Goal: Task Accomplishment & Management: Use online tool/utility

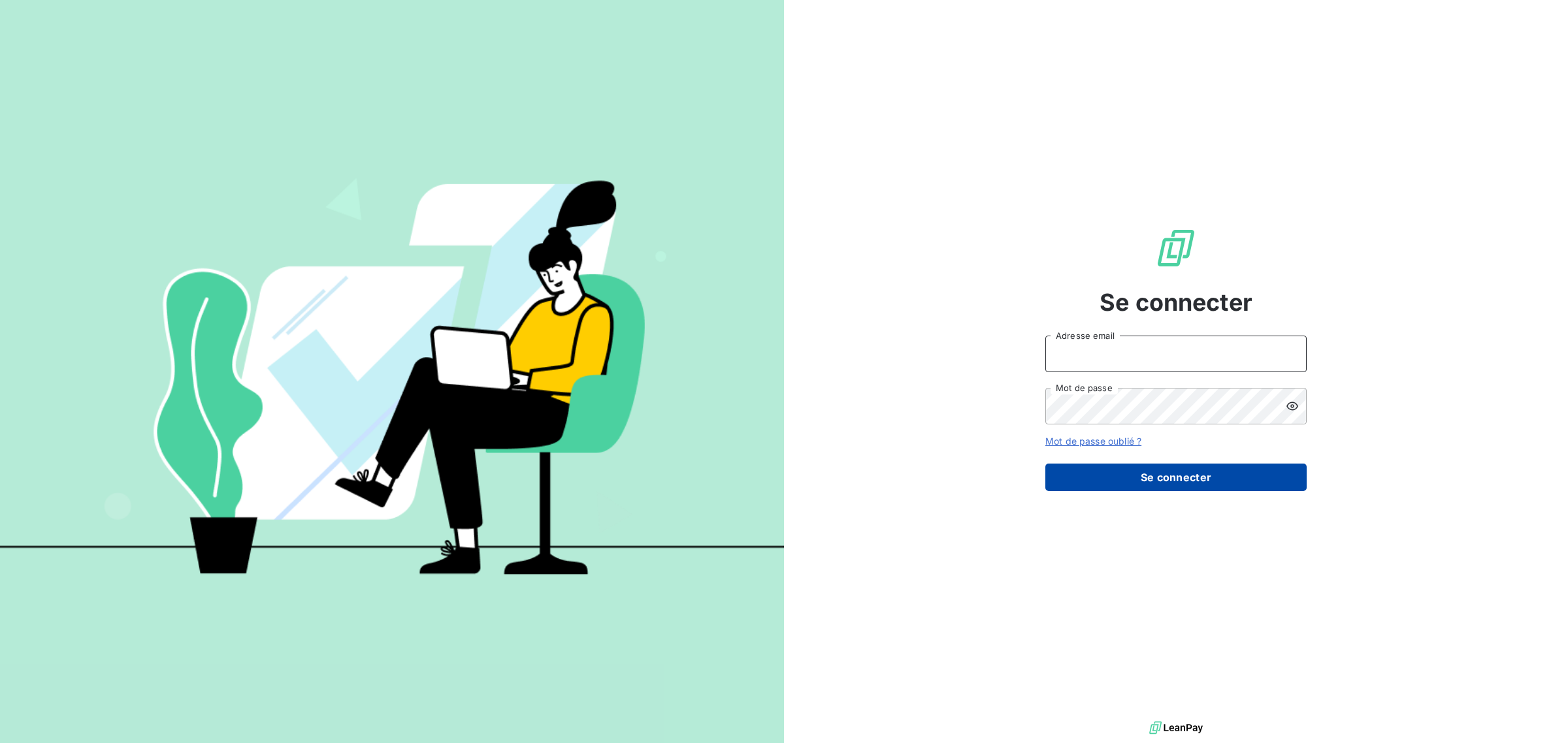
type input "met-france@recouvrement.met.com"
click at [1111, 470] on button "Se connecter" at bounding box center [1175, 477] width 261 height 27
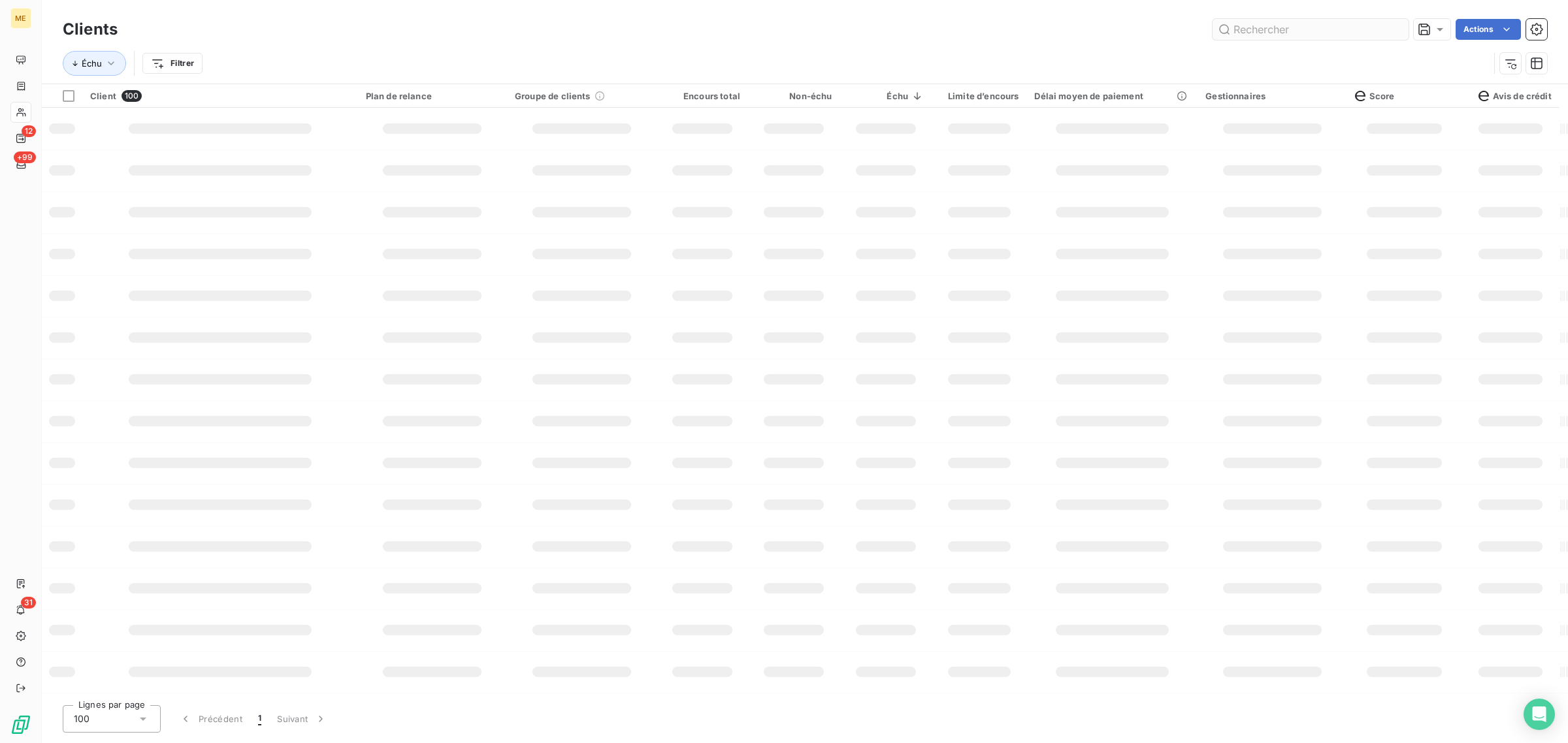
click at [1251, 22] on input "text" at bounding box center [1310, 29] width 196 height 21
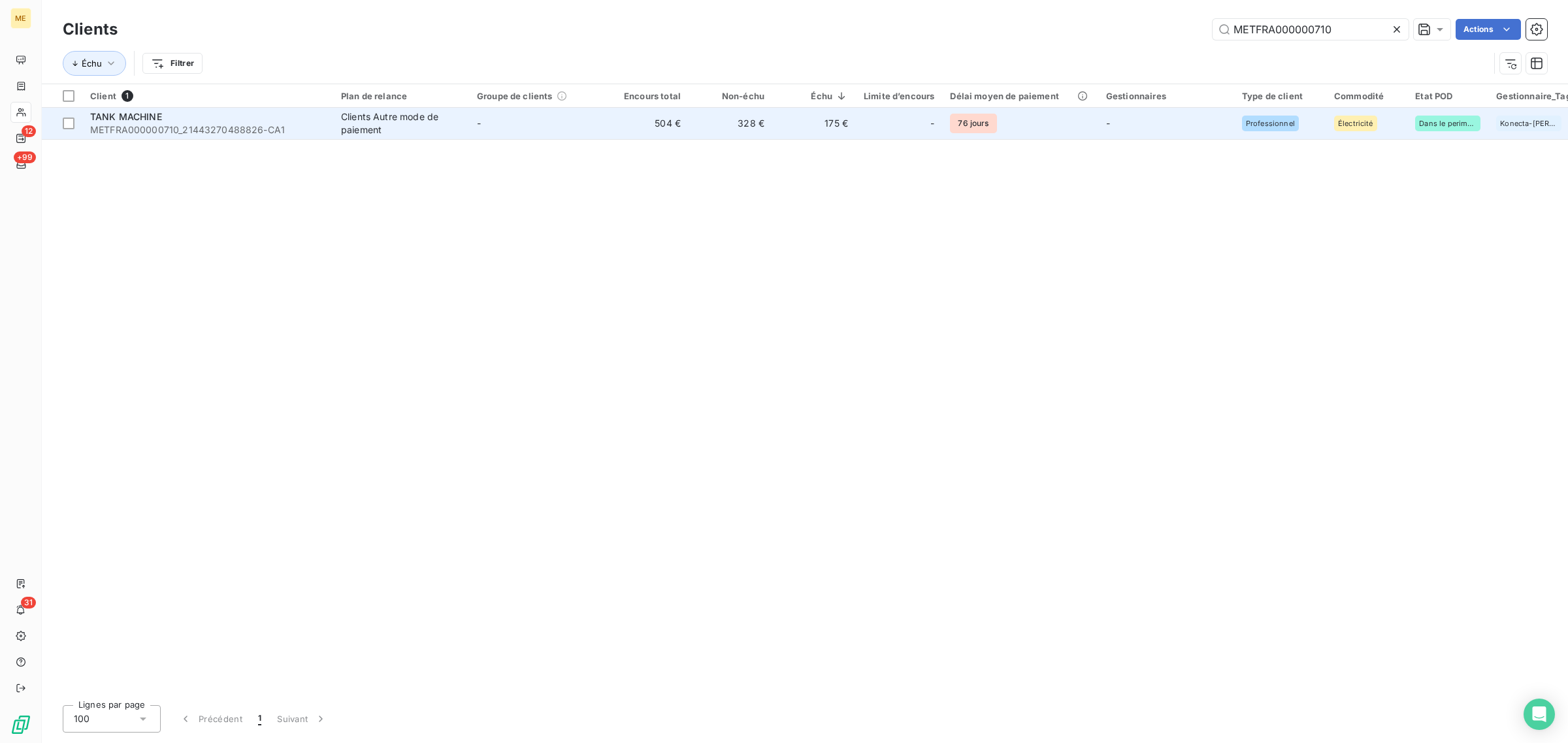
type input "METFRA000000710"
click at [637, 135] on td "504 €" at bounding box center [646, 123] width 84 height 31
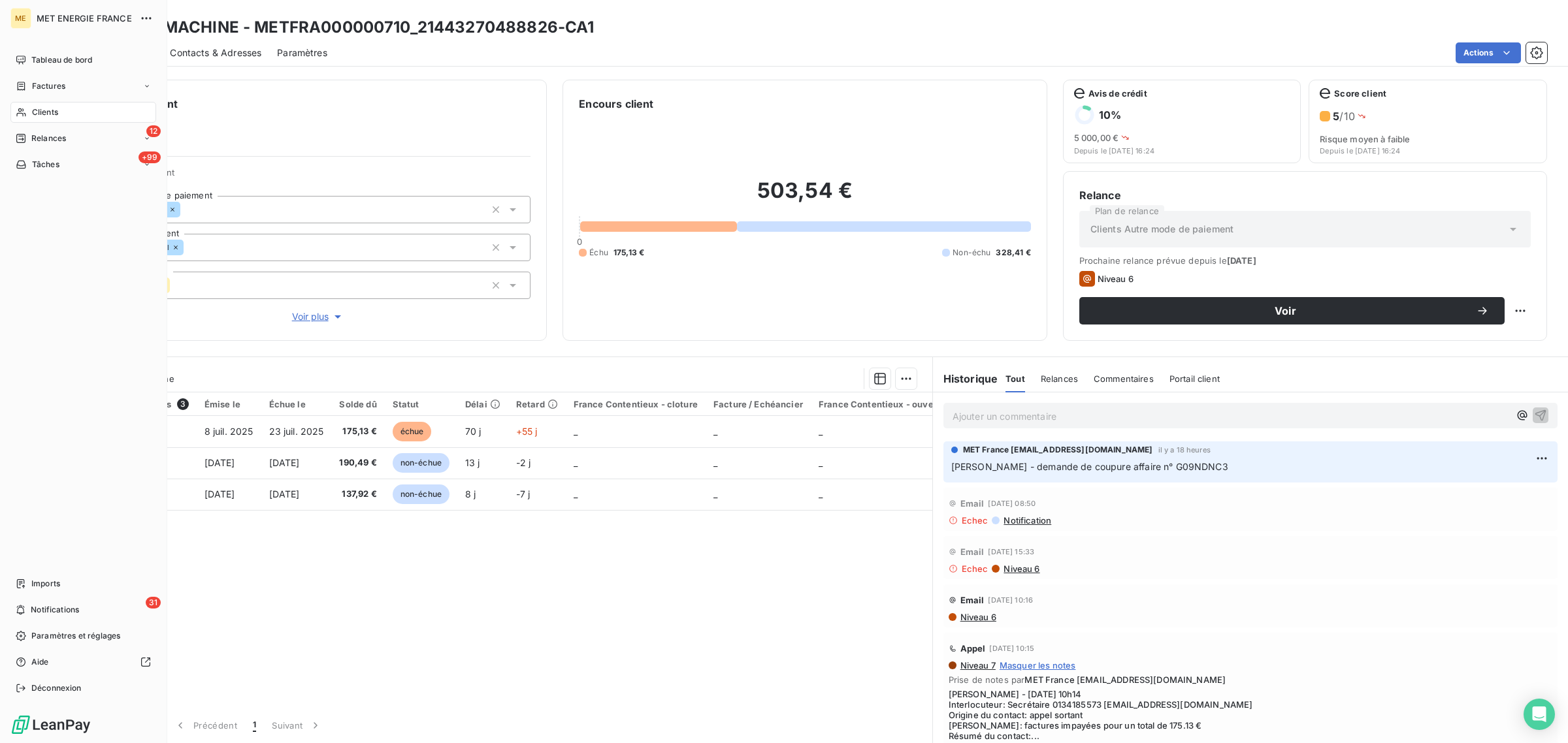
click at [27, 112] on div "Clients" at bounding box center [84, 112] width 146 height 21
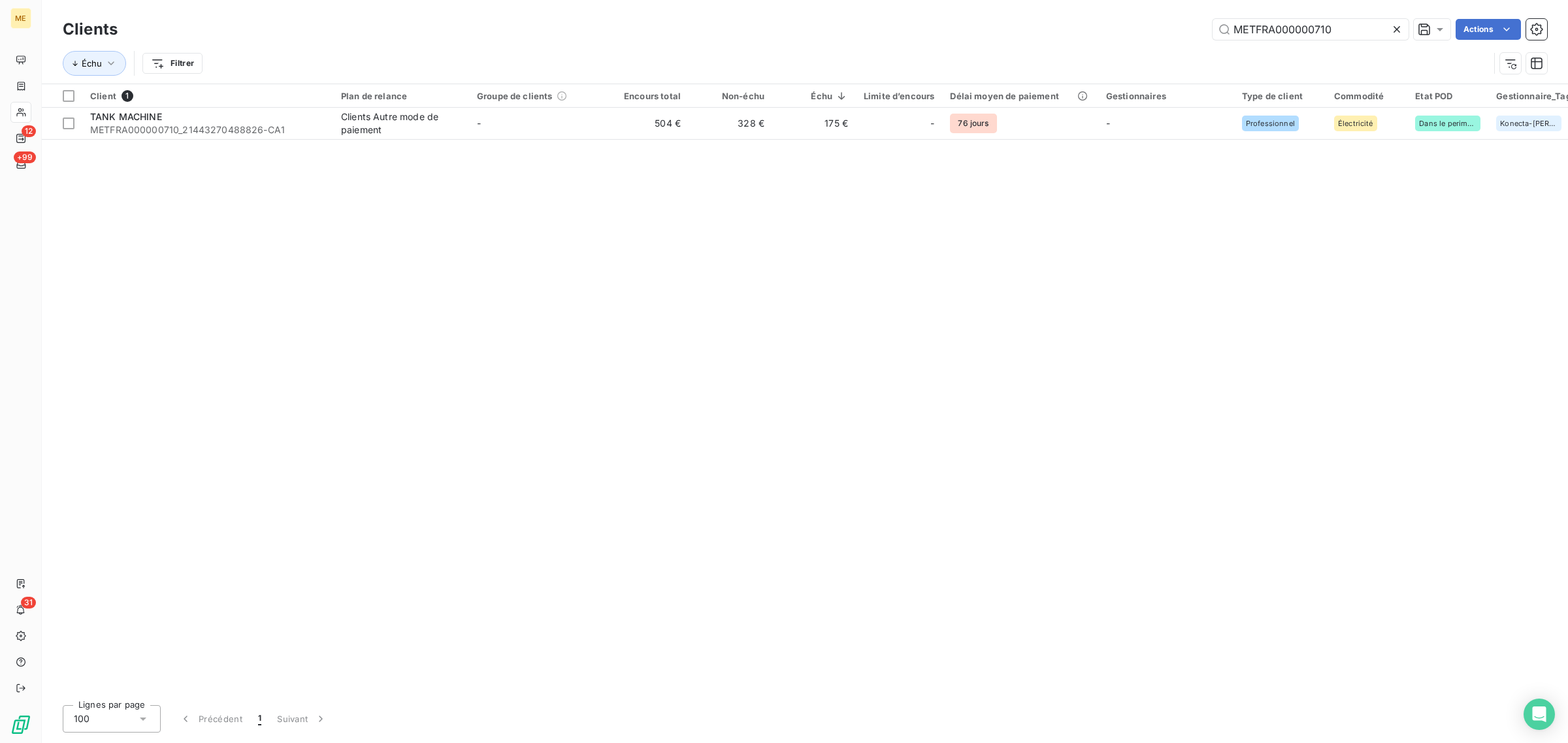
drag, startPoint x: 1328, startPoint y: 46, endPoint x: 1009, endPoint y: 46, distance: 319.0
click at [1009, 46] on div "Clients METFRA000000710 Actions Échu Filtrer" at bounding box center [805, 50] width 1484 height 68
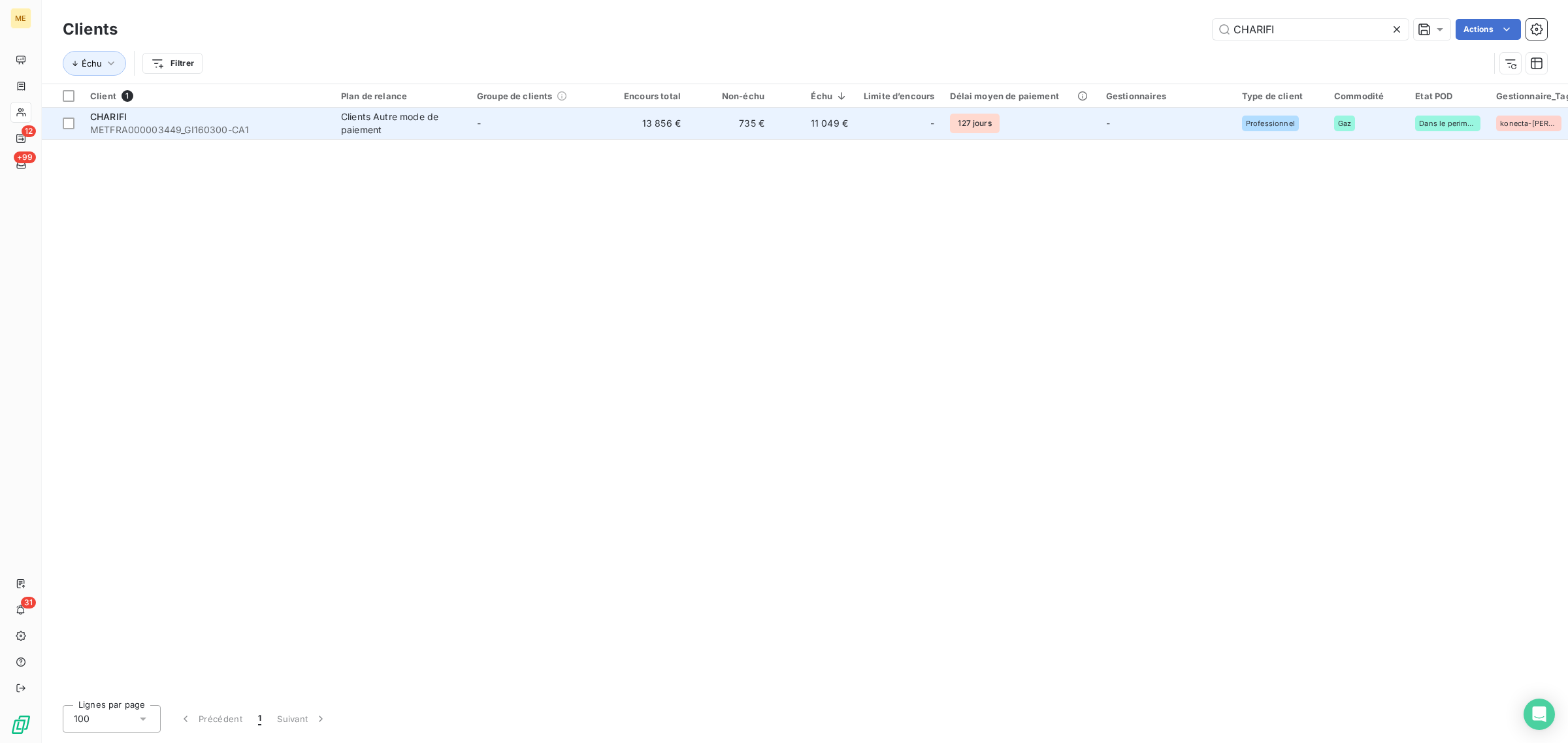
type input "CHARIFI"
click at [755, 119] on td "735 €" at bounding box center [730, 123] width 84 height 31
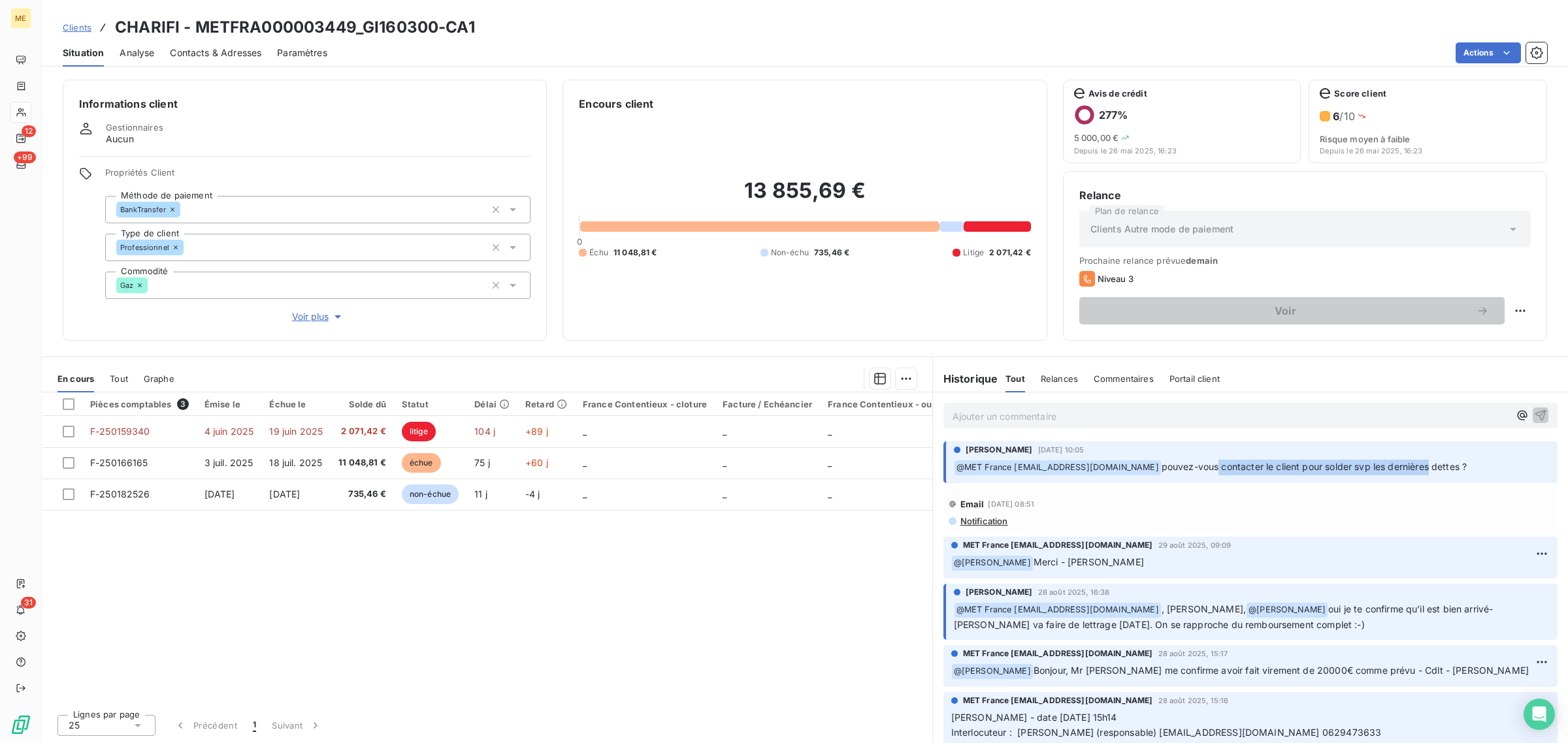
drag, startPoint x: 1221, startPoint y: 469, endPoint x: 1433, endPoint y: 469, distance: 212.0
click at [1431, 468] on span "pouvez-vous contacter le client pour solder svp les dernières dettes ?" at bounding box center [1314, 466] width 306 height 11
click at [791, 559] on div "Pièces comptables 3 Émise le Échue le Solde dû Statut Délai Retard France Conte…" at bounding box center [486, 548] width 891 height 311
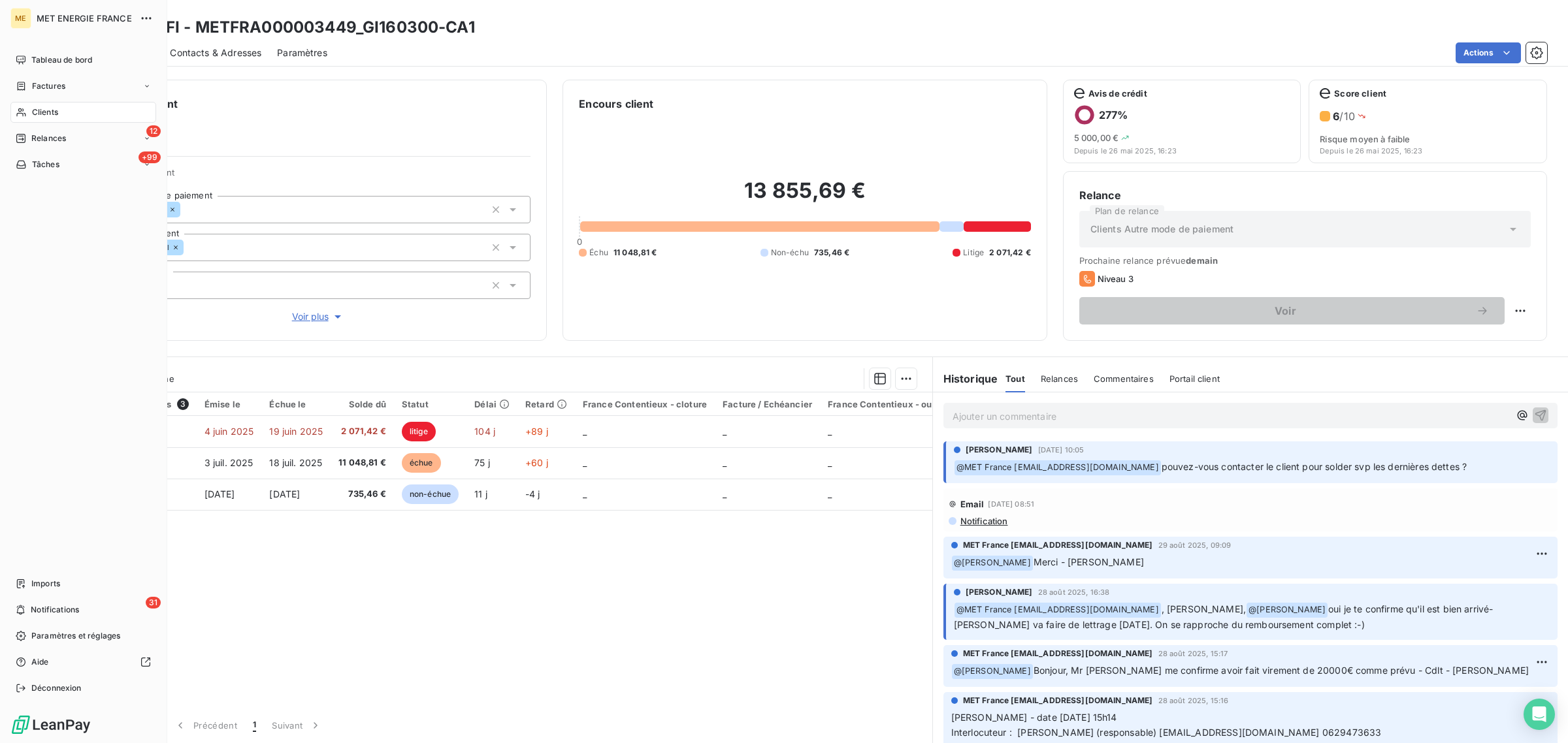
click at [95, 596] on nav "Imports 31 Notifications Paramètres et réglages Aide Déconnexion" at bounding box center [84, 635] width 146 height 125
click at [95, 603] on div "31 Notifications" at bounding box center [84, 610] width 146 height 21
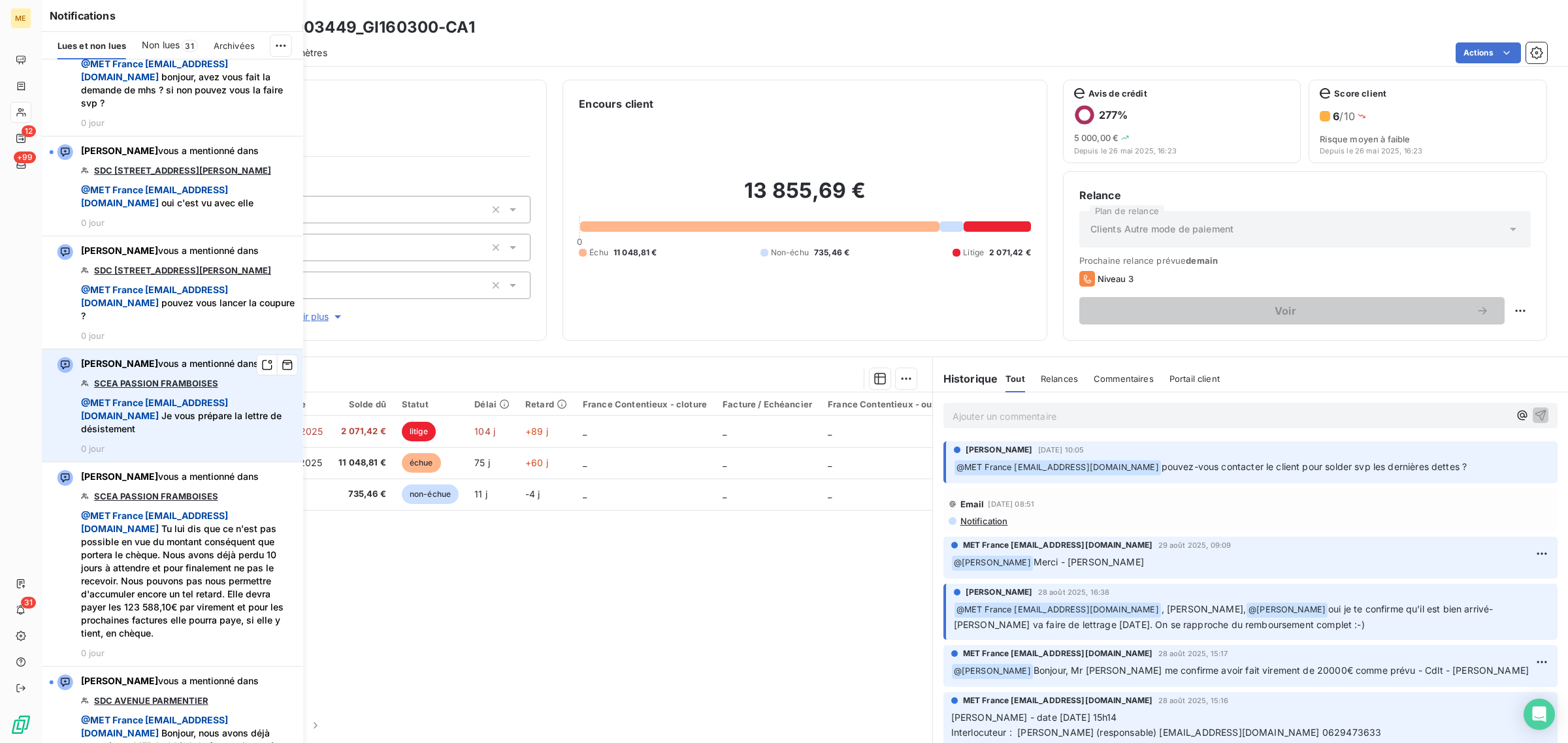
scroll to position [2285, 0]
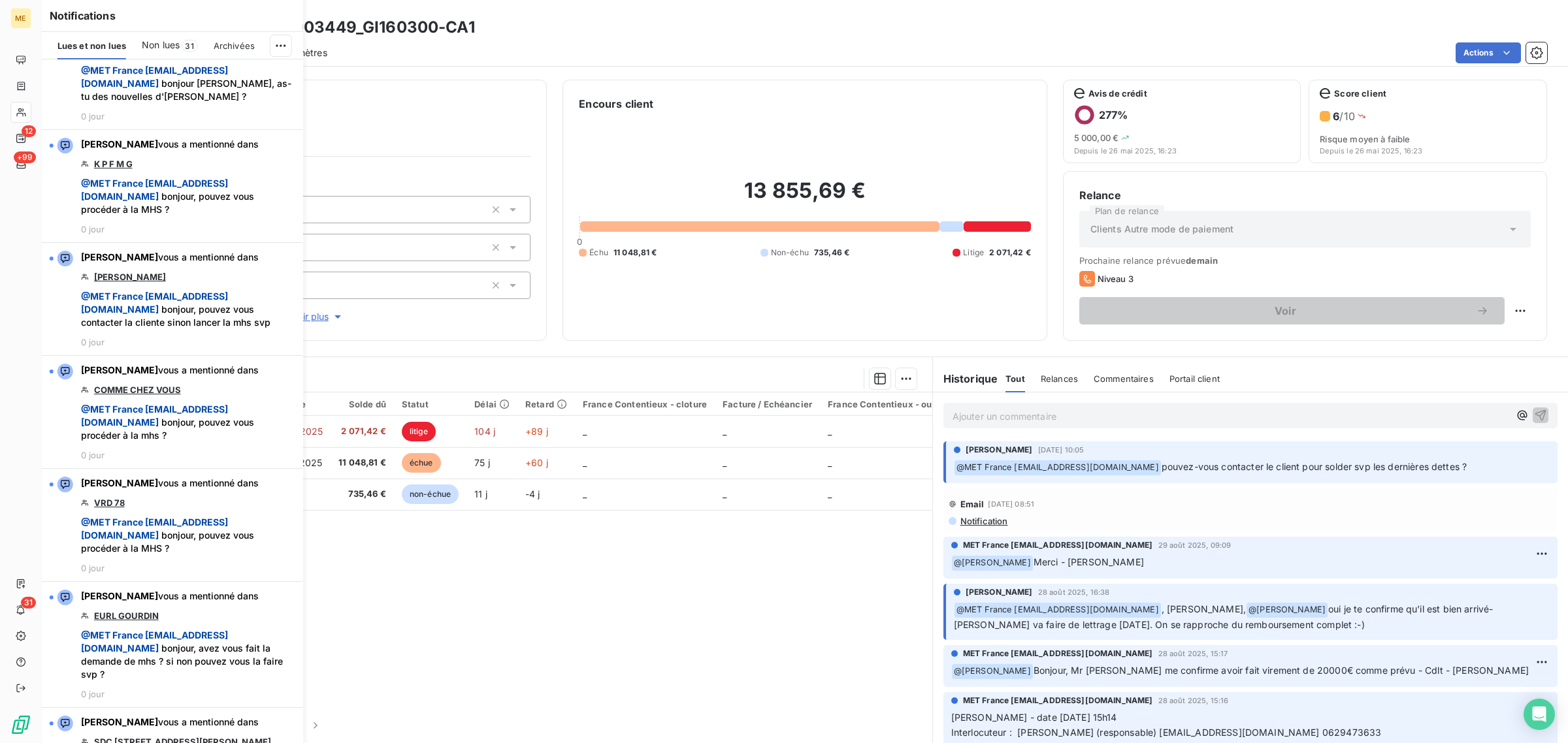
click at [511, 570] on div "Pièces comptables 3 Émise le Échue le Solde dû Statut Délai Retard France Conte…" at bounding box center [486, 548] width 891 height 311
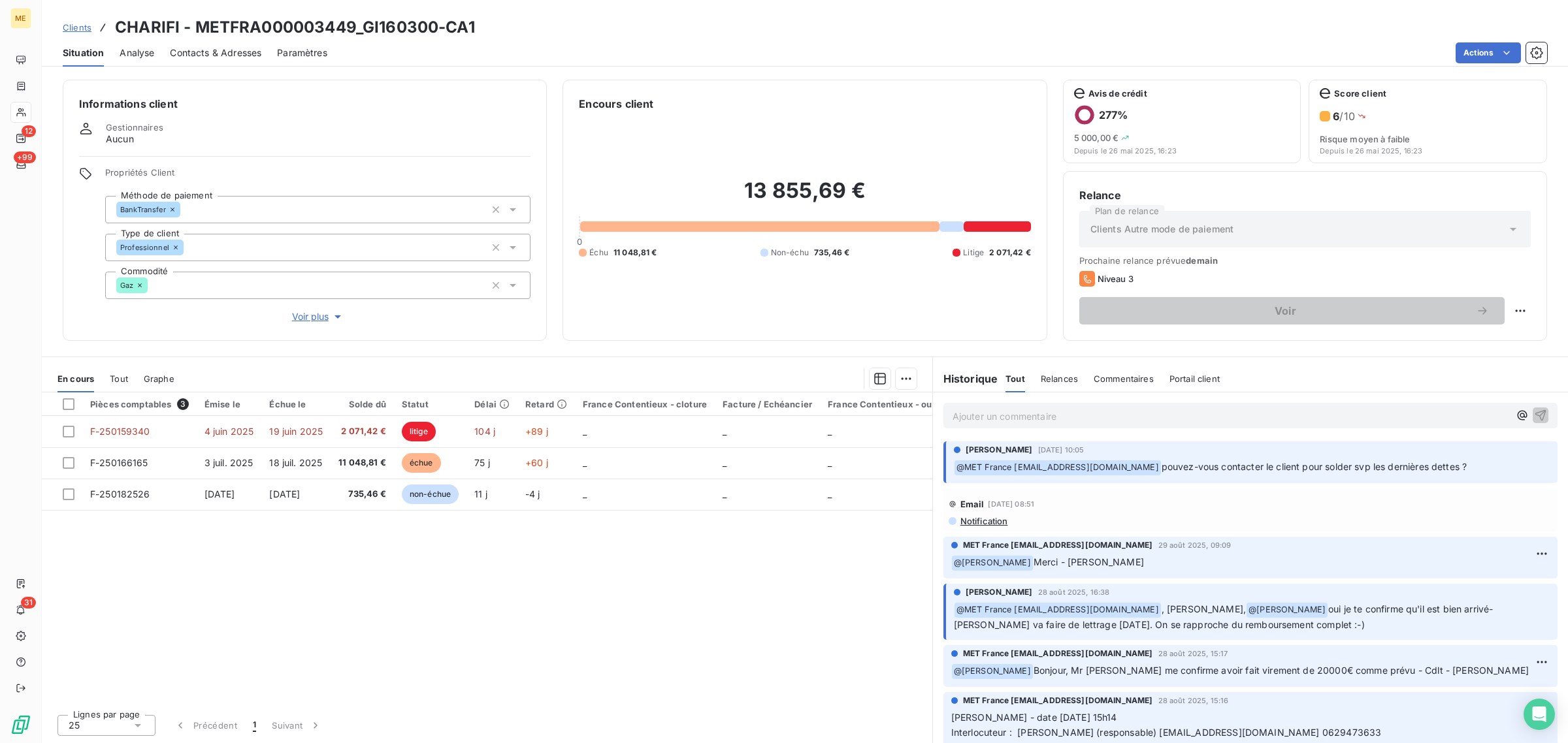
click at [307, 315] on span "Voir plus" at bounding box center [317, 316] width 52 height 13
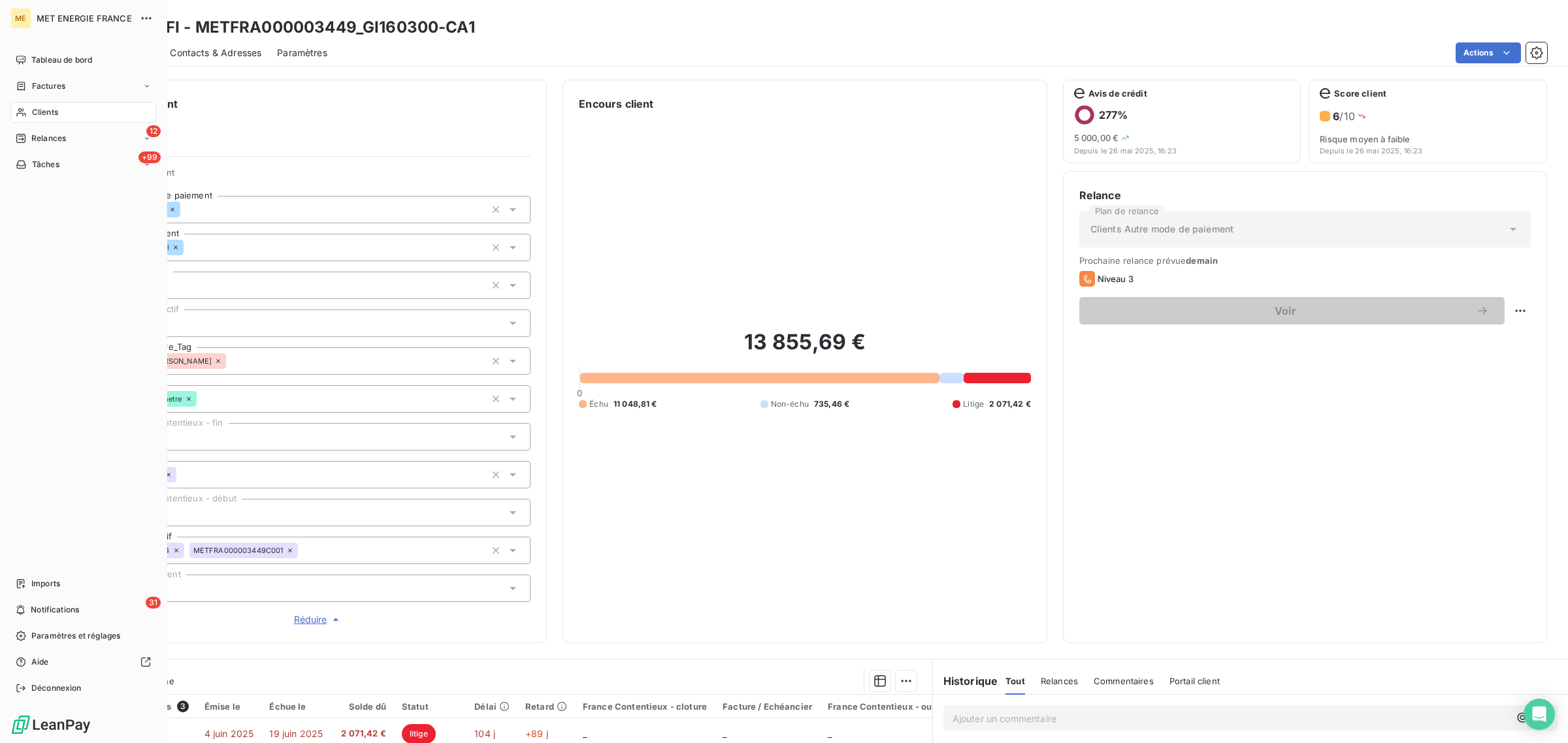
drag, startPoint x: 27, startPoint y: 105, endPoint x: 43, endPoint y: 112, distance: 17.5
click at [27, 105] on div "Clients" at bounding box center [84, 112] width 146 height 21
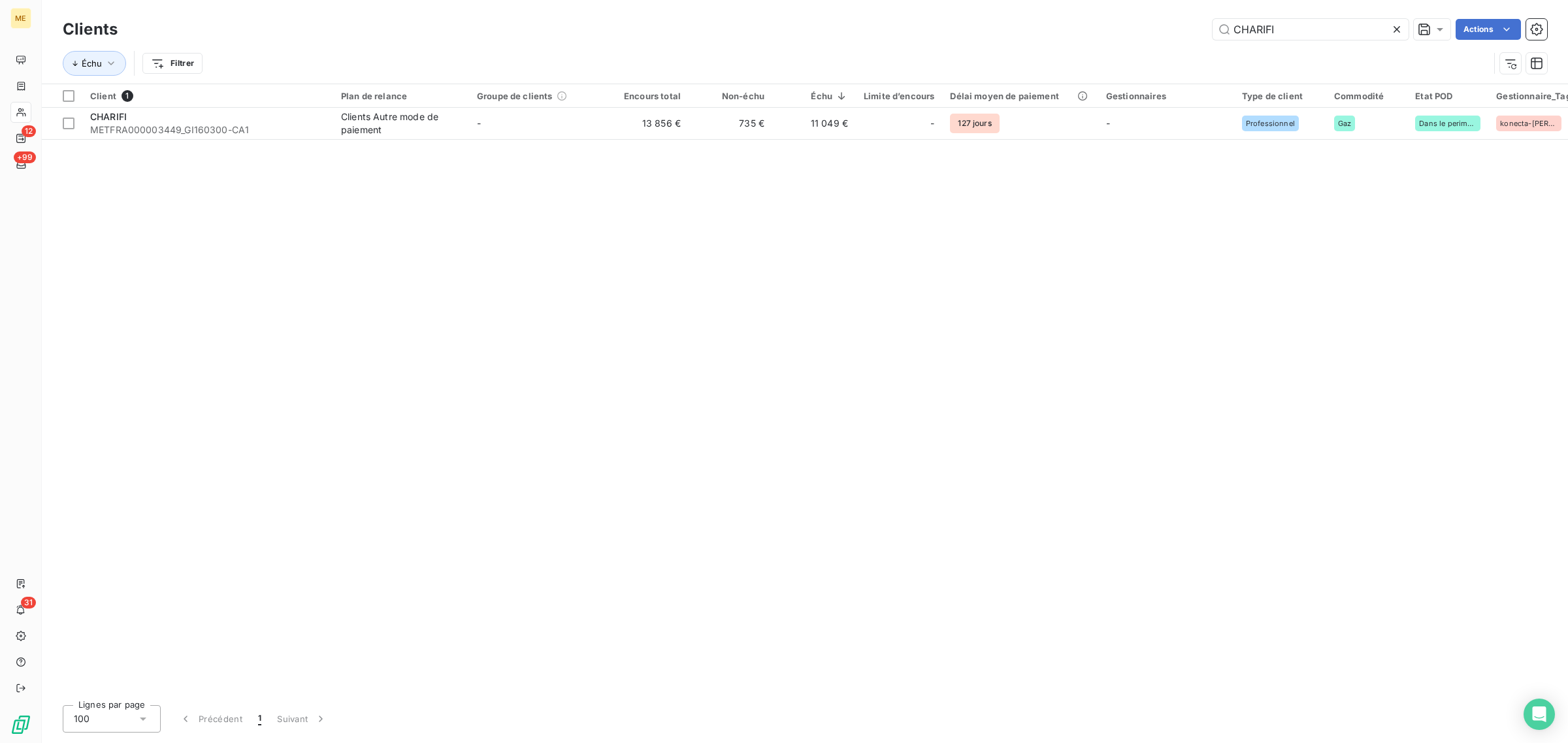
drag, startPoint x: 1275, startPoint y: 25, endPoint x: 1043, endPoint y: 30, distance: 232.1
click at [1043, 30] on div "CHARIFI Actions" at bounding box center [840, 29] width 1414 height 21
type input "SDC LE CAROUBIER"
click at [538, 131] on td "-" at bounding box center [537, 123] width 136 height 31
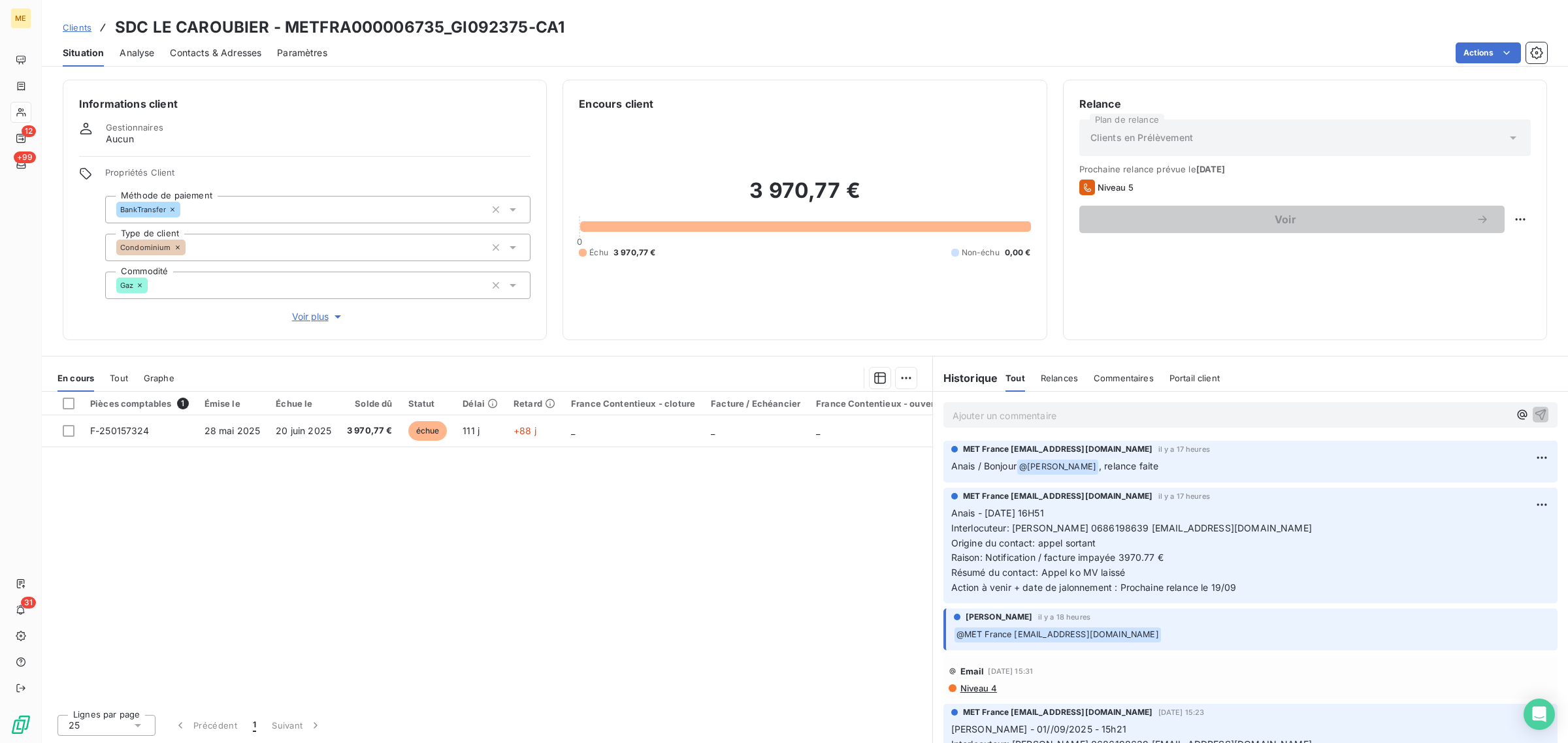
click at [294, 311] on span "Voir plus" at bounding box center [317, 316] width 52 height 13
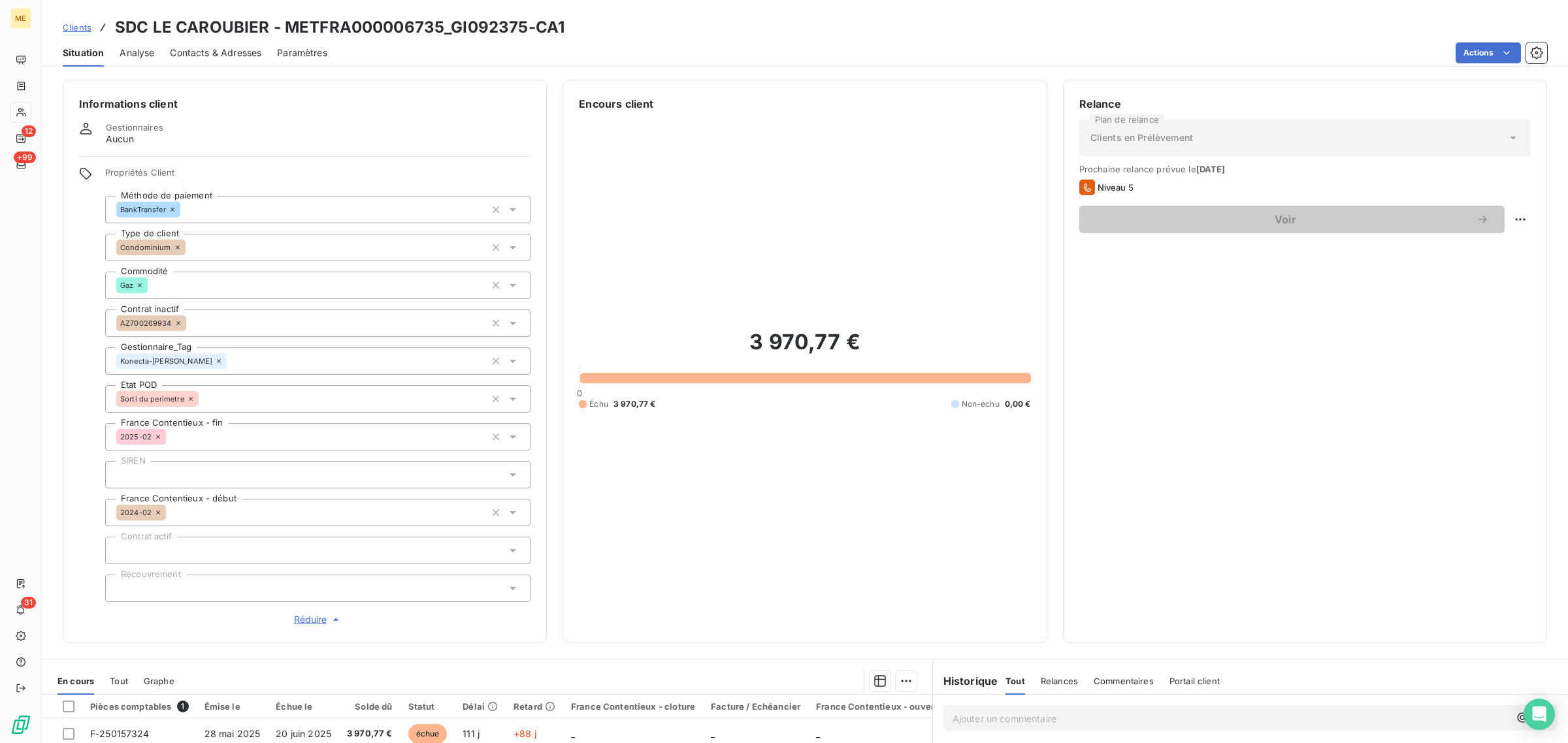
click at [302, 618] on span "Réduire" at bounding box center [318, 620] width 48 height 13
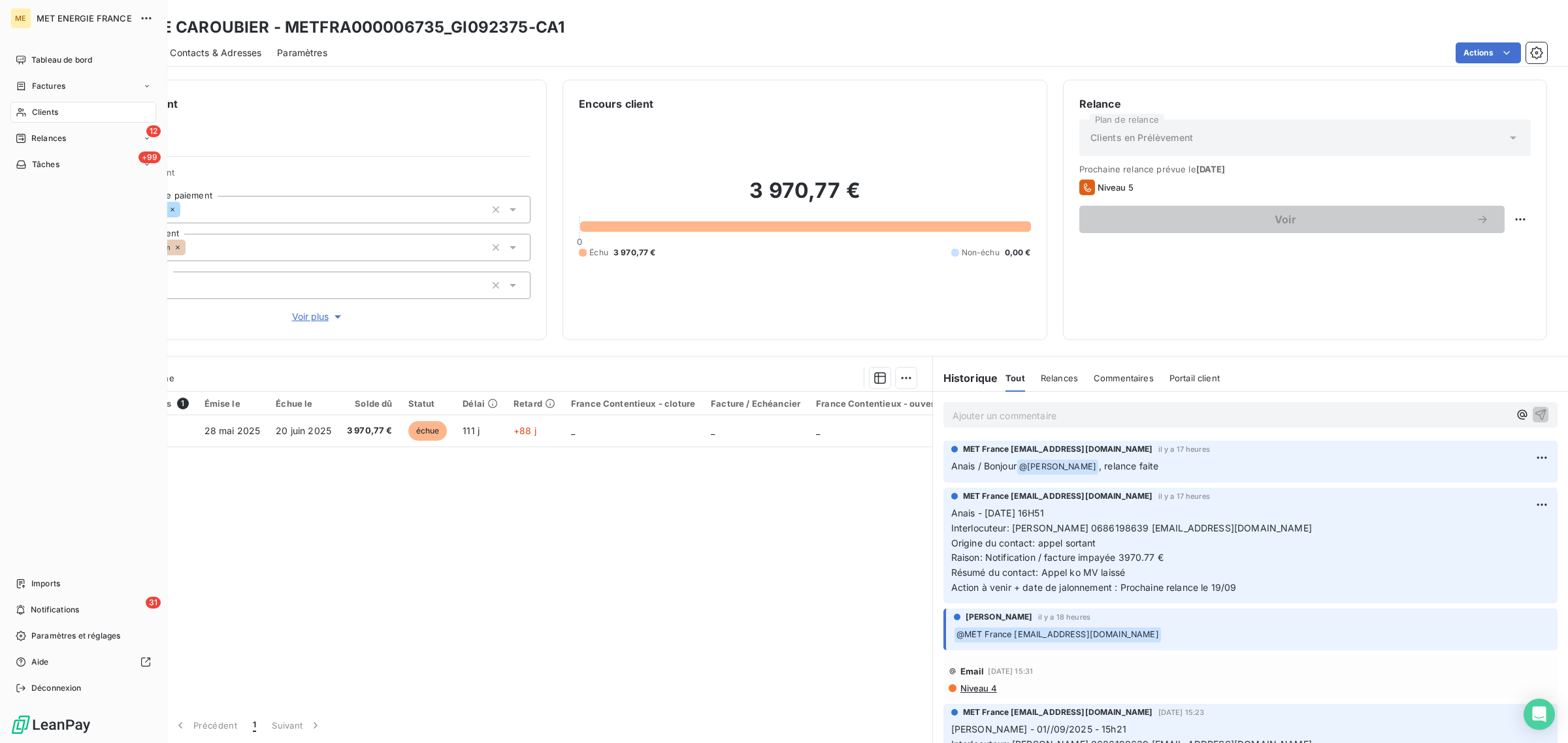
click at [34, 102] on div "Clients" at bounding box center [84, 112] width 146 height 21
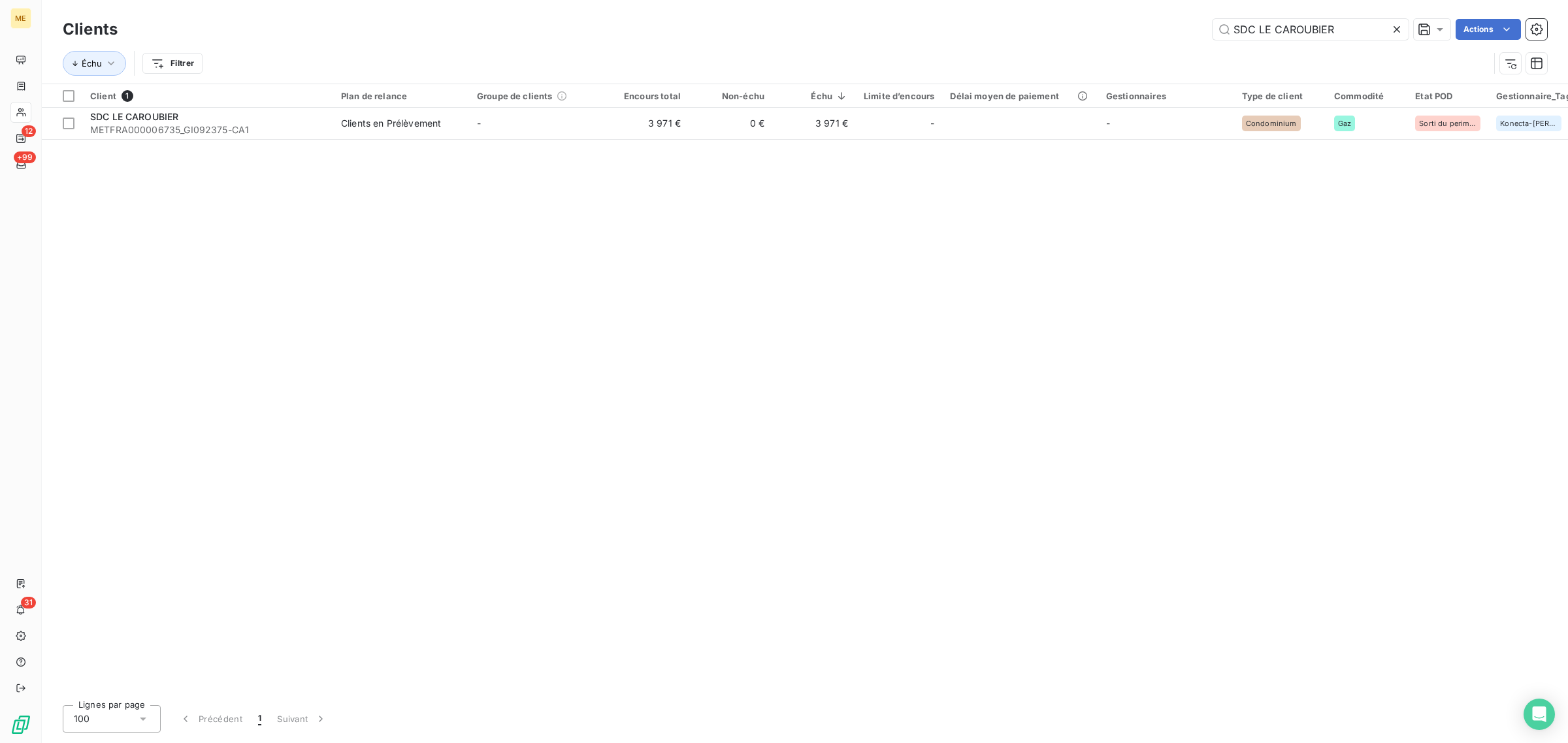
drag, startPoint x: 1347, startPoint y: 27, endPoint x: 995, endPoint y: 27, distance: 352.0
click at [1003, 27] on div "SDC LE CAROUBIER Actions" at bounding box center [840, 29] width 1414 height 21
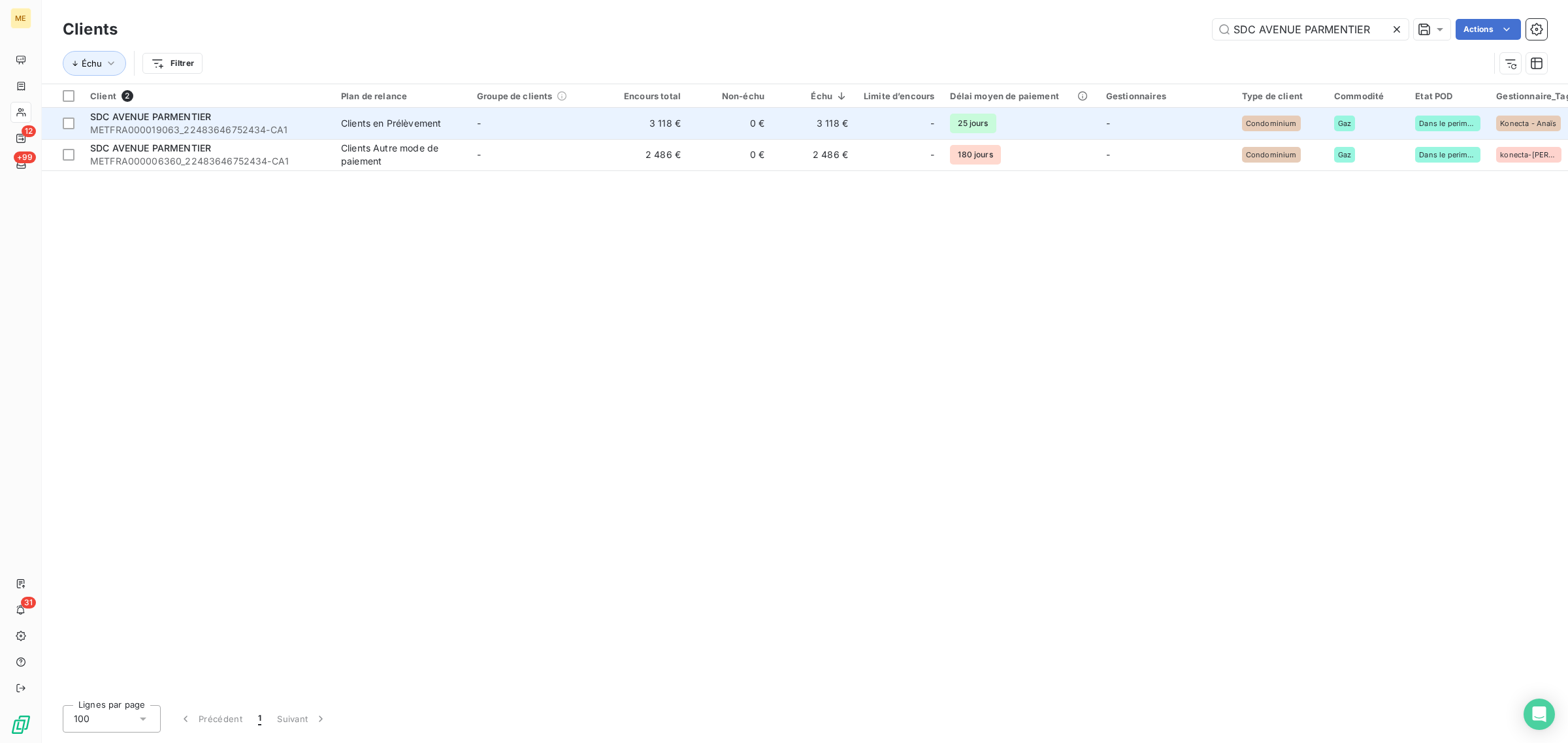
type input "SDC AVENUE PARMENTIER"
click at [467, 125] on td "Clients en Prélèvement" at bounding box center [401, 123] width 136 height 31
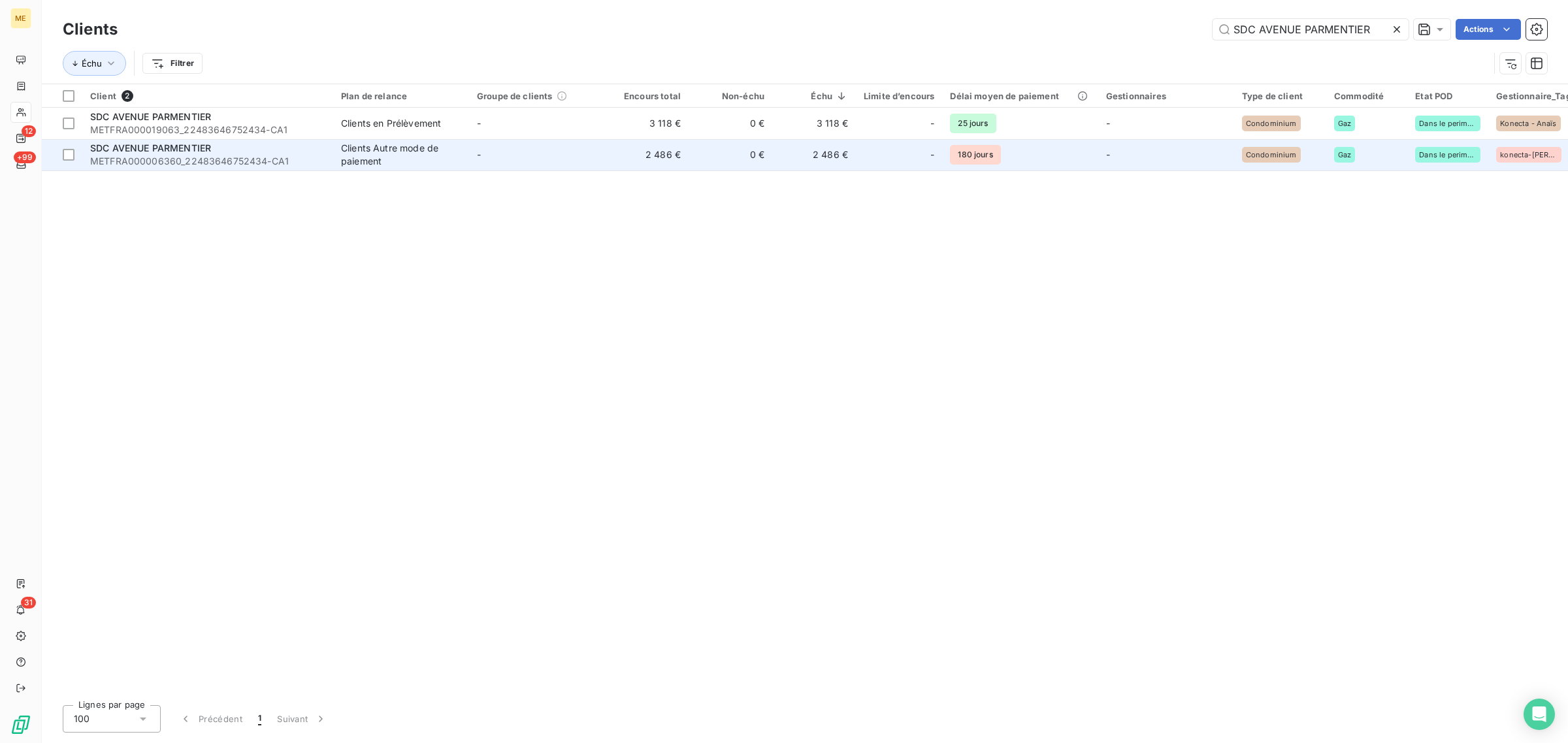
click at [1082, 146] on td "180 jours" at bounding box center [1020, 155] width 156 height 31
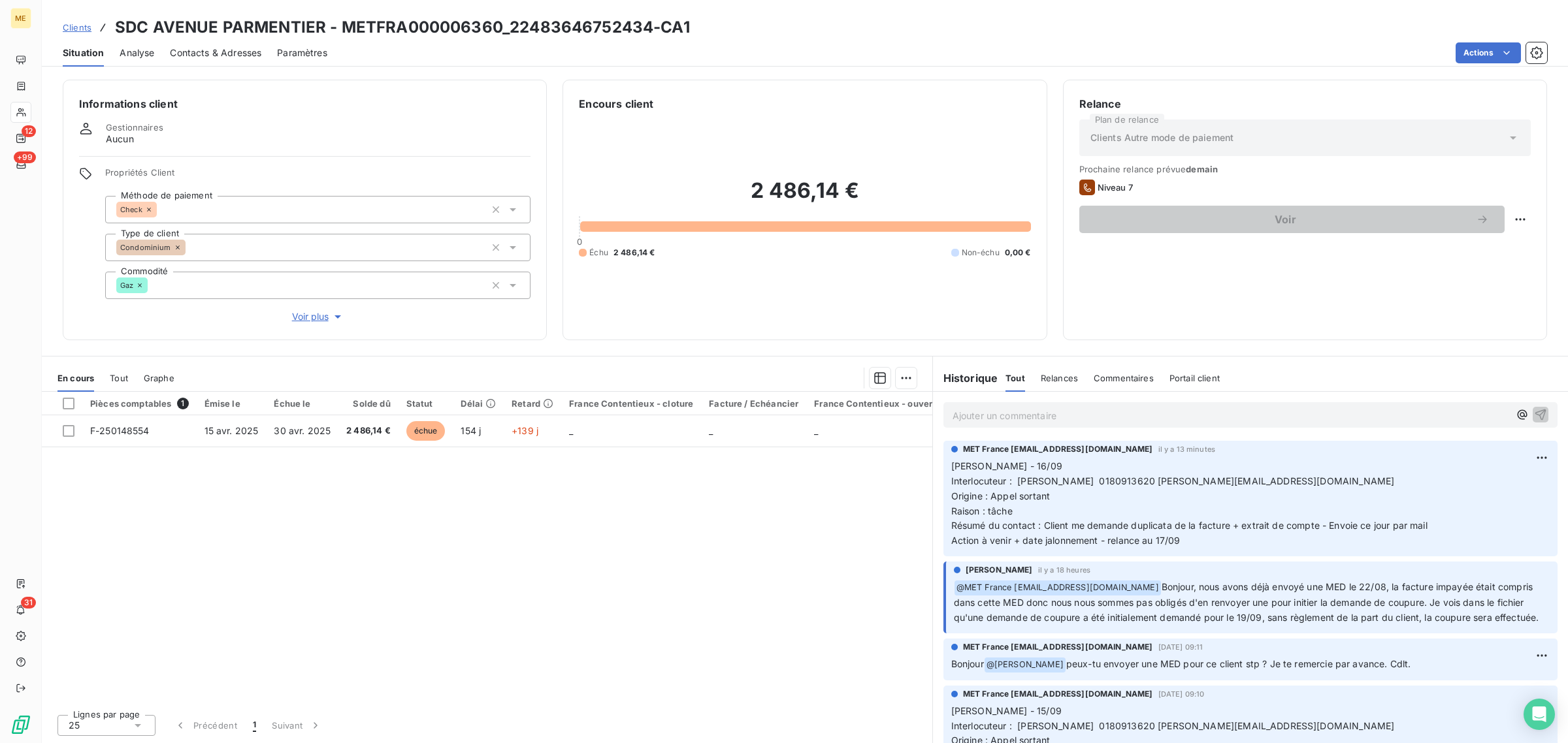
click at [315, 317] on span "Voir plus" at bounding box center [317, 316] width 52 height 13
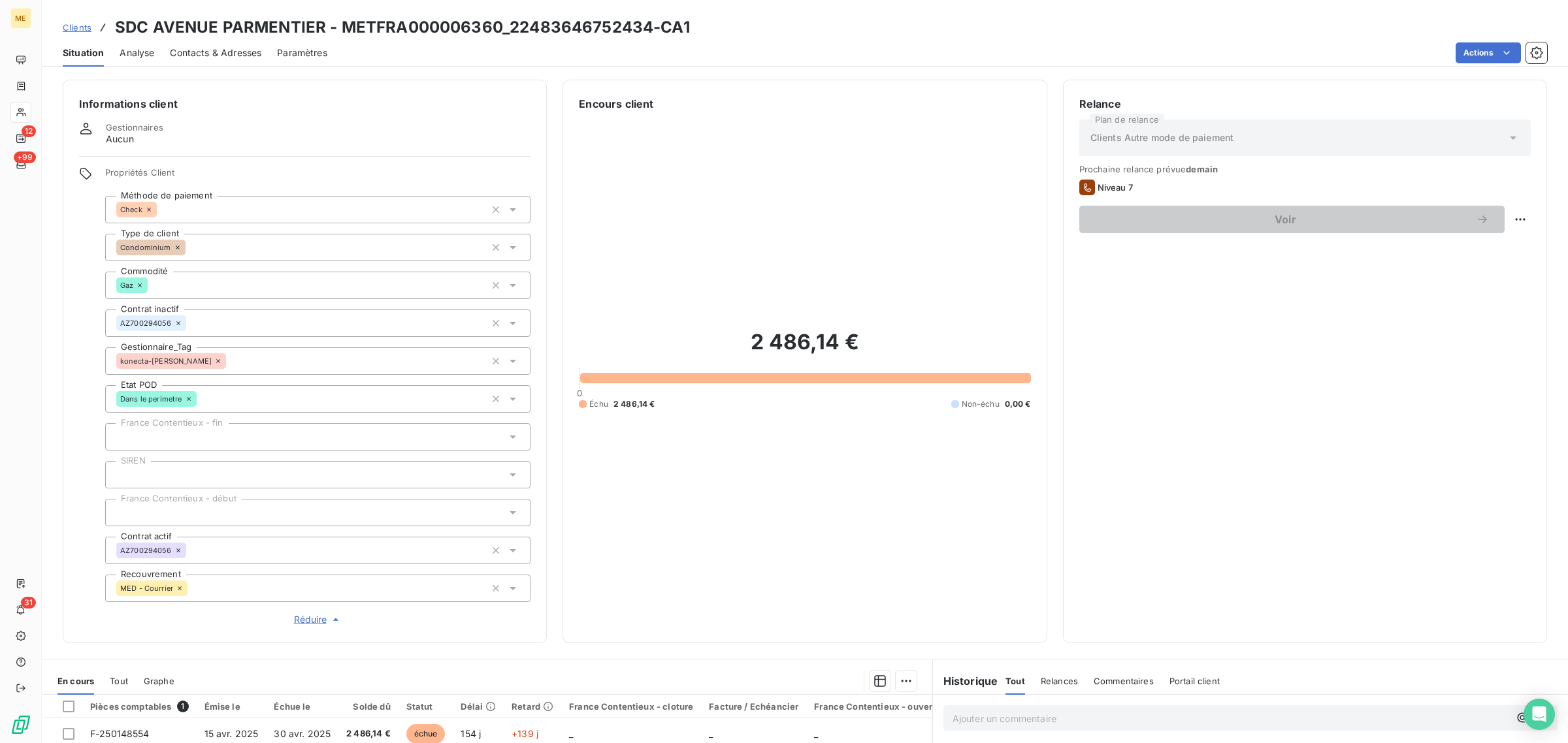
scroll to position [242, 0]
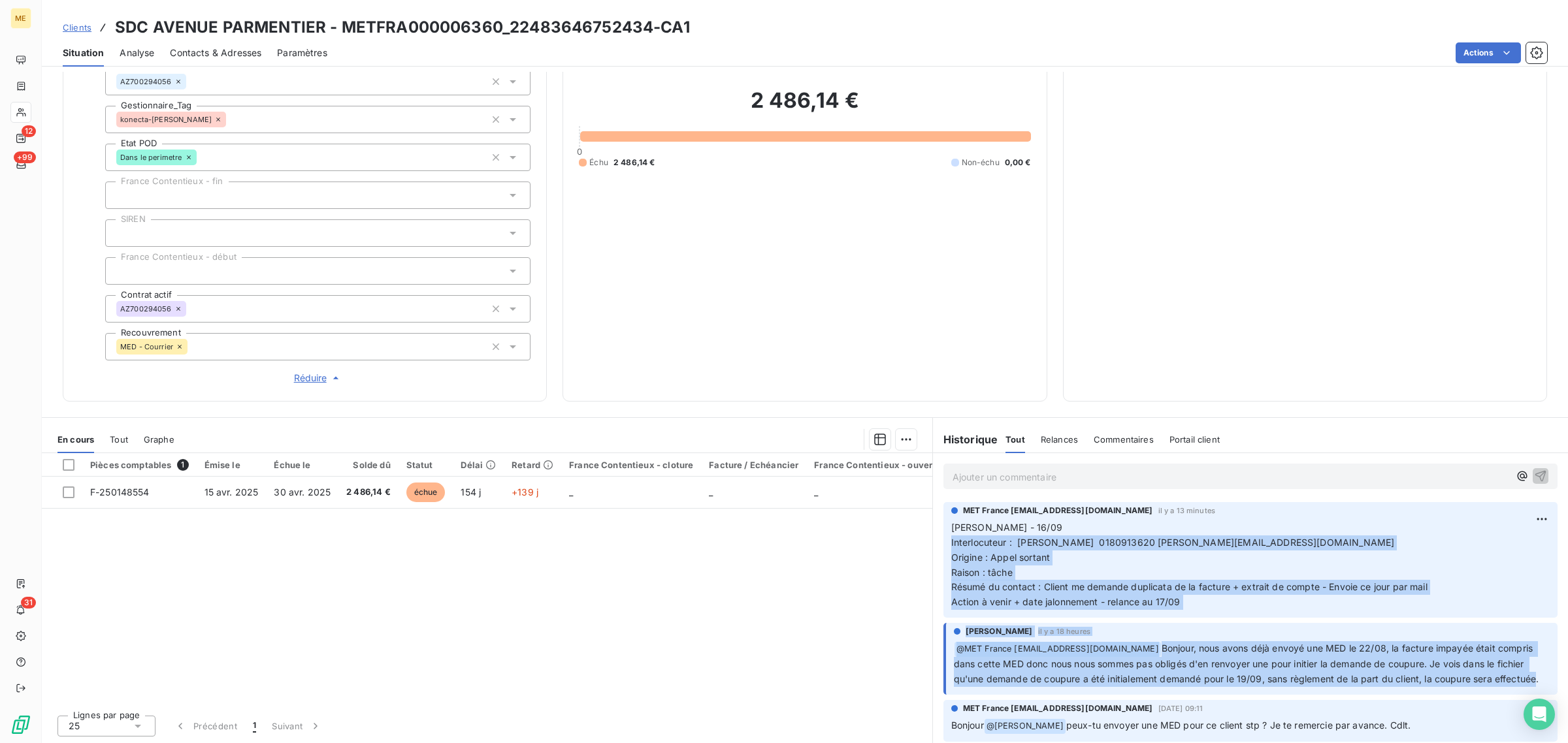
drag, startPoint x: 977, startPoint y: 654, endPoint x: 895, endPoint y: 543, distance: 138.0
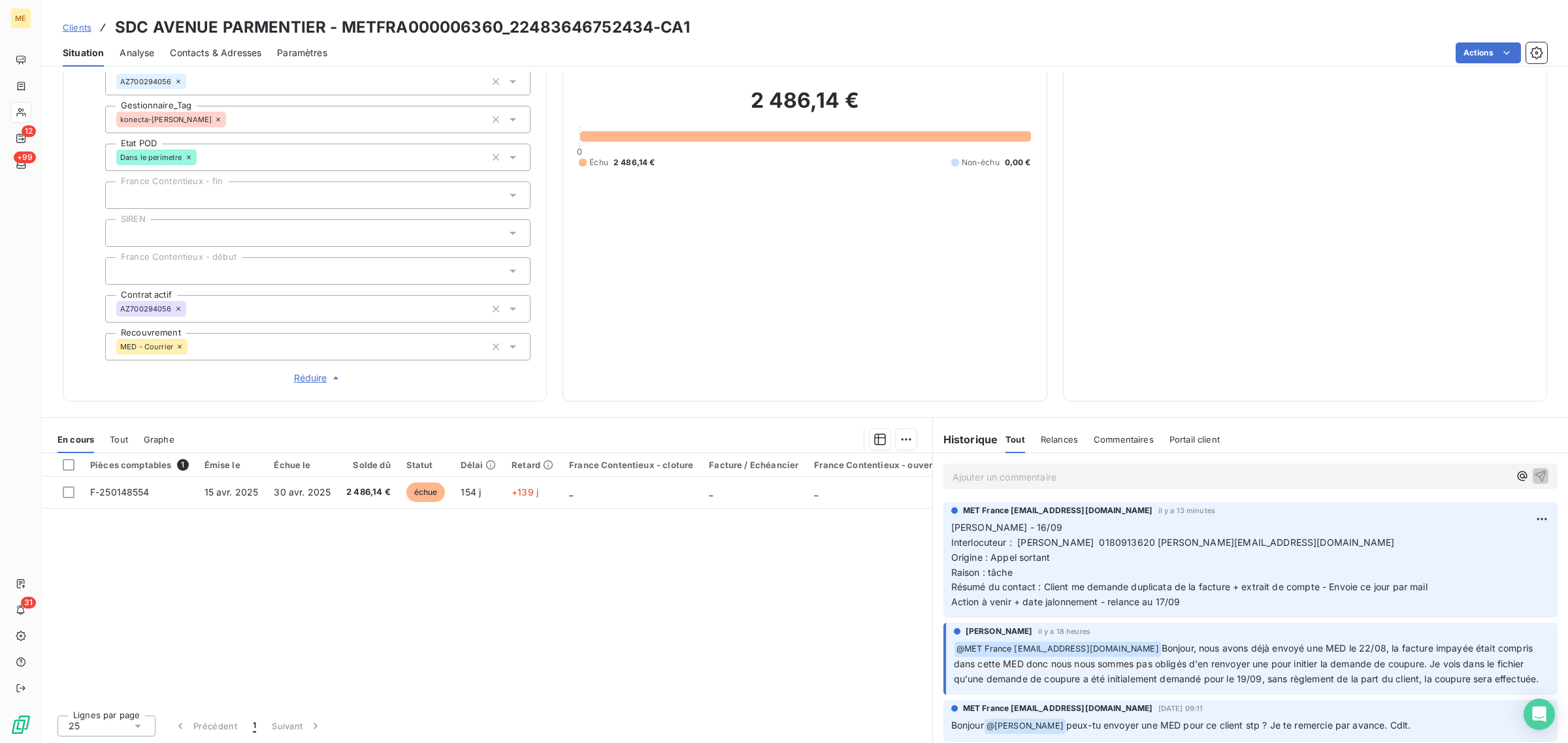
click at [796, 586] on div "Pièces comptables 1 Émise le Échue le Solde dû Statut Délai Retard France Conte…" at bounding box center [486, 579] width 891 height 252
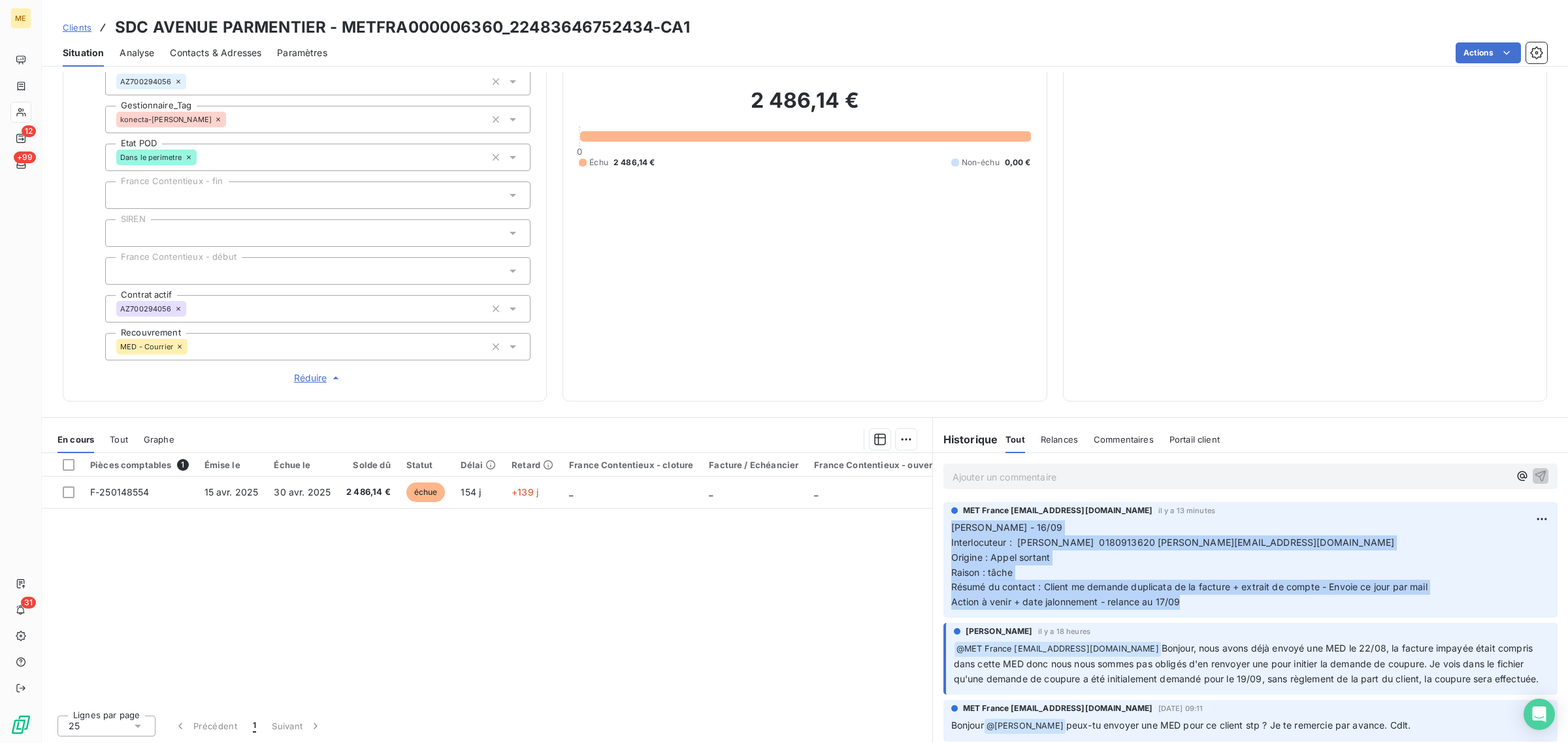
drag, startPoint x: 1197, startPoint y: 605, endPoint x: 850, endPoint y: 550, distance: 351.3
click at [943, 527] on div "MET France met-france@recouvrement.met.com il y a 13 minutes Lisa - 16/09 Inter…" at bounding box center [1250, 560] width 614 height 116
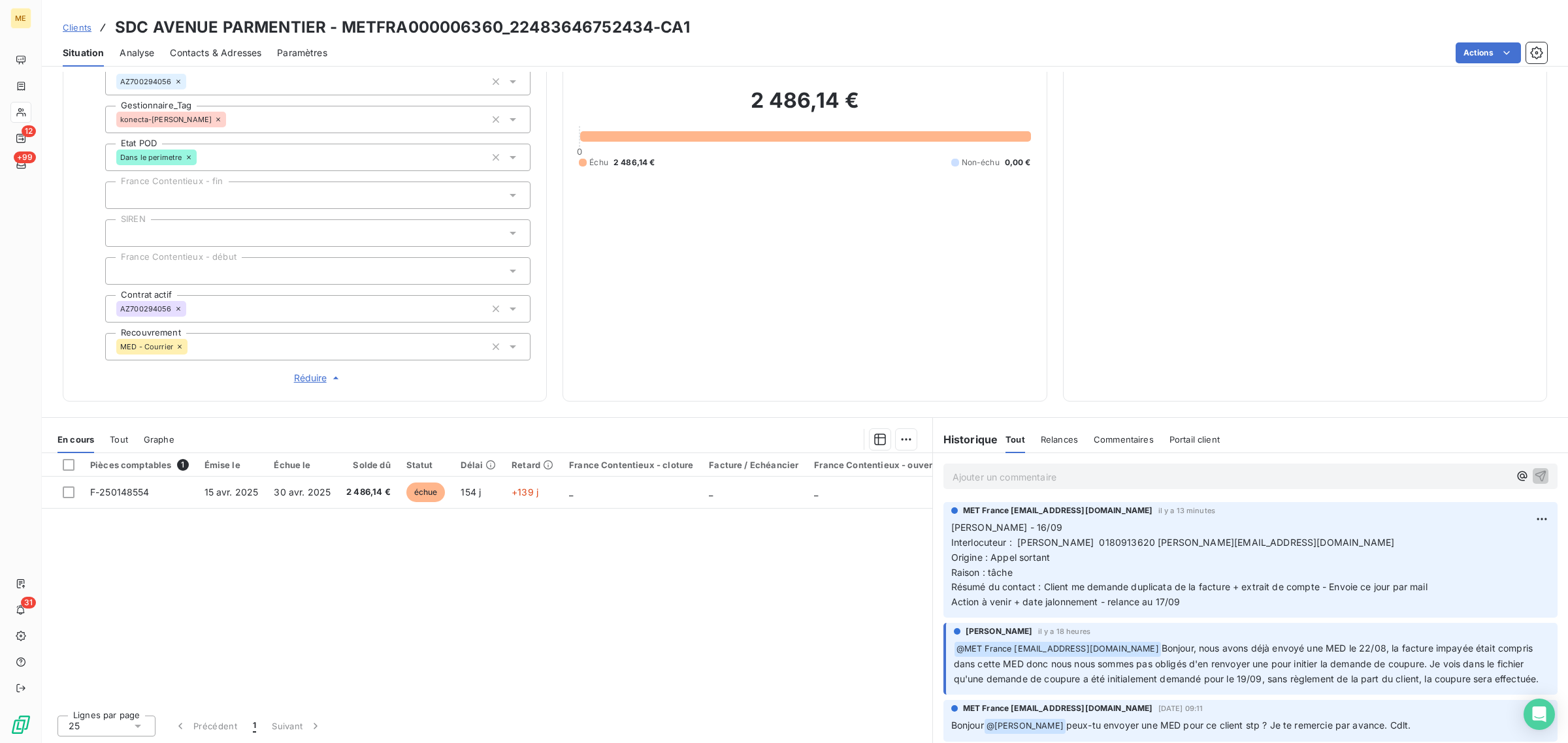
click at [753, 576] on div "Pièces comptables 1 Émise le Échue le Solde dû Statut Délai Retard France Conte…" at bounding box center [486, 579] width 891 height 252
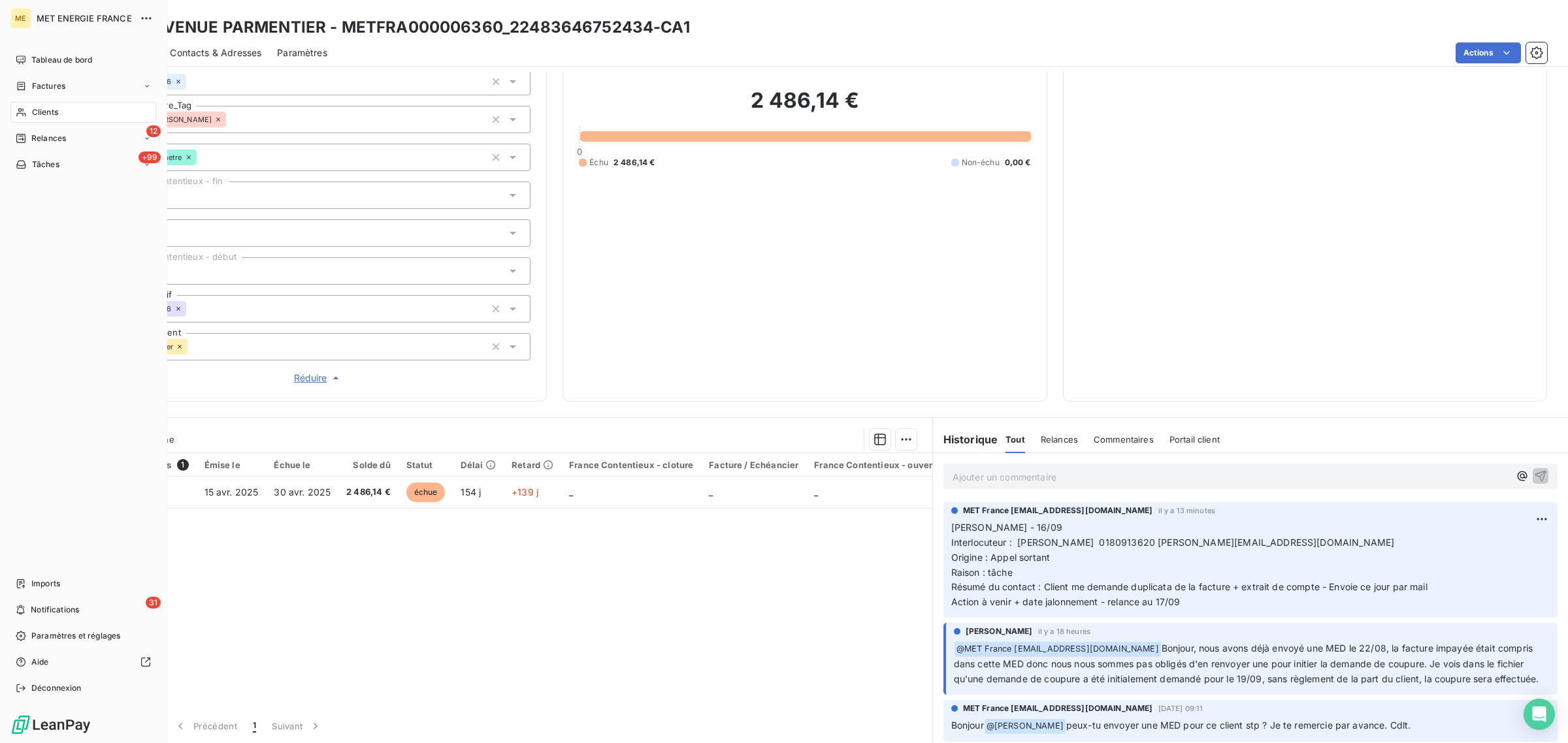
click at [33, 102] on div "Clients" at bounding box center [84, 112] width 146 height 21
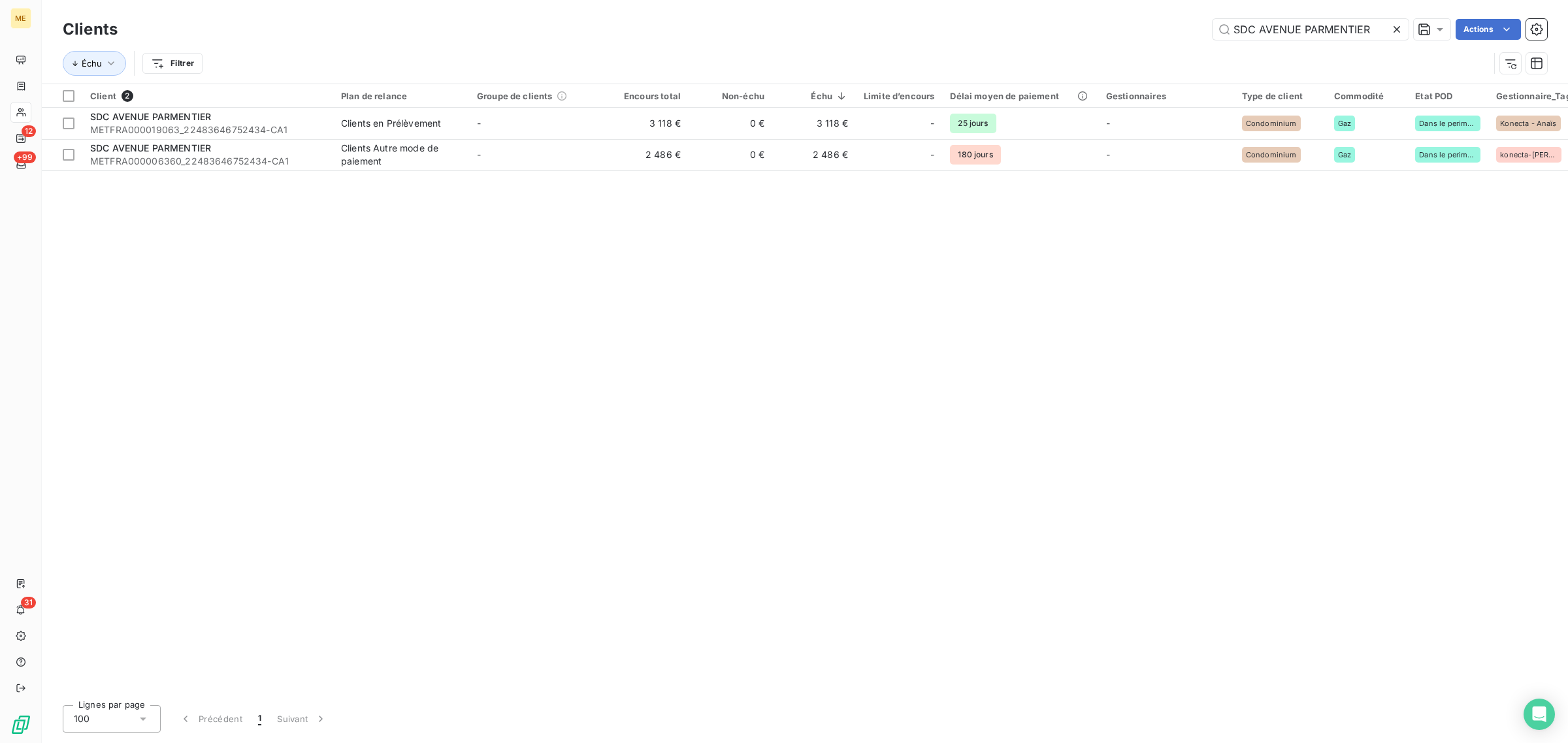
click at [1398, 31] on icon at bounding box center [1397, 30] width 7 height 7
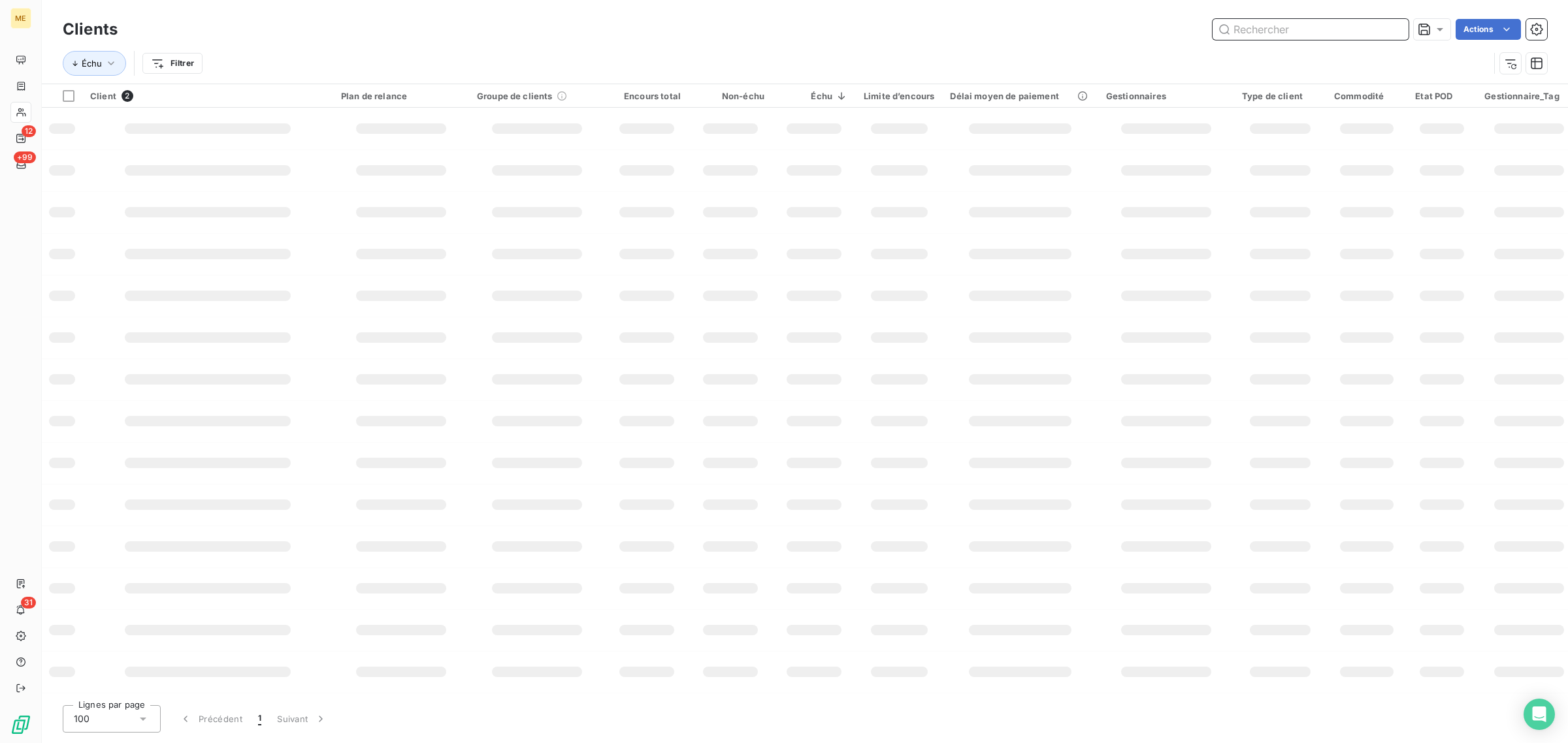
click at [1307, 30] on input "text" at bounding box center [1310, 29] width 196 height 21
paste input "SDC [STREET_ADDRESS][PERSON_NAME]"
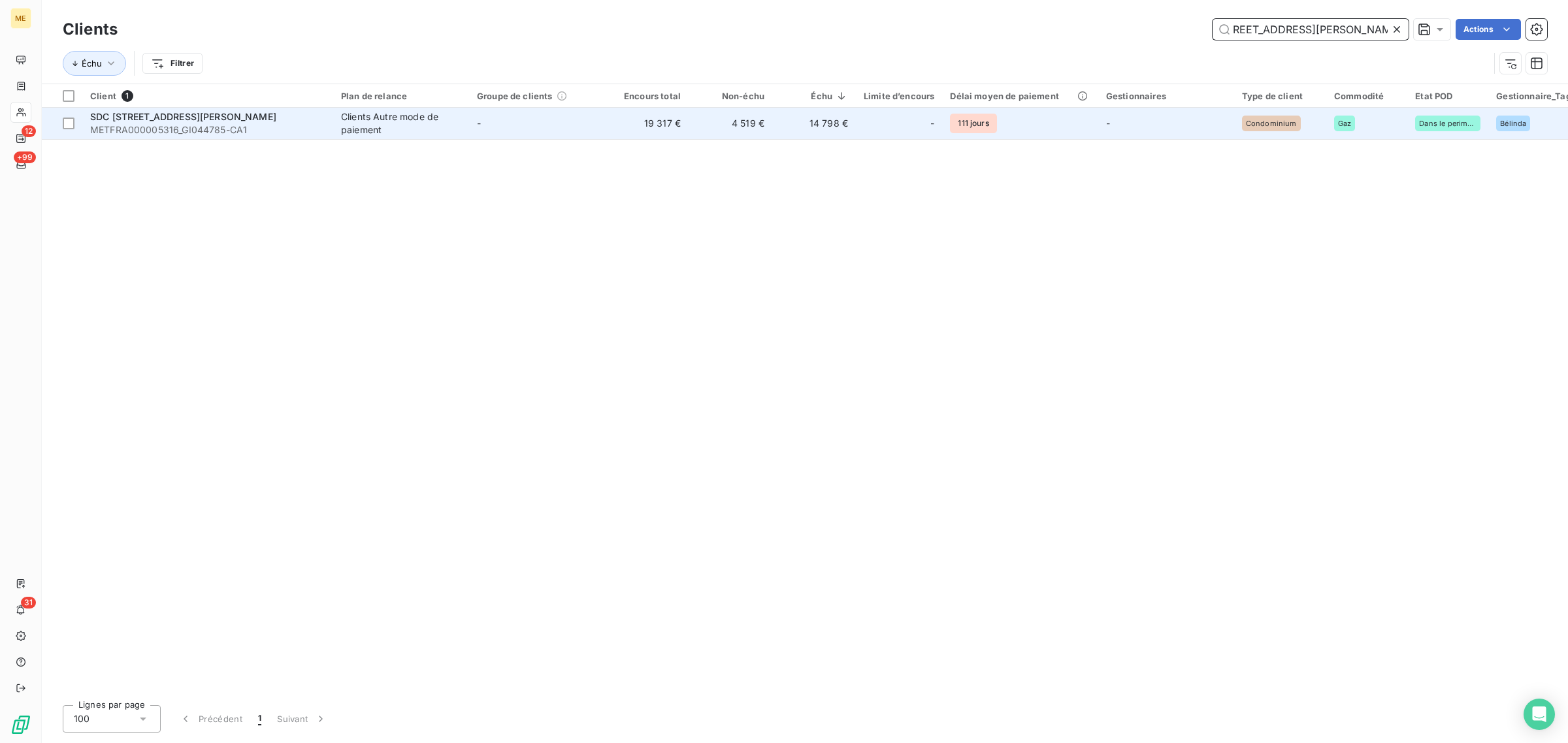
type input "SDC [STREET_ADDRESS][PERSON_NAME]"
click at [524, 128] on td "-" at bounding box center [537, 123] width 136 height 31
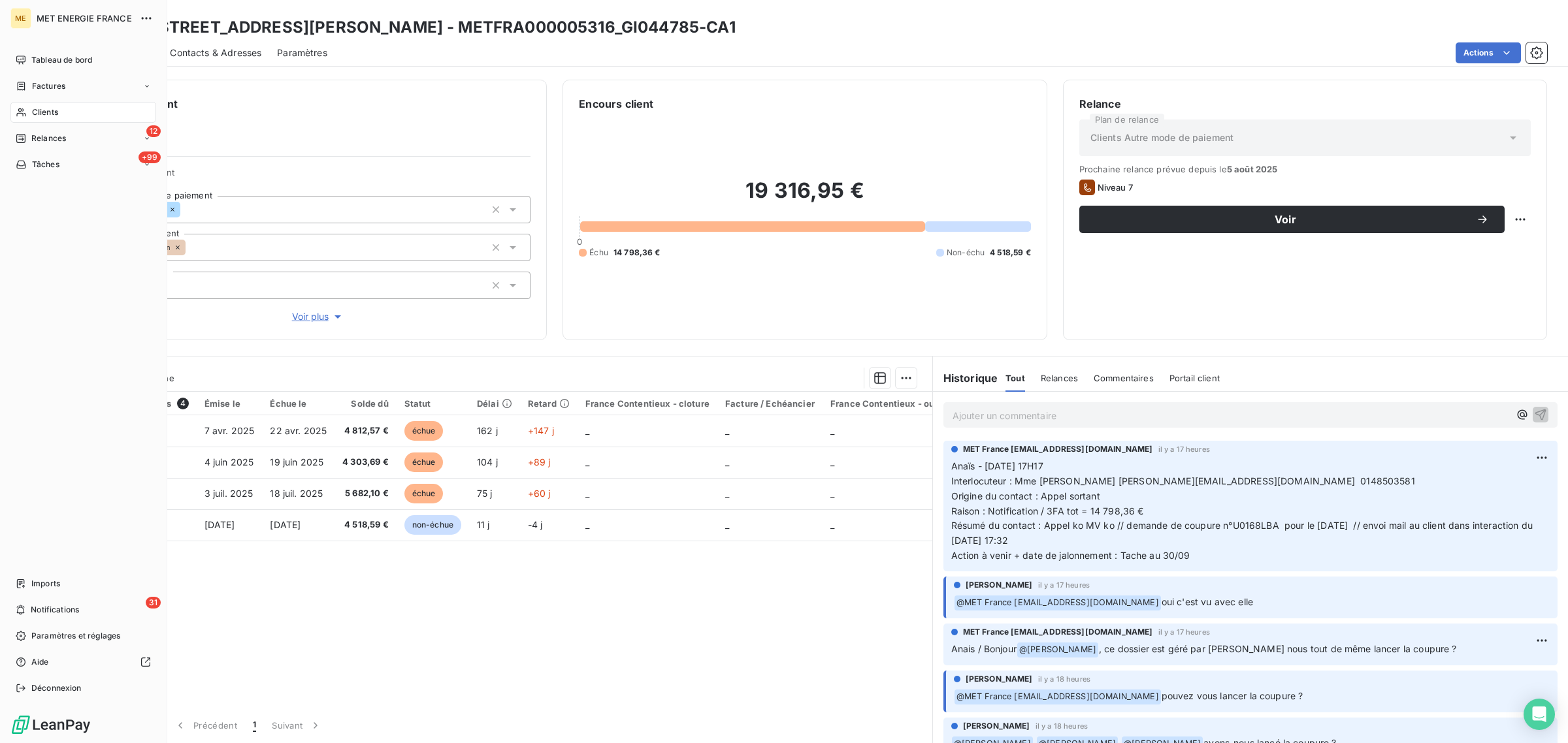
click at [30, 109] on div "Clients" at bounding box center [84, 112] width 146 height 21
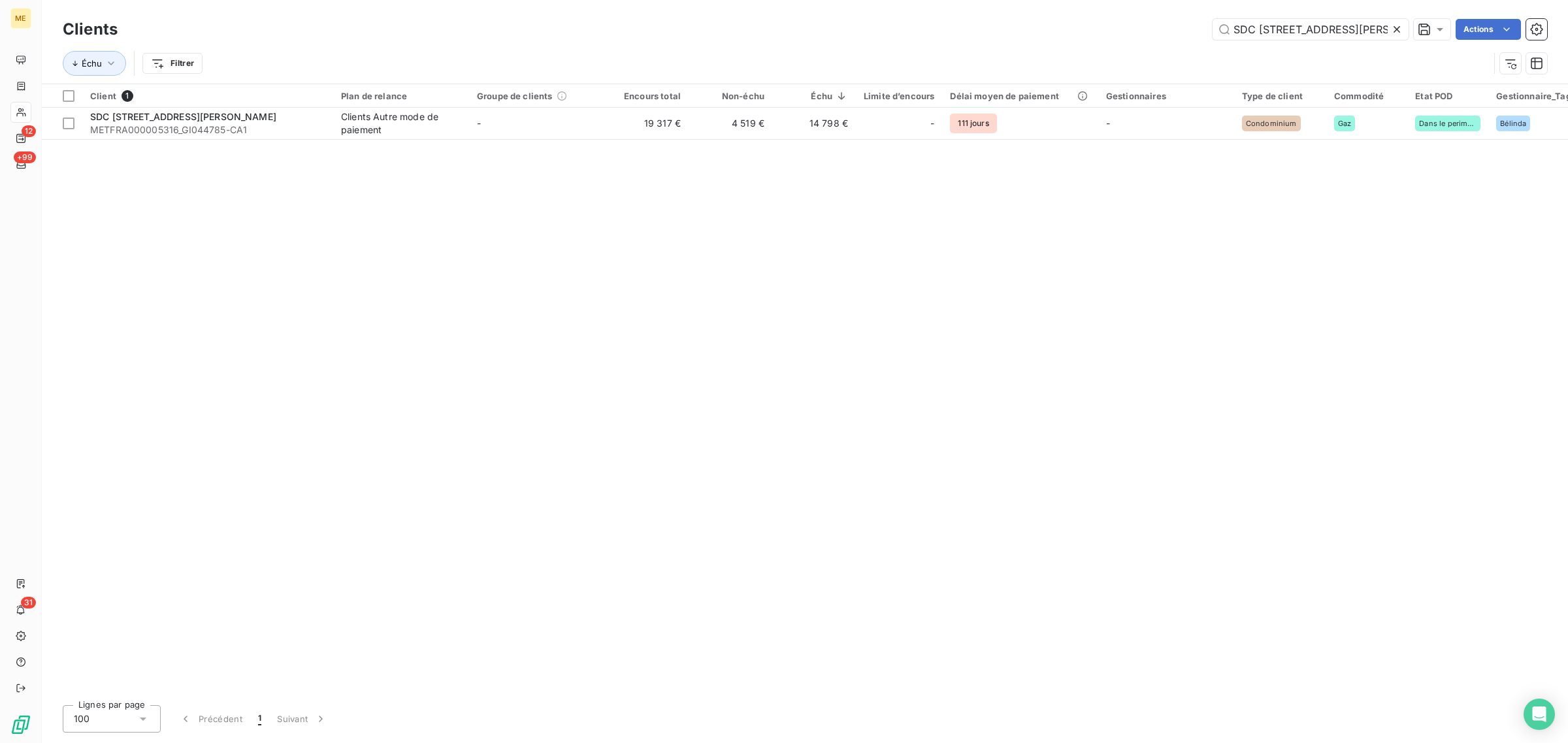
scroll to position [0, 43]
click at [1396, 30] on icon at bounding box center [1397, 30] width 7 height 7
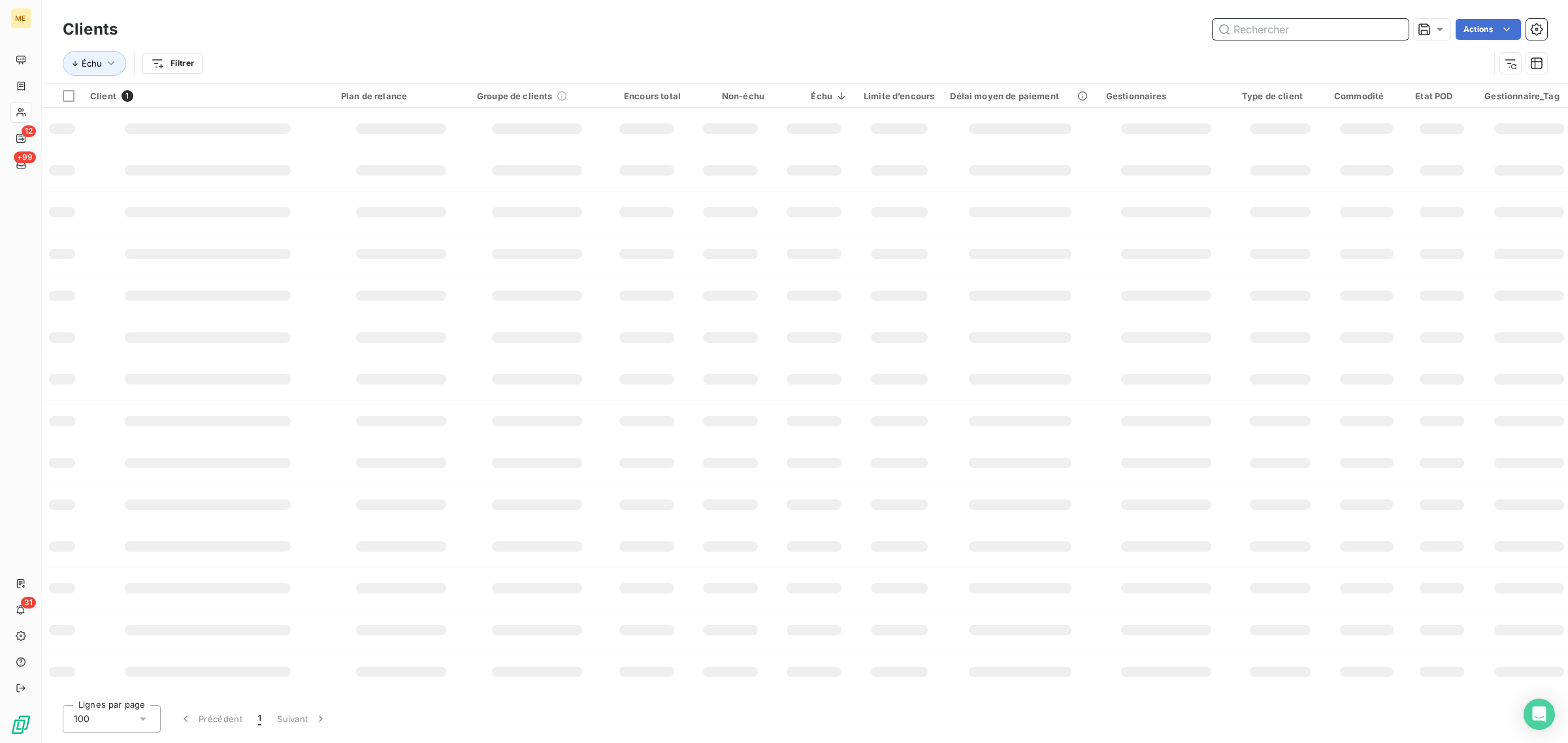
click at [1325, 31] on input "text" at bounding box center [1310, 29] width 196 height 21
paste input "ZAM-ZAM"
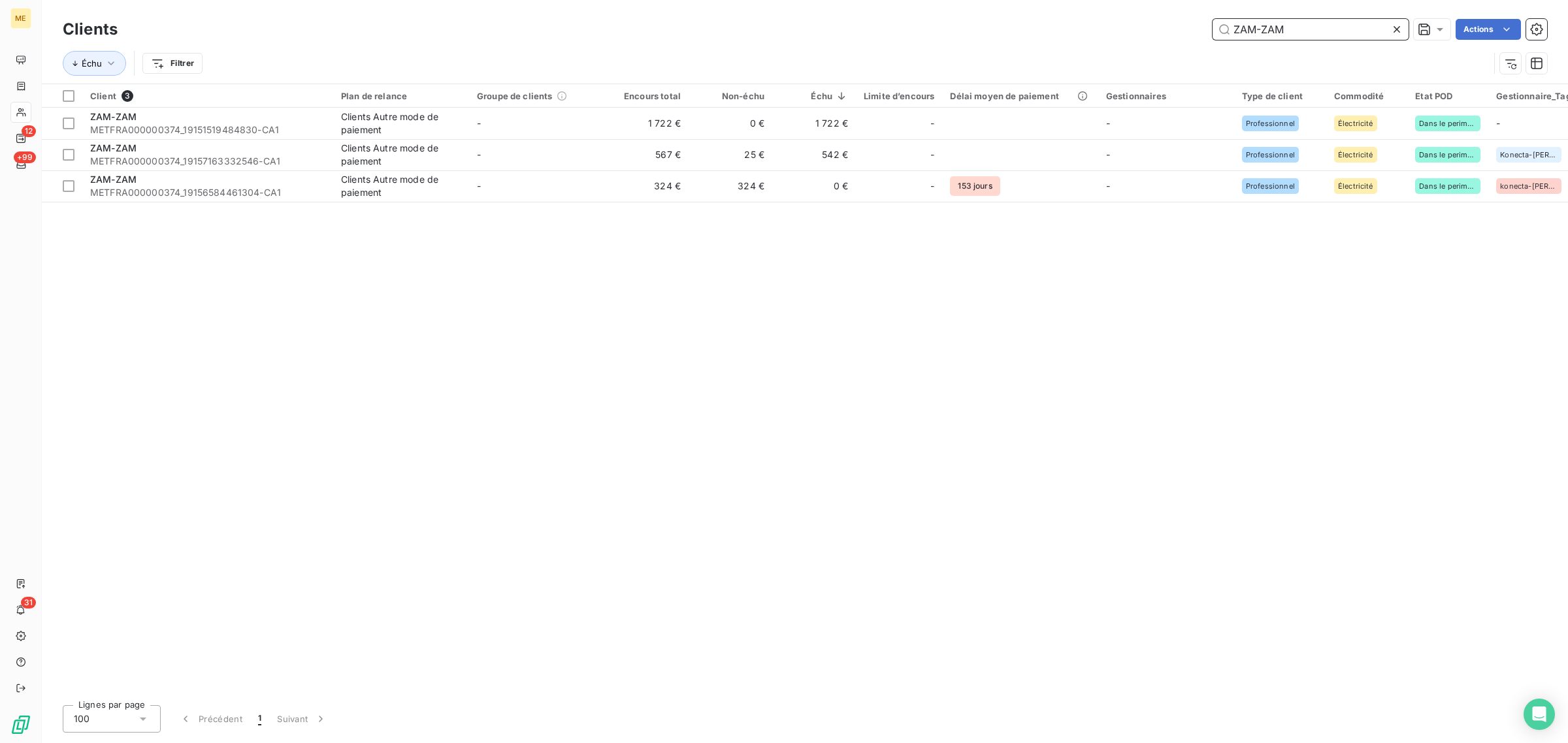
type input "ZAM-ZAM"
click at [664, 133] on td "1 722 €" at bounding box center [646, 123] width 84 height 31
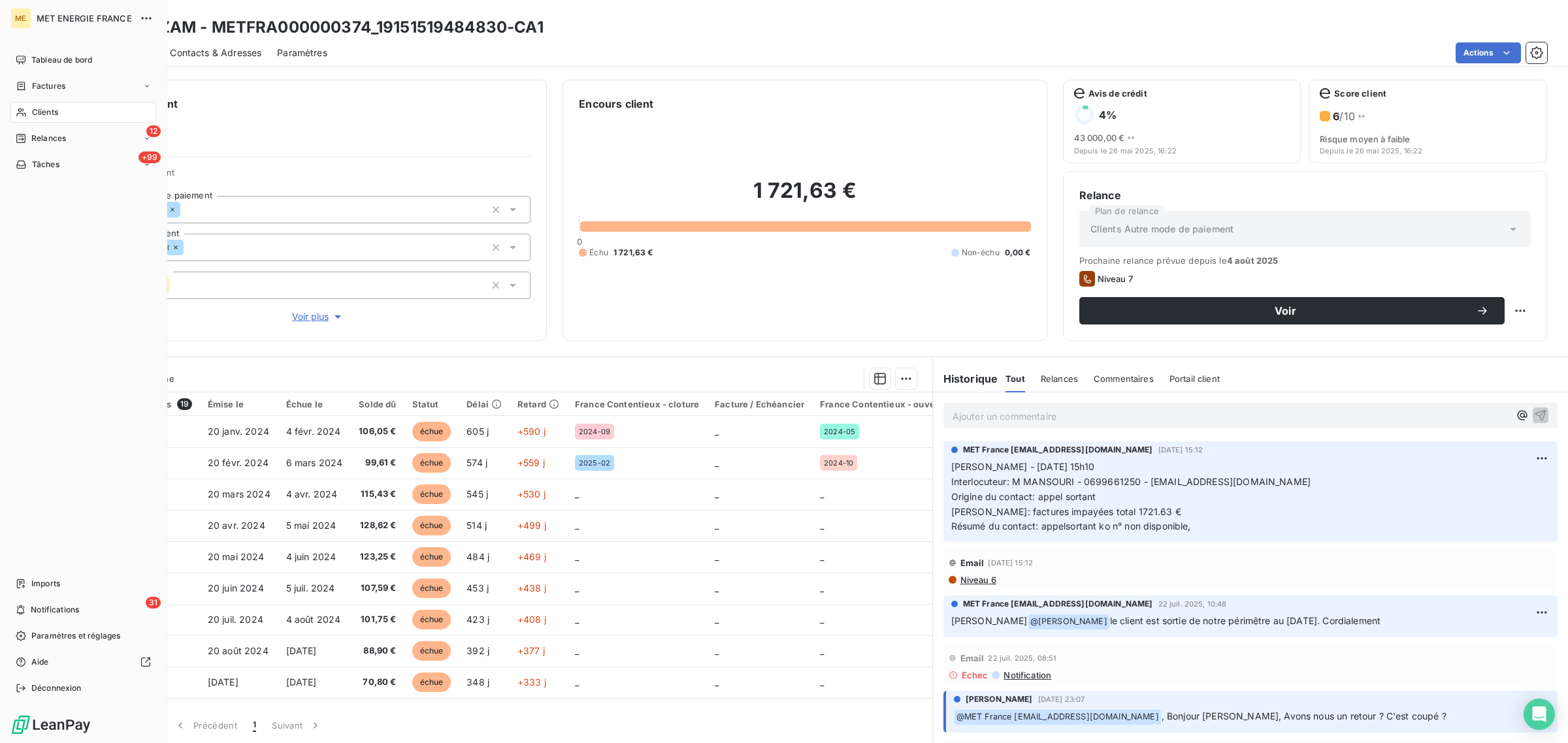
click at [33, 109] on span "Clients" at bounding box center [46, 112] width 27 height 12
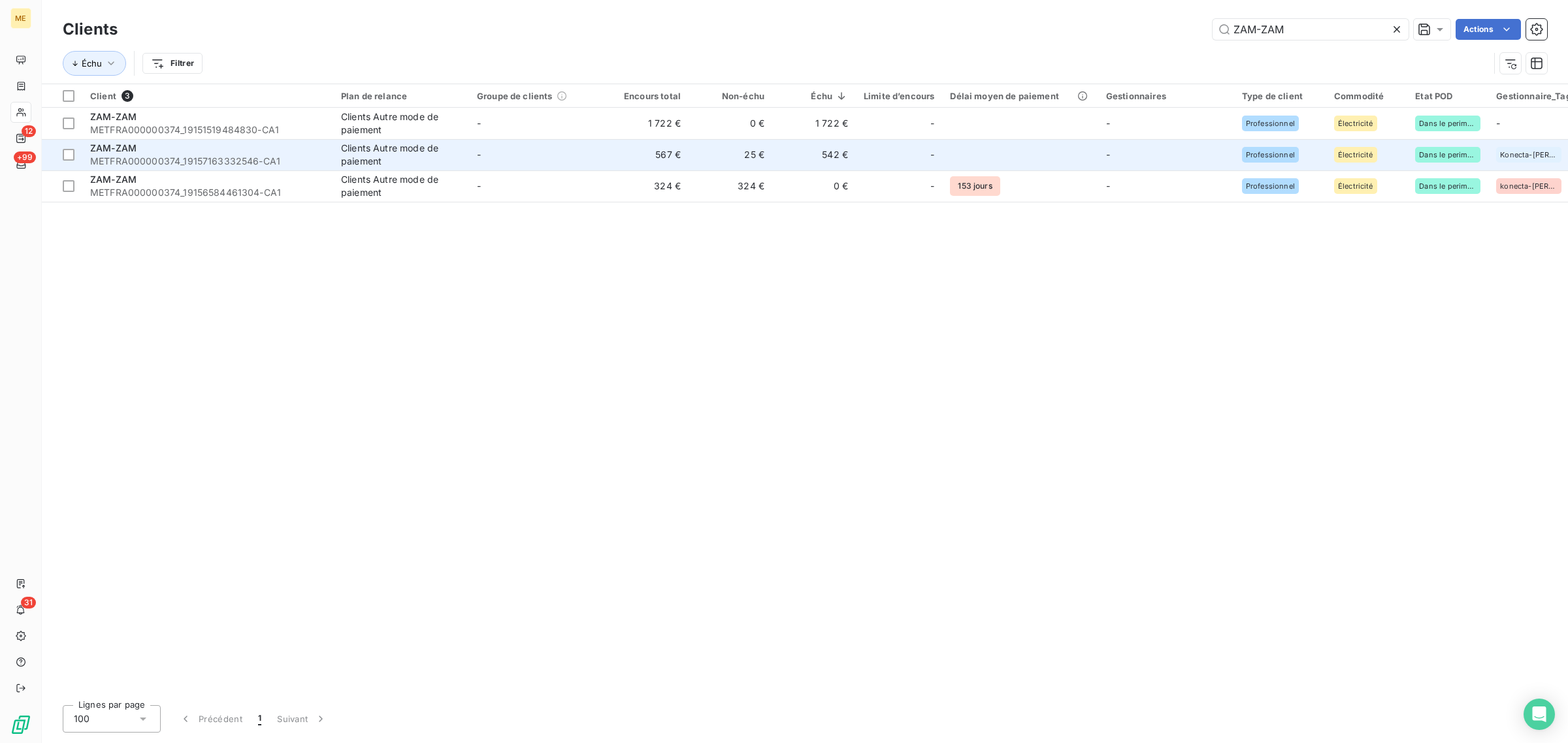
click at [699, 160] on td "25 €" at bounding box center [730, 155] width 84 height 31
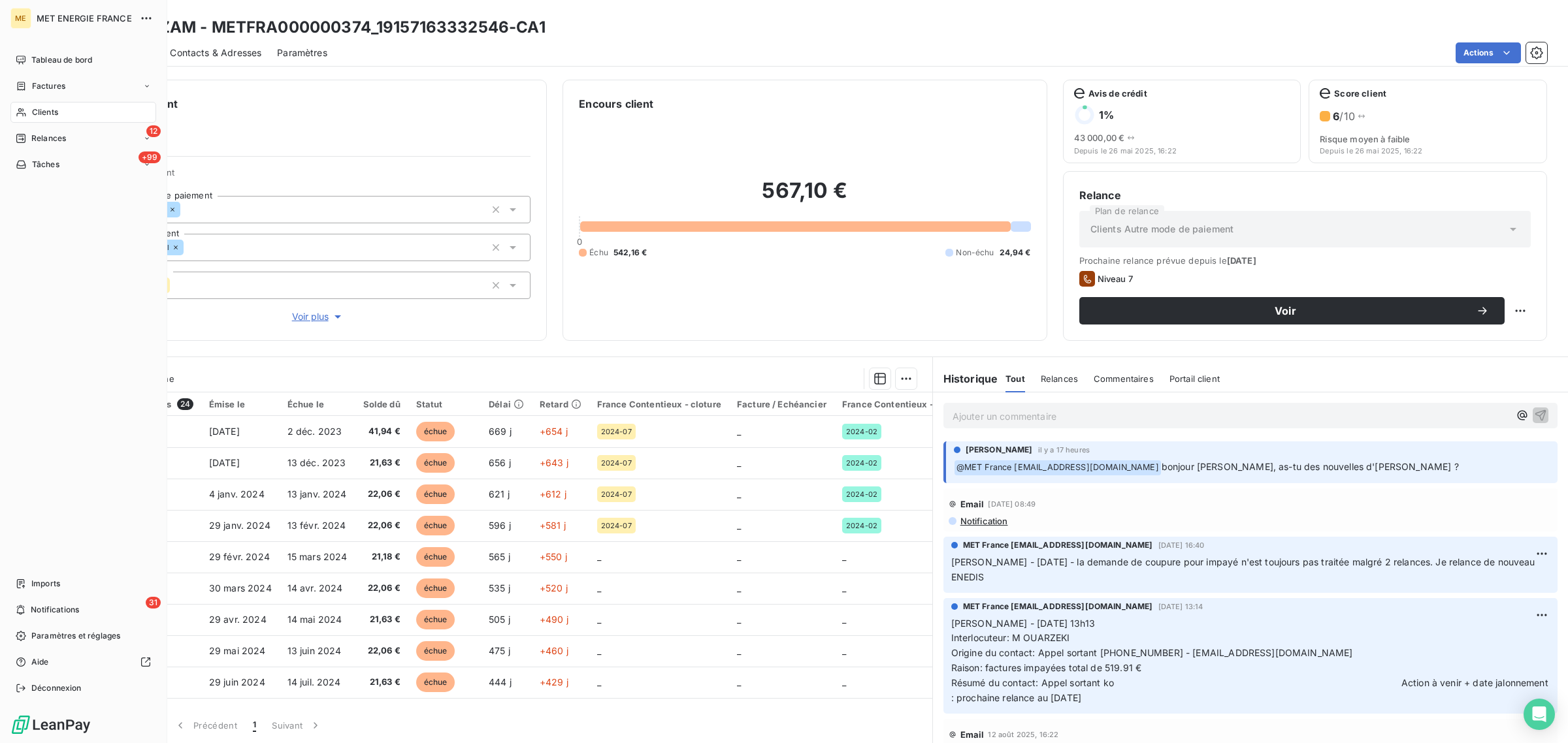
click at [39, 109] on span "Clients" at bounding box center [46, 112] width 27 height 12
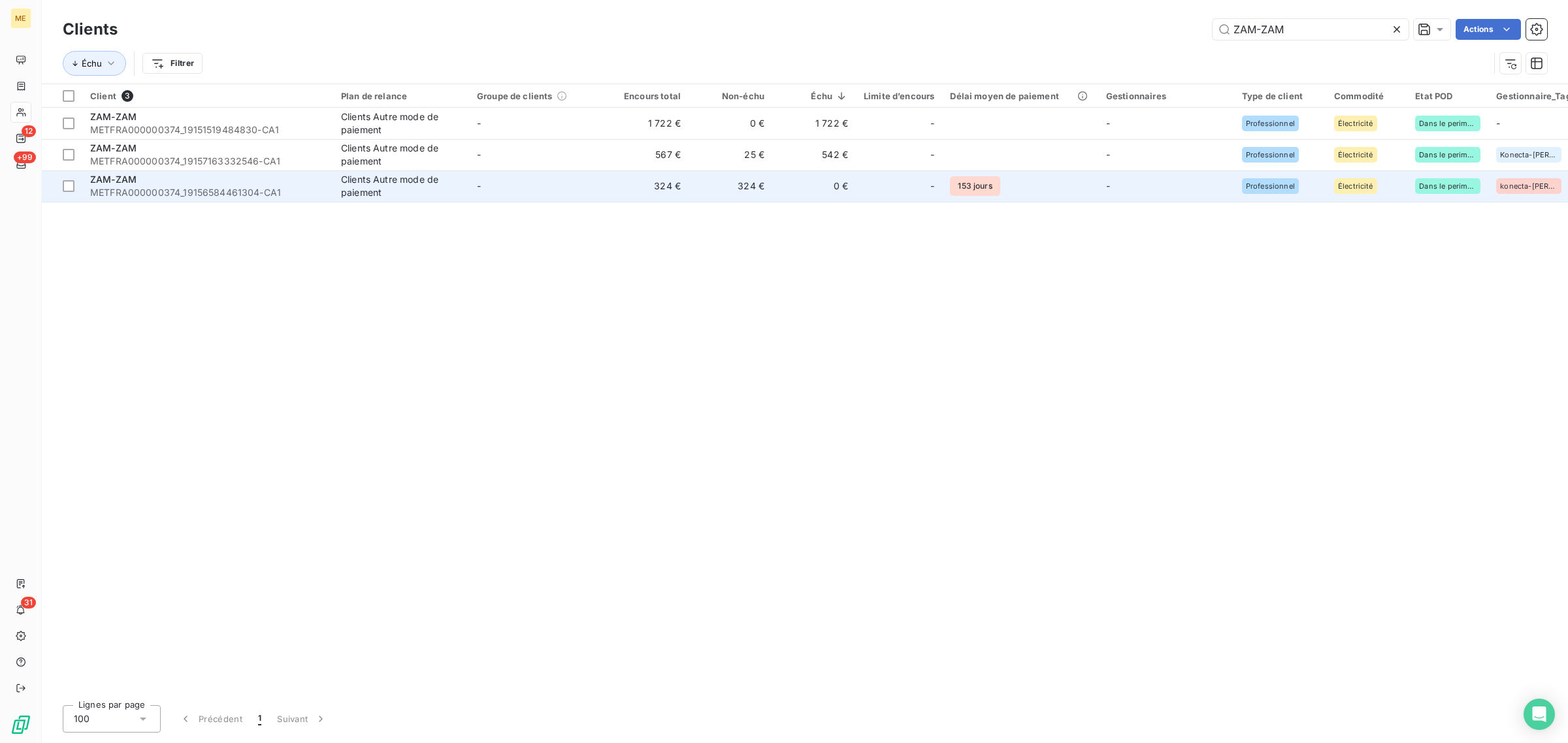
click at [745, 196] on td "324 €" at bounding box center [730, 186] width 84 height 31
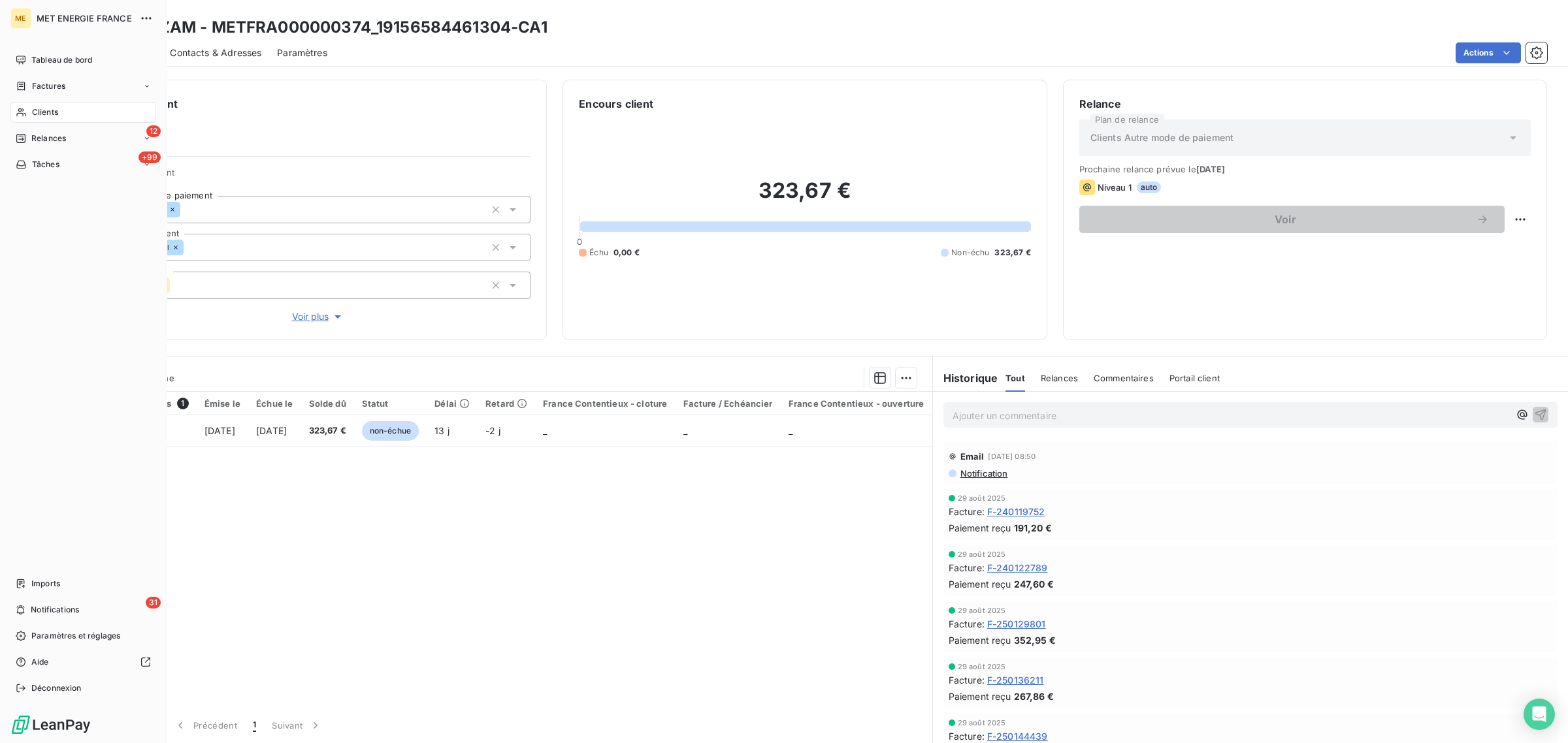
click at [22, 111] on icon at bounding box center [21, 112] width 11 height 11
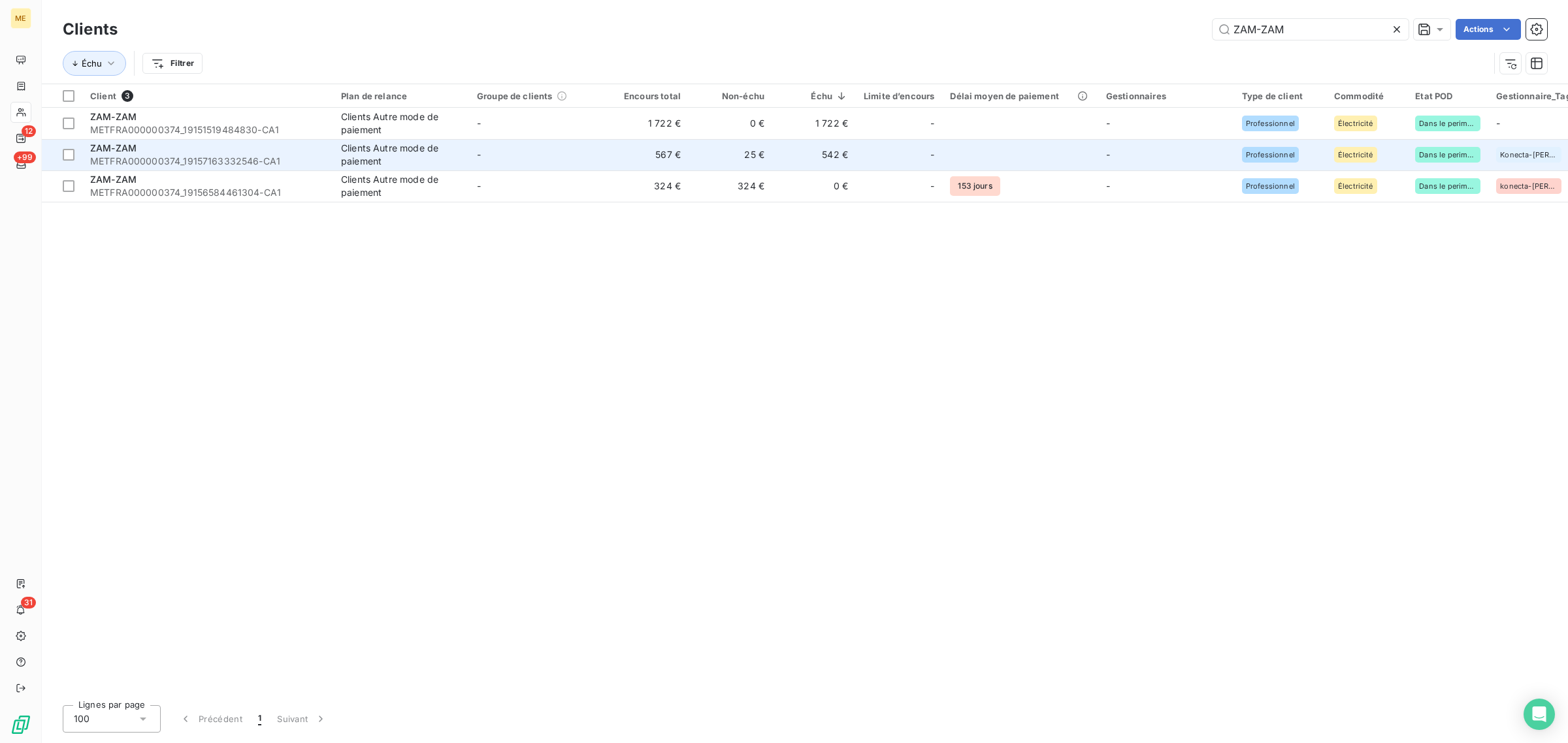
click at [634, 156] on td "567 €" at bounding box center [646, 155] width 84 height 31
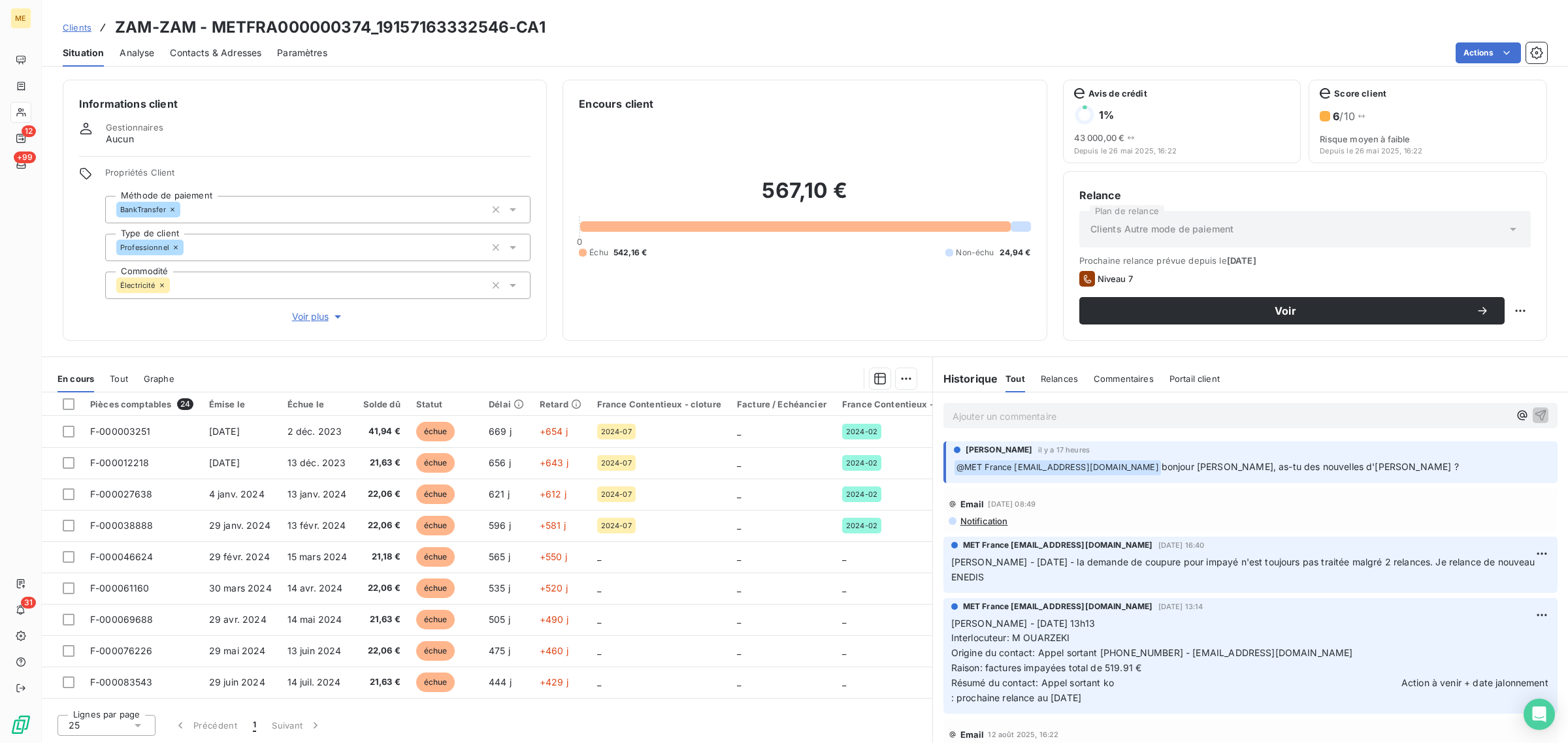
click at [776, 314] on div "567,10 € 0 Échu 542,16 € Non-échu 24,94 €" at bounding box center [804, 218] width 452 height 213
drag, startPoint x: 1369, startPoint y: 467, endPoint x: 1164, endPoint y: 468, distance: 205.0
click at [1164, 468] on p "﻿ @ MET France met-france@recouvrement.met.com bonjour sylvain, as-tu des nouve…" at bounding box center [1251, 467] width 596 height 16
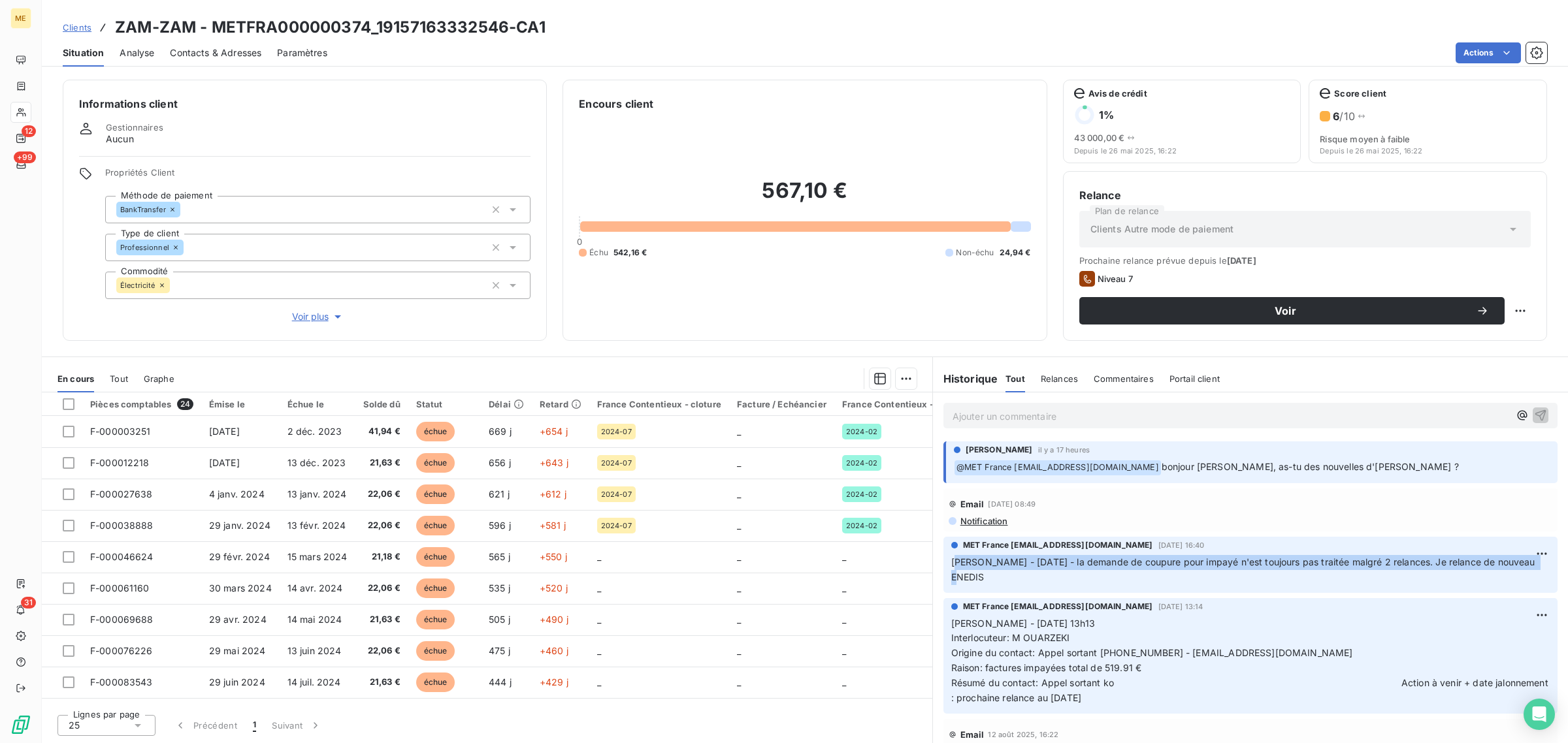
drag, startPoint x: 968, startPoint y: 582, endPoint x: 961, endPoint y: 566, distance: 17.5
click at [958, 567] on p "Sylvain - 04/09/2025 - la demande de coupure pour impayé n'est toujours pas tra…" at bounding box center [1251, 570] width 598 height 30
click at [1008, 566] on span "Sylvain - 04/09/2025 - la demande de coupure pour impayé n'est toujours pas tra…" at bounding box center [1245, 570] width 587 height 27
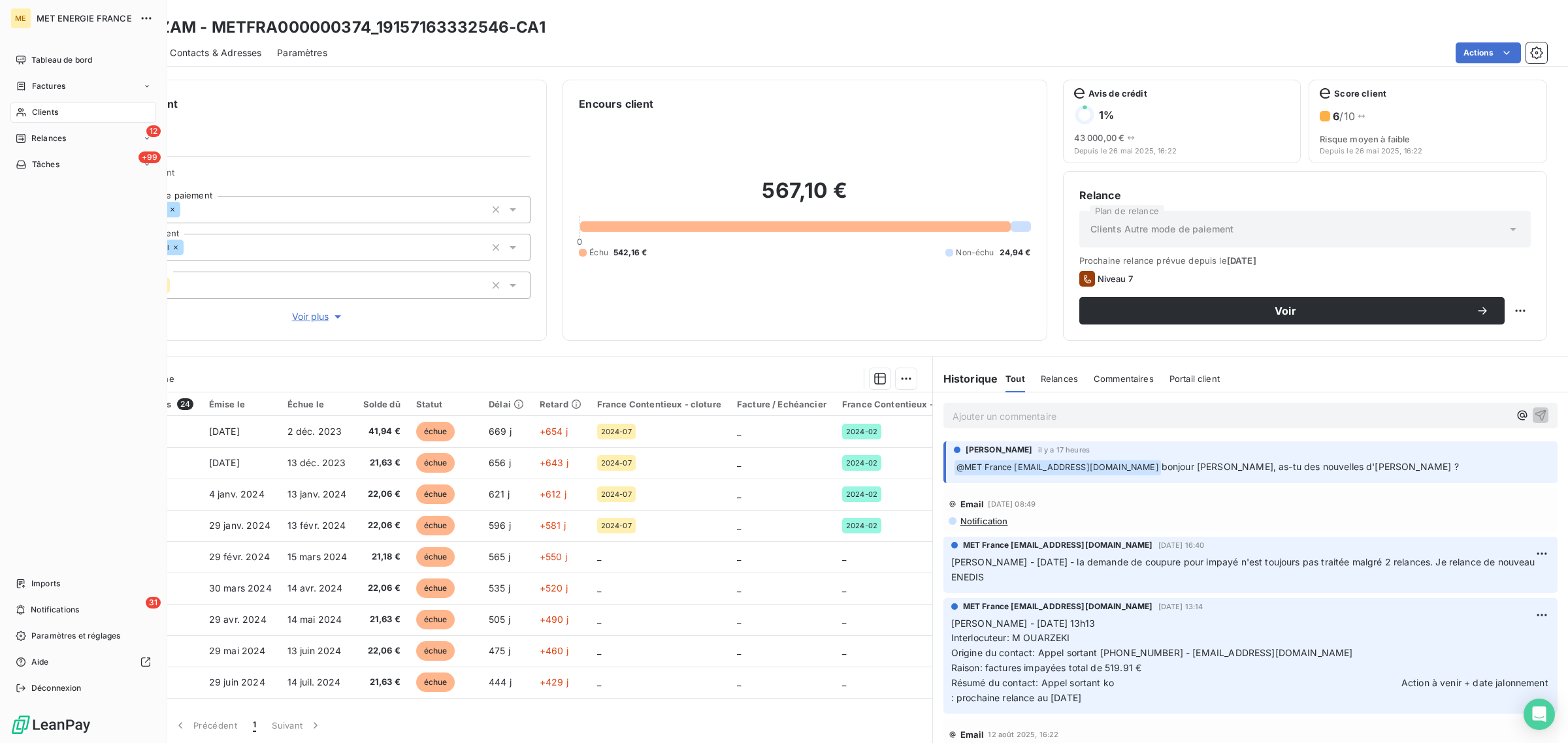
click at [25, 111] on icon at bounding box center [21, 112] width 11 height 11
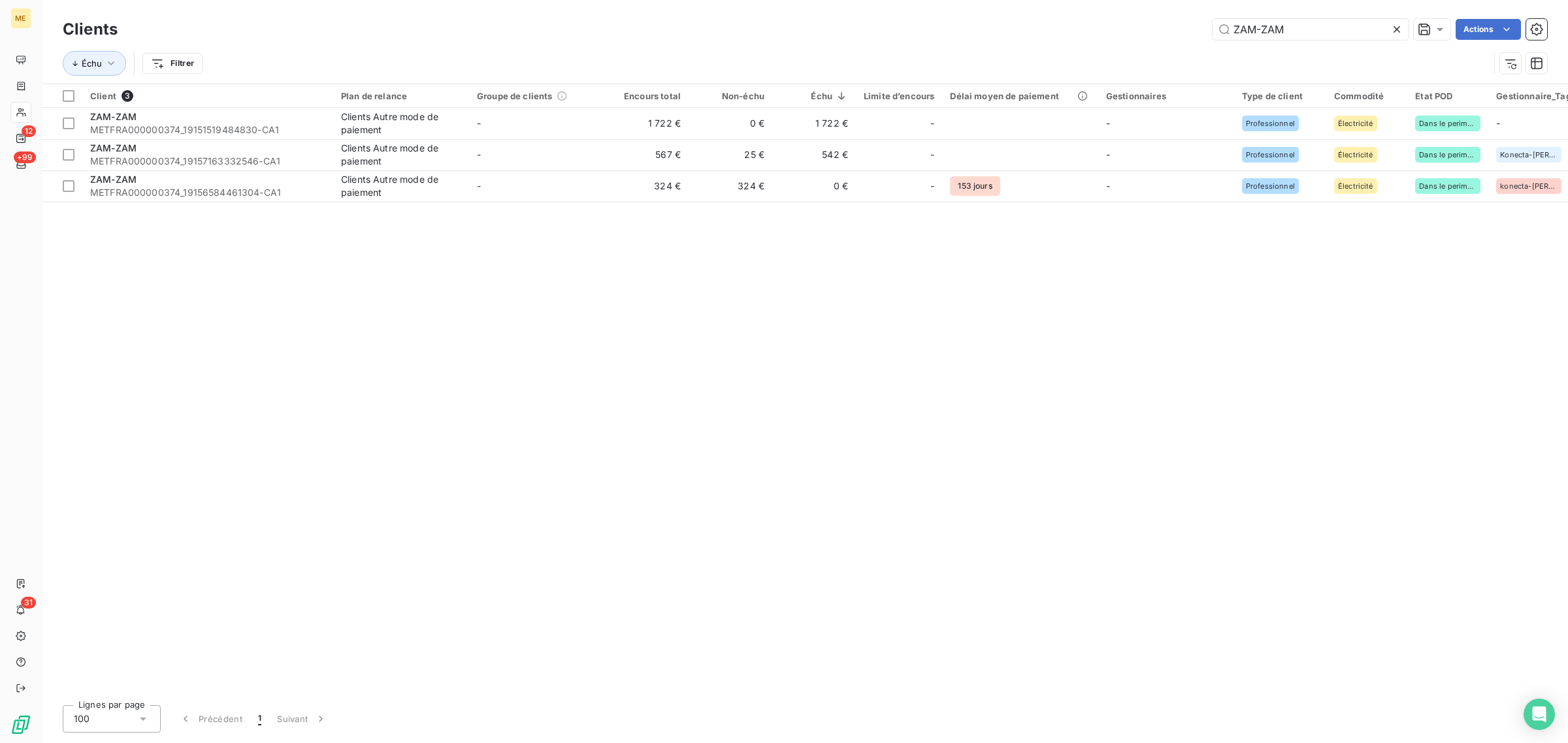
drag, startPoint x: 1311, startPoint y: 30, endPoint x: 1070, endPoint y: 50, distance: 241.8
click at [1098, 49] on div "Clients ZAM-ZAM Actions Échu Filtrer" at bounding box center [805, 50] width 1484 height 68
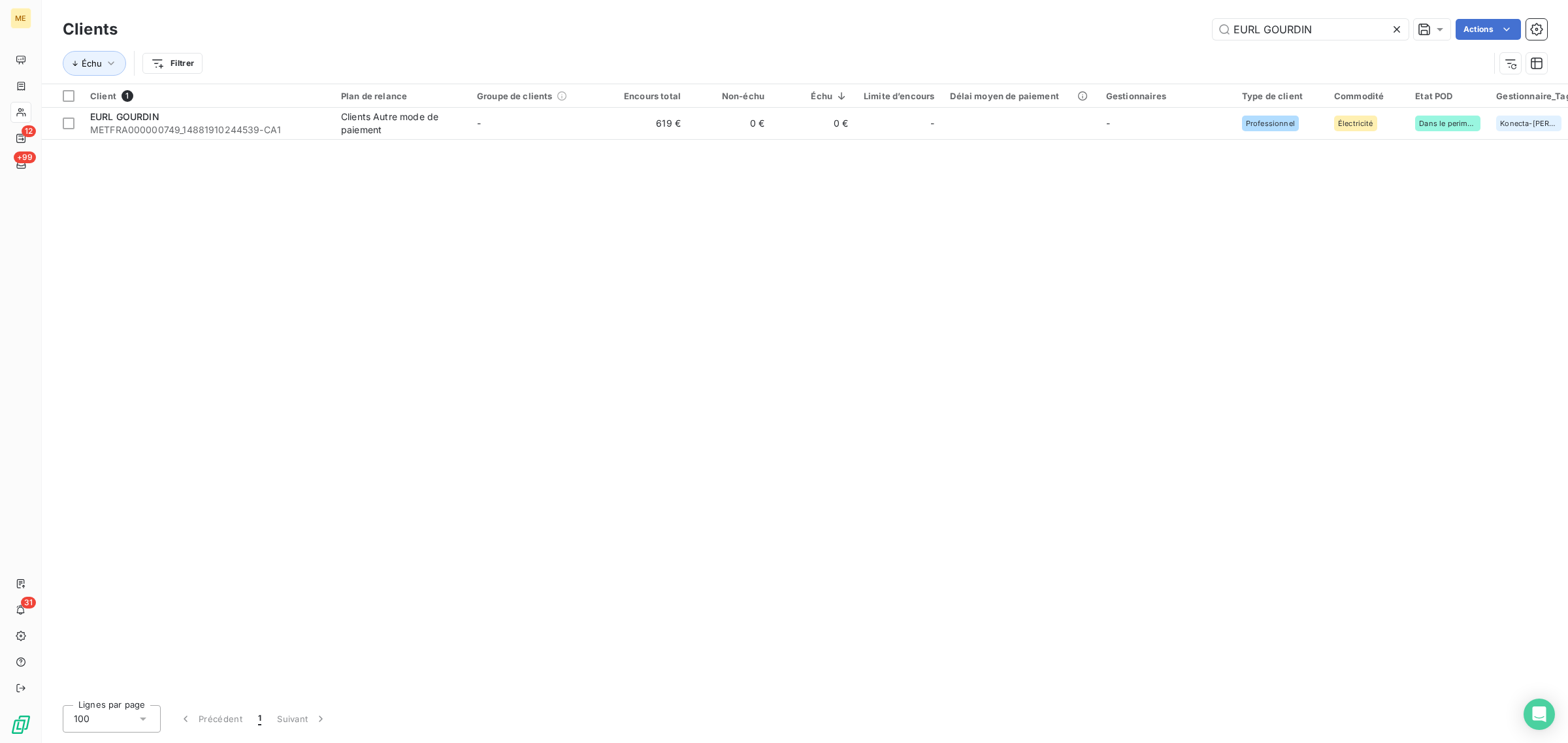
type input "EURL GOURDIN"
click at [624, 267] on div "Client 1 Plan de relance Groupe de clients Encours total Non-échu Échu Limite d…" at bounding box center [805, 389] width 1527 height 610
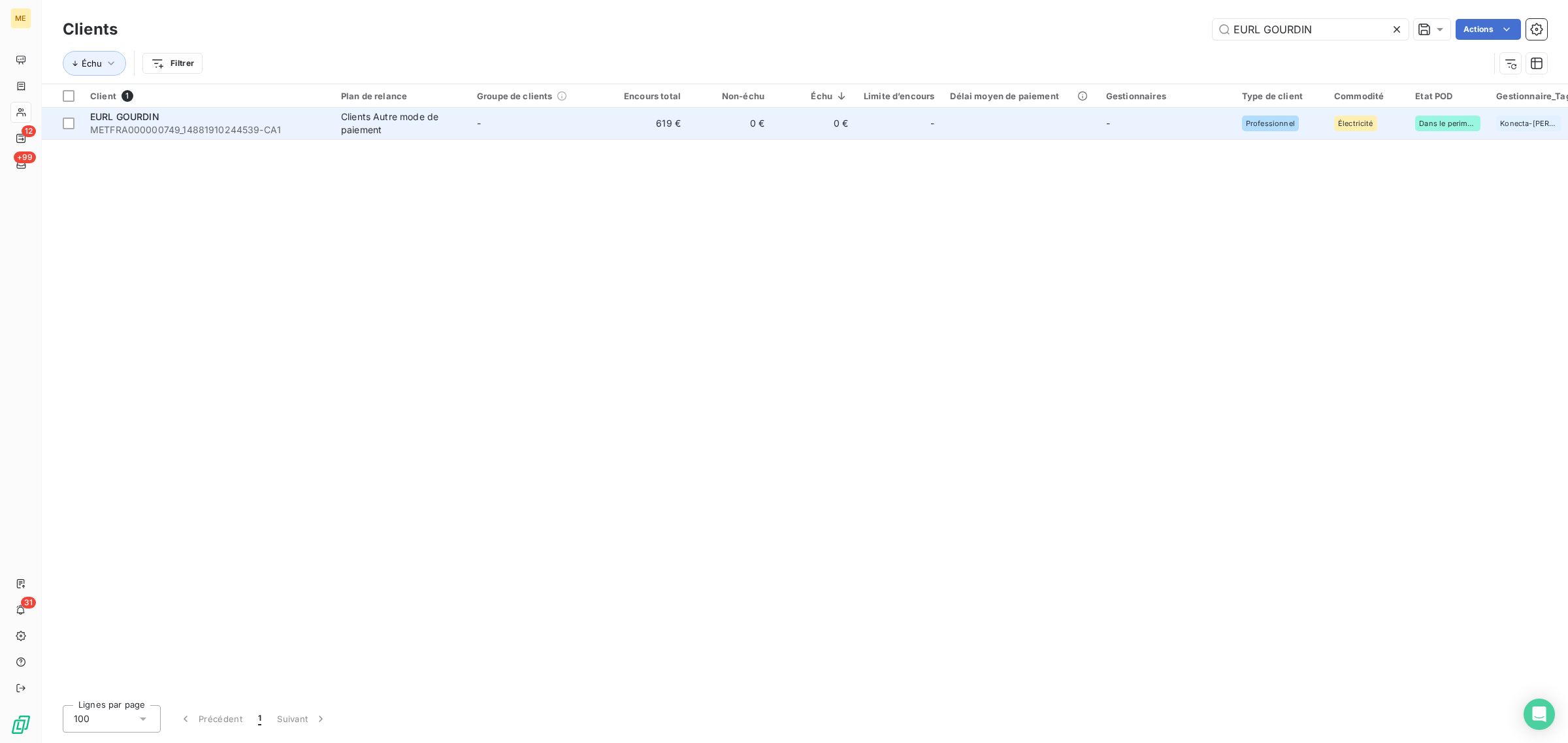
click at [612, 118] on td "619 €" at bounding box center [646, 123] width 84 height 31
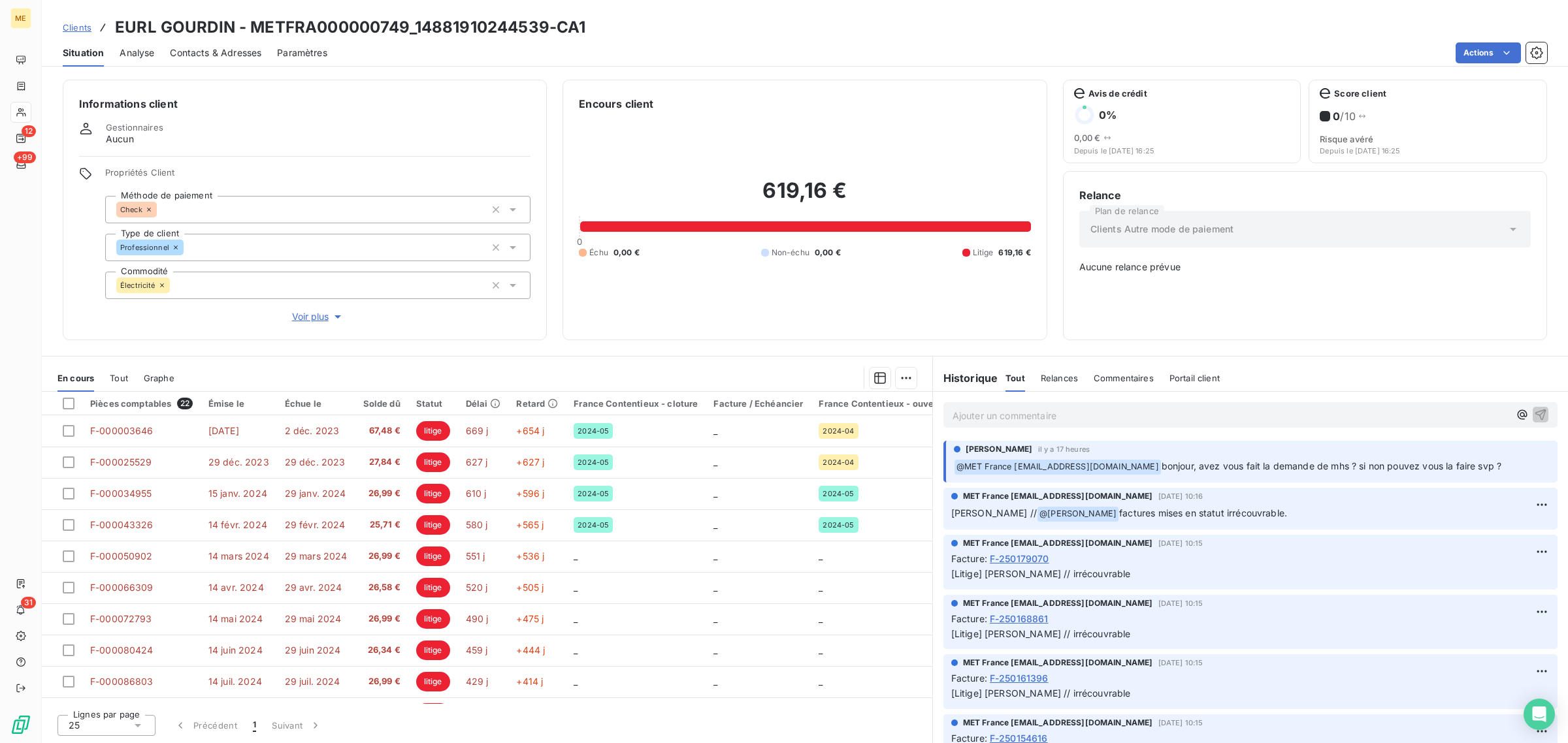
drag, startPoint x: 1266, startPoint y: 517, endPoint x: 951, endPoint y: 466, distance: 319.1
click at [1236, 495] on div "MET France met-france@recouvrement.met.com 12 sept. 2025, 10:16" at bounding box center [1251, 496] width 598 height 12
drag, startPoint x: 1266, startPoint y: 514, endPoint x: 958, endPoint y: 448, distance: 315.0
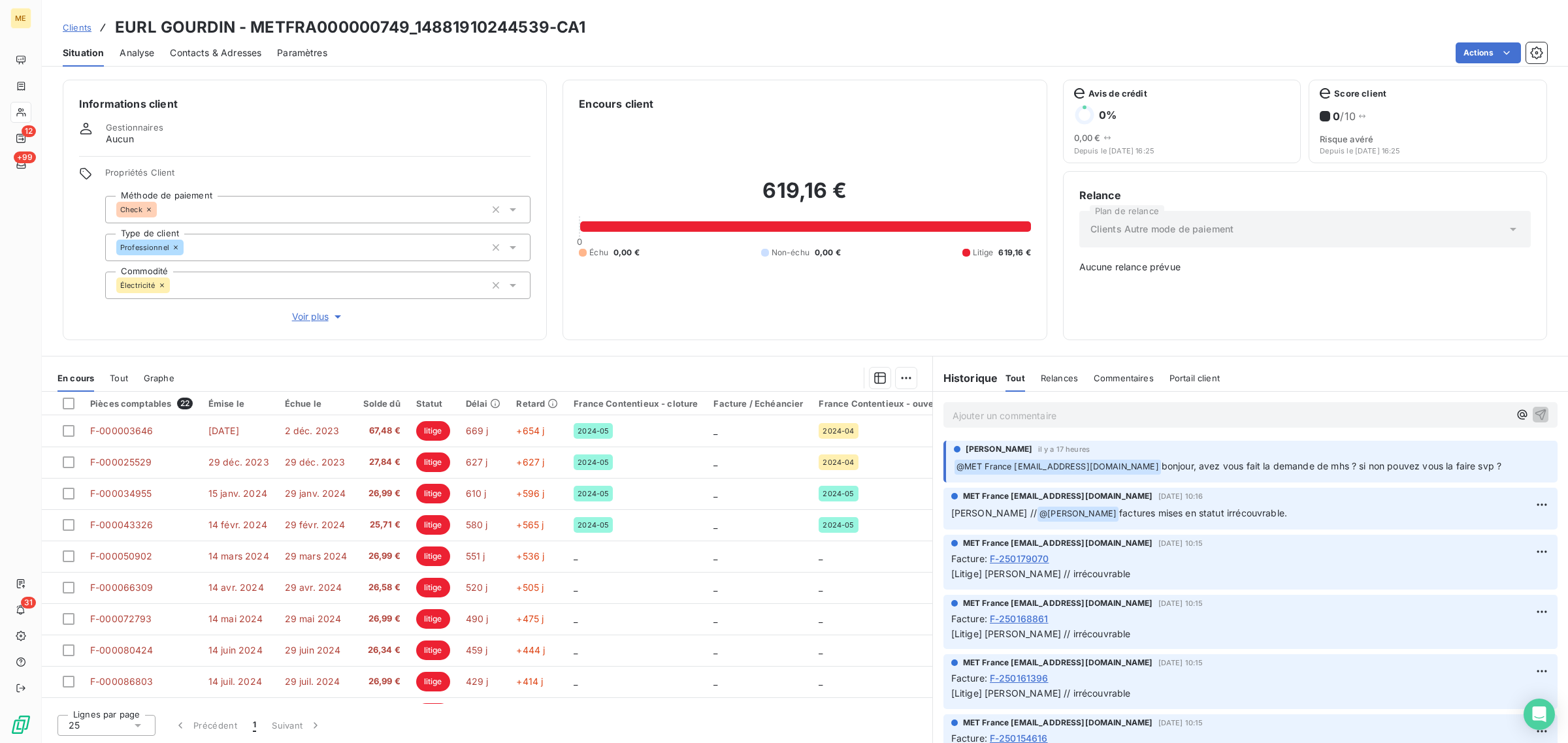
click at [1203, 496] on span "[DATE] 10:16" at bounding box center [1181, 495] width 45 height 7
drag, startPoint x: 1270, startPoint y: 520, endPoint x: 959, endPoint y: 451, distance: 318.6
click at [1290, 532] on div "MET France met-france@recouvrement.met.com 12 sept. 2025, 10:15 Facture : F-250…" at bounding box center [1251, 562] width 635 height 60
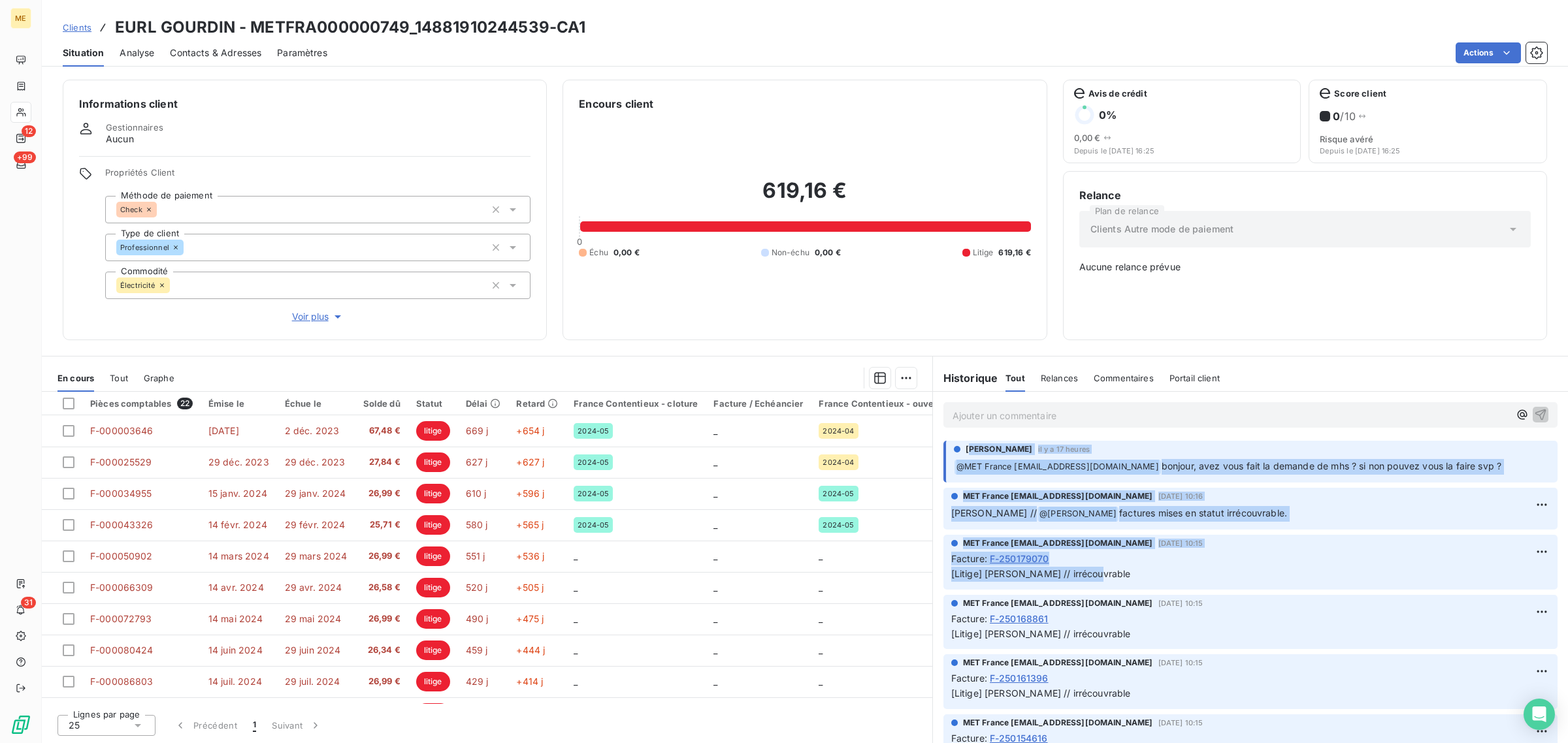
drag, startPoint x: 1110, startPoint y: 573, endPoint x: 974, endPoint y: 439, distance: 190.9
click at [1280, 500] on div "MET France met-france@recouvrement.met.com 12 sept. 2025, 10:16" at bounding box center [1251, 496] width 598 height 12
drag, startPoint x: 1089, startPoint y: 569, endPoint x: 961, endPoint y: 442, distance: 180.3
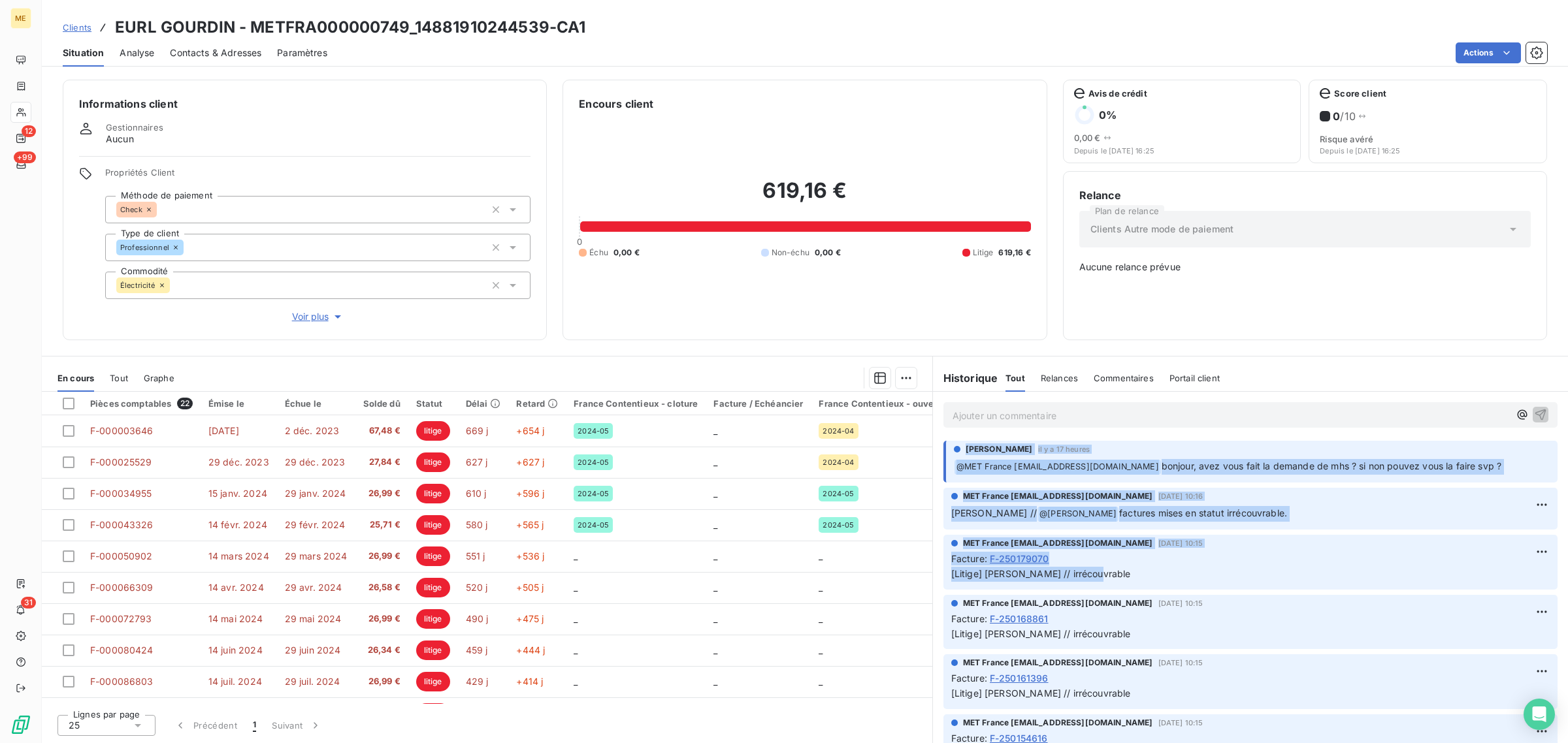
drag, startPoint x: 1128, startPoint y: 572, endPoint x: 1080, endPoint y: 583, distance: 49.2
click at [1127, 572] on p "[Litige] [PERSON_NAME] // irrécouvrable" at bounding box center [1251, 574] width 598 height 15
click at [1091, 577] on p "[Litige] [PERSON_NAME] // irrécouvrable" at bounding box center [1251, 574] width 598 height 15
drag, startPoint x: 1122, startPoint y: 575, endPoint x: 965, endPoint y: 449, distance: 201.3
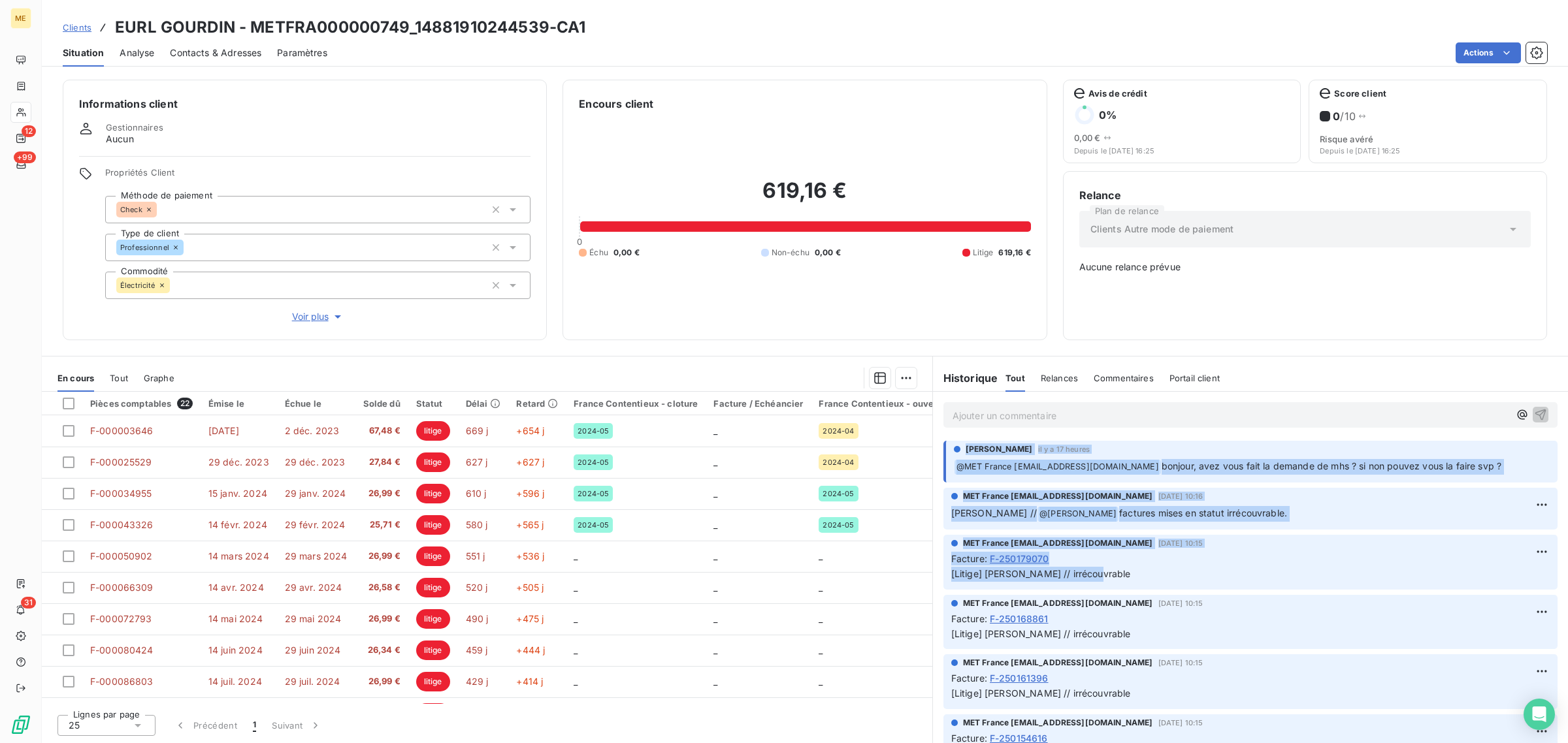
click at [1135, 546] on span "MET France [EMAIL_ADDRESS][DOMAIN_NAME]" at bounding box center [1057, 543] width 190 height 12
drag, startPoint x: 1109, startPoint y: 572, endPoint x: 964, endPoint y: 448, distance: 190.8
drag, startPoint x: 1096, startPoint y: 569, endPoint x: 1105, endPoint y: 575, distance: 10.8
click at [1096, 569] on p "[Litige] [PERSON_NAME] // irrécouvrable" at bounding box center [1251, 574] width 598 height 15
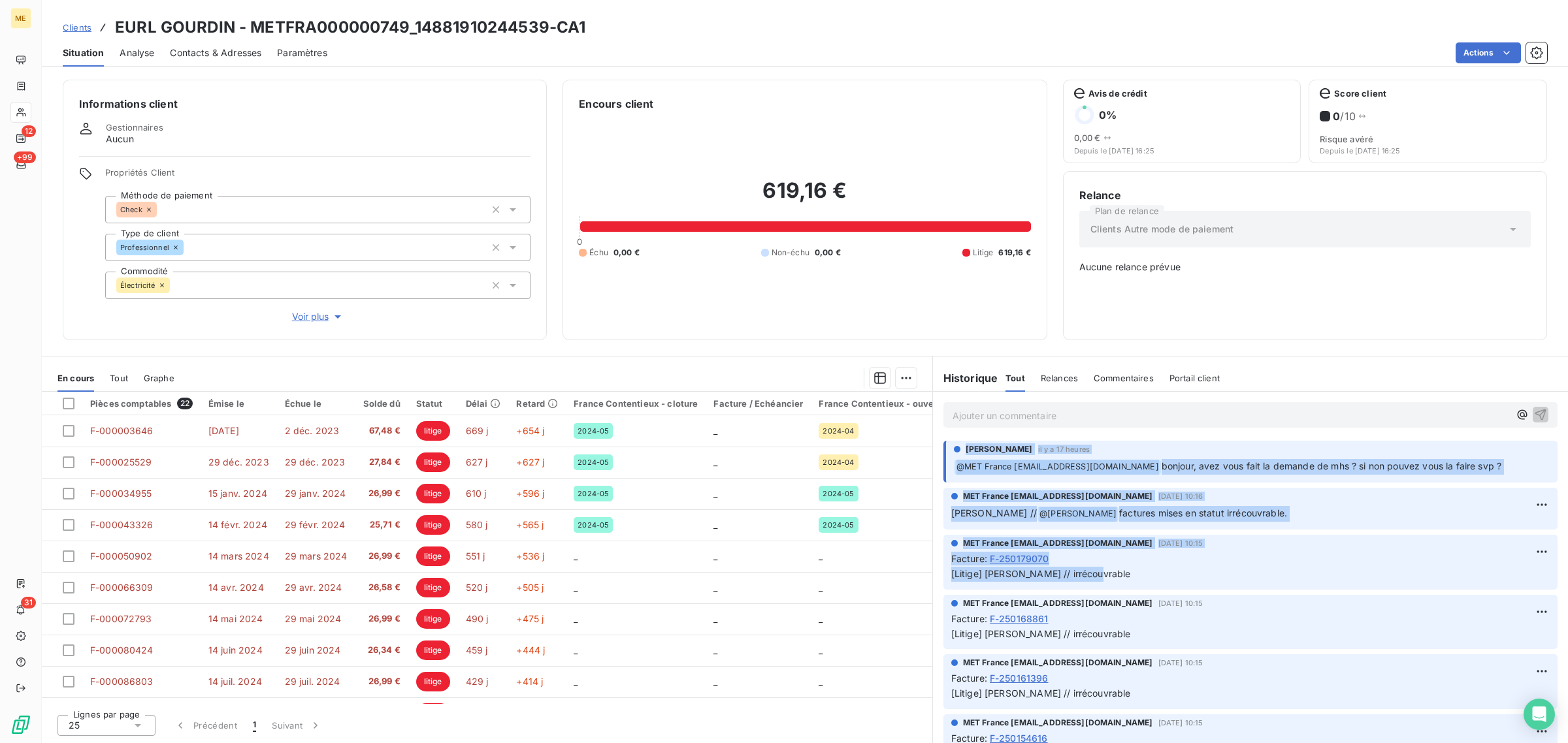
click at [1108, 578] on p "[Litige] [PERSON_NAME] // irrécouvrable" at bounding box center [1251, 574] width 598 height 15
drag, startPoint x: 1125, startPoint y: 572, endPoint x: 964, endPoint y: 444, distance: 205.7
click at [1129, 576] on p "[Litige] [PERSON_NAME] // irrécouvrable" at bounding box center [1251, 574] width 598 height 15
drag, startPoint x: 1098, startPoint y: 576, endPoint x: 967, endPoint y: 449, distance: 182.5
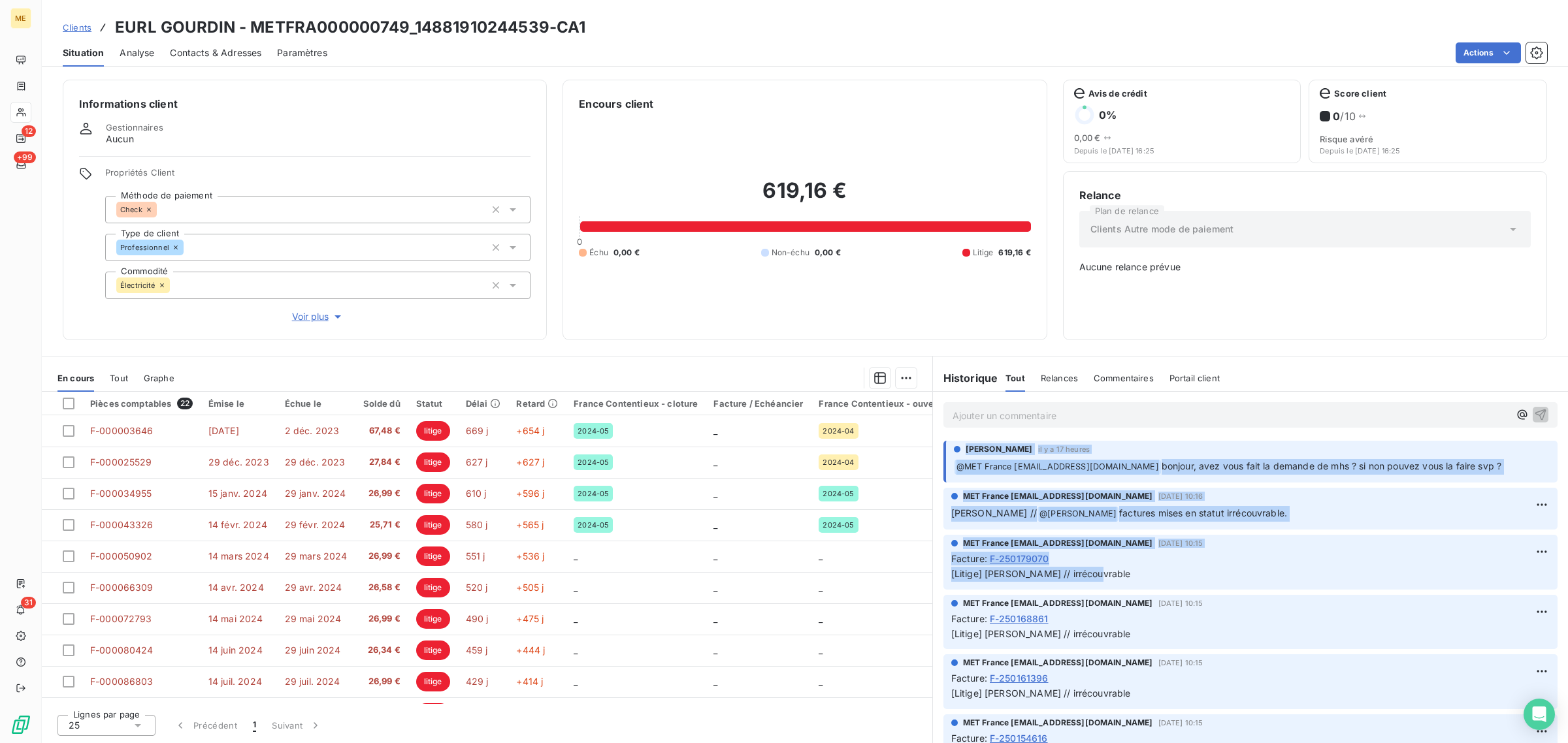
click at [1289, 527] on div "MET France met-france@recouvrement.met.com 12 sept. 2025, 10:16 Sylvain // @ Bé…" at bounding box center [1250, 509] width 614 height 41
drag, startPoint x: 1100, startPoint y: 576, endPoint x: 965, endPoint y: 452, distance: 183.3
click at [1119, 556] on div "Facture : F-250179070" at bounding box center [1251, 558] width 598 height 14
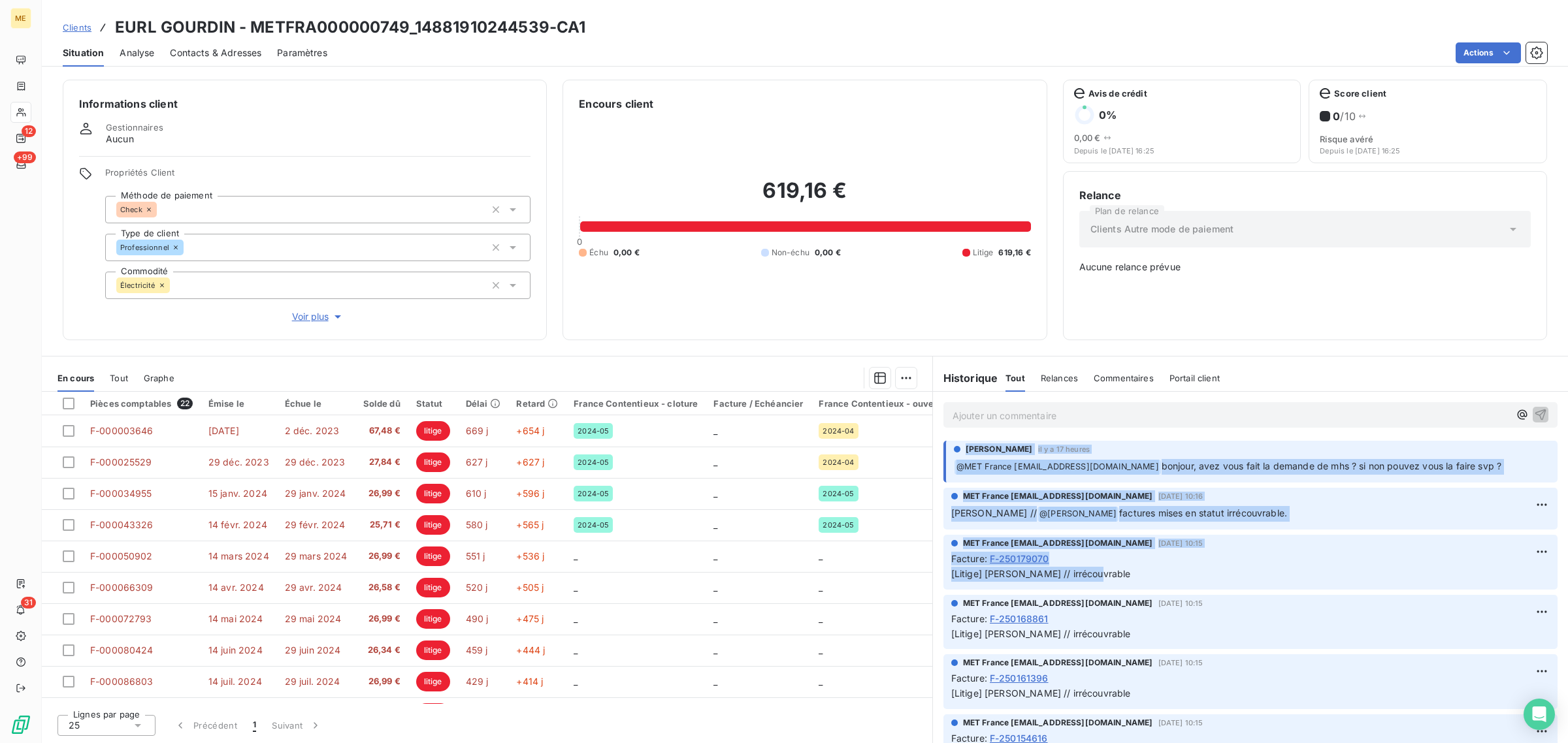
drag, startPoint x: 1088, startPoint y: 585, endPoint x: 965, endPoint y: 455, distance: 179.0
click at [1111, 569] on p "[Litige] [PERSON_NAME] // irrécouvrable" at bounding box center [1251, 574] width 598 height 15
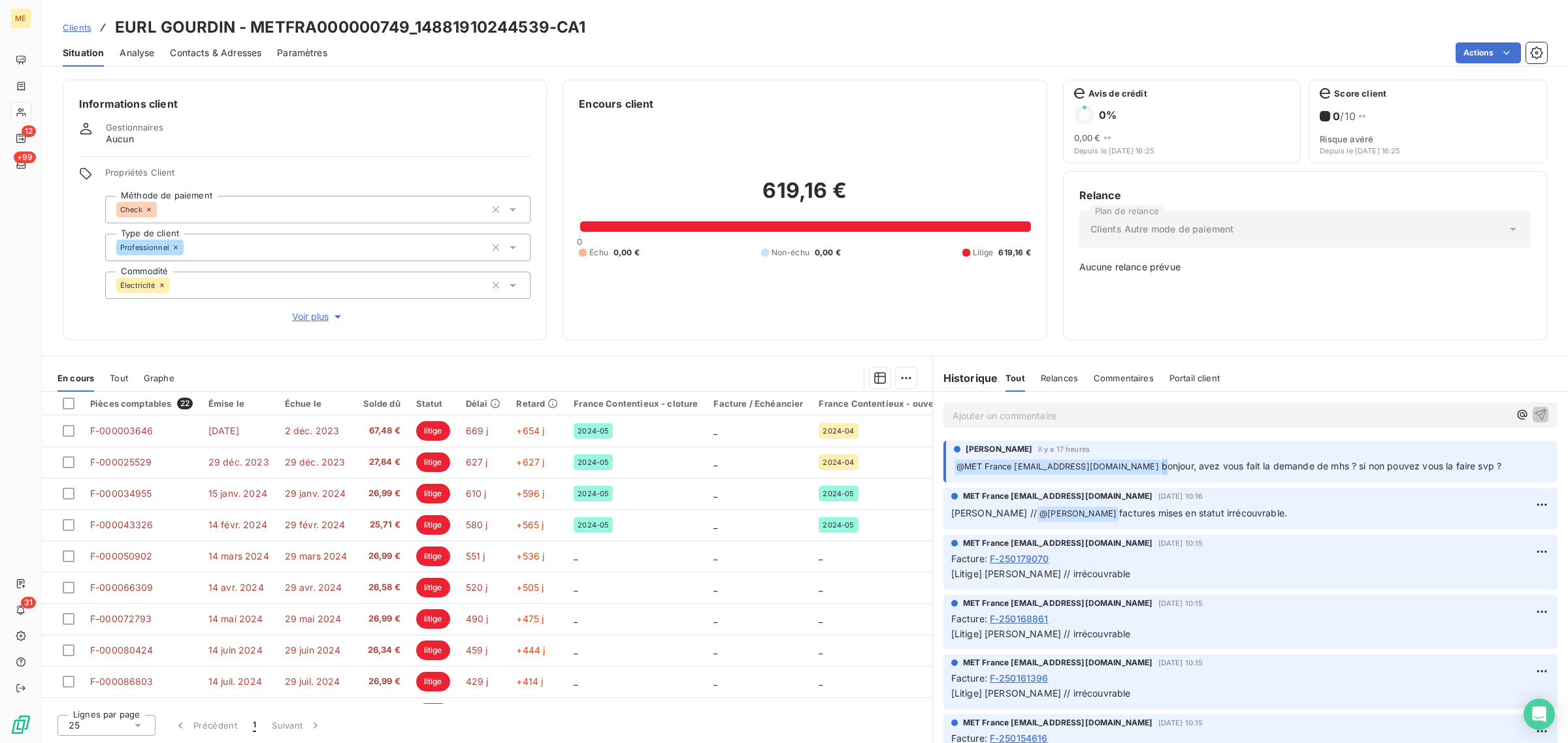
click at [1167, 466] on p "﻿ @ MET France met-france@recouvrement.met.com bonjour, avez vous fait la deman…" at bounding box center [1251, 466] width 596 height 16
click at [1168, 466] on span "bonjour, avez vous fait la demande de mhs ? si non pouvez vous la faire svp ?" at bounding box center [1332, 466] width 341 height 11
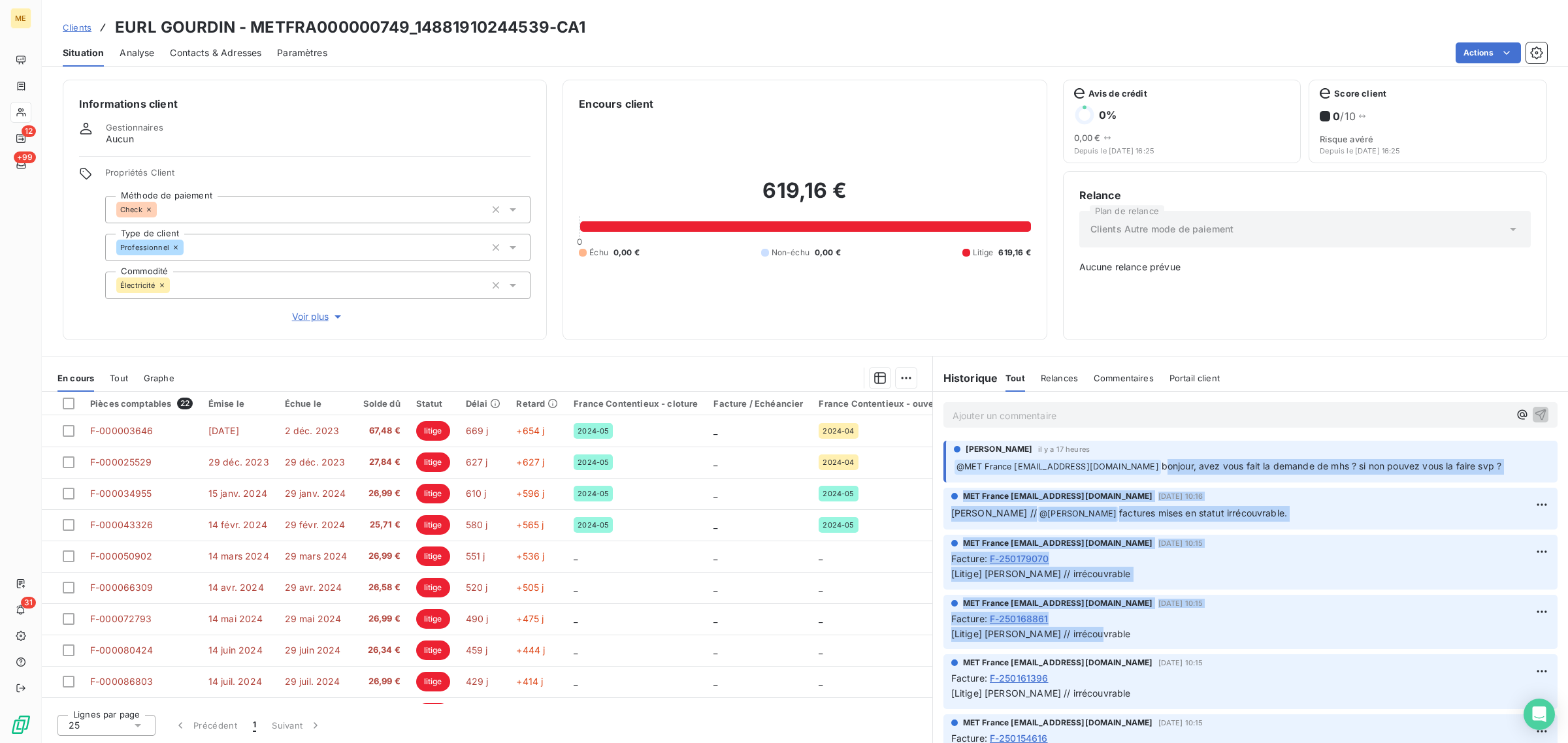
drag, startPoint x: 1165, startPoint y: 470, endPoint x: 1088, endPoint y: 635, distance: 182.1
click at [1111, 637] on p "[Litige] [PERSON_NAME] // irrécouvrable" at bounding box center [1251, 634] width 598 height 15
drag, startPoint x: 1269, startPoint y: 517, endPoint x: 1168, endPoint y: 469, distance: 111.8
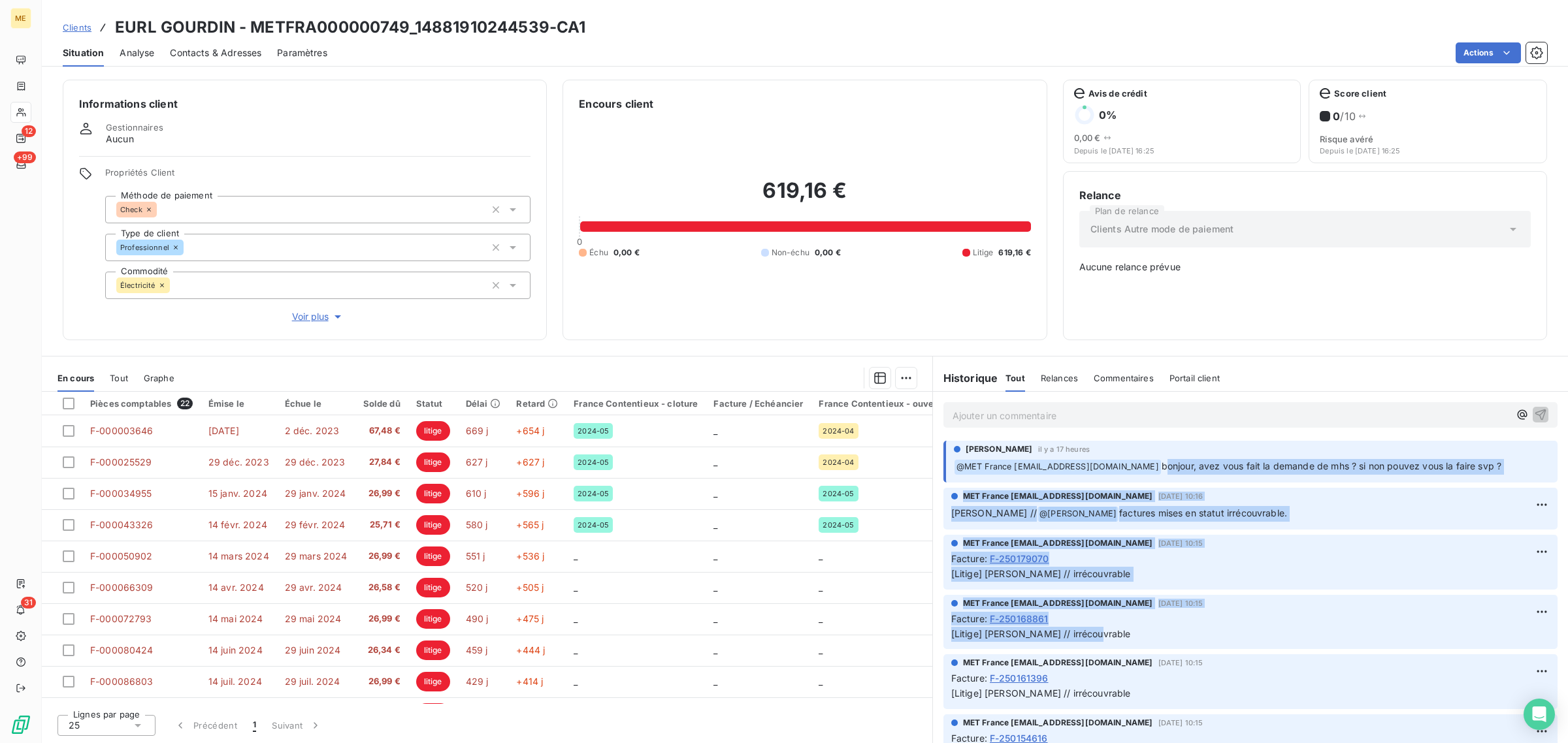
click at [1294, 509] on p "Sylvain // @ Bélinda Thomont factures mises en statut irrécouvrable." at bounding box center [1251, 514] width 598 height 16
drag, startPoint x: 1261, startPoint y: 518, endPoint x: 1163, endPoint y: 465, distance: 111.4
click at [1280, 517] on p "Sylvain // @ Bélinda Thomont factures mises en statut irrécouvrable." at bounding box center [1251, 514] width 598 height 16
drag, startPoint x: 1288, startPoint y: 517, endPoint x: 954, endPoint y: 447, distance: 341.3
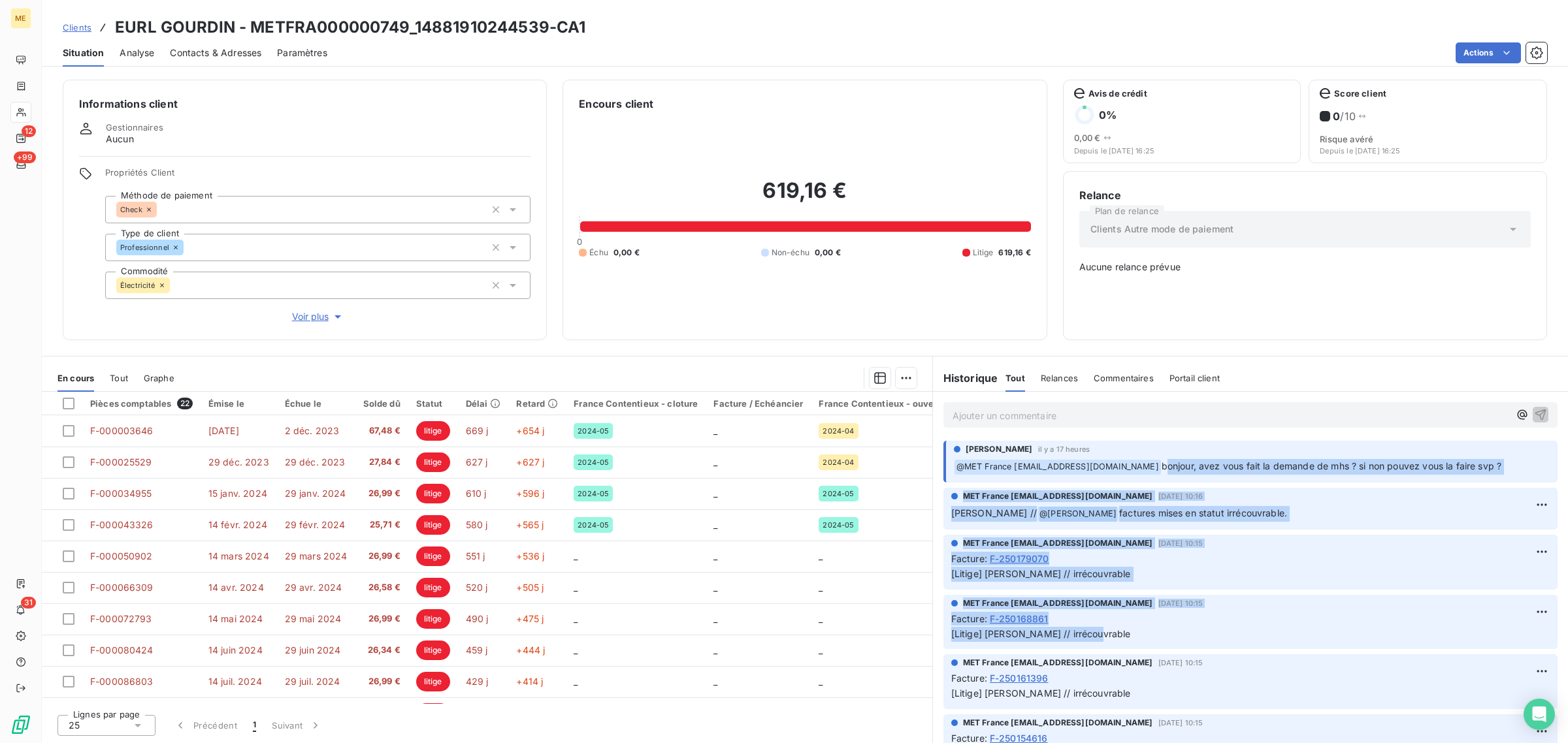
click at [1280, 510] on p "Sylvain // @ Bélinda Thomont factures mises en statut irrécouvrable." at bounding box center [1251, 514] width 598 height 16
drag, startPoint x: 1187, startPoint y: 513, endPoint x: 961, endPoint y: 449, distance: 234.9
click at [1227, 508] on span "factures mises en statut irrécouvrable." at bounding box center [1203, 513] width 168 height 11
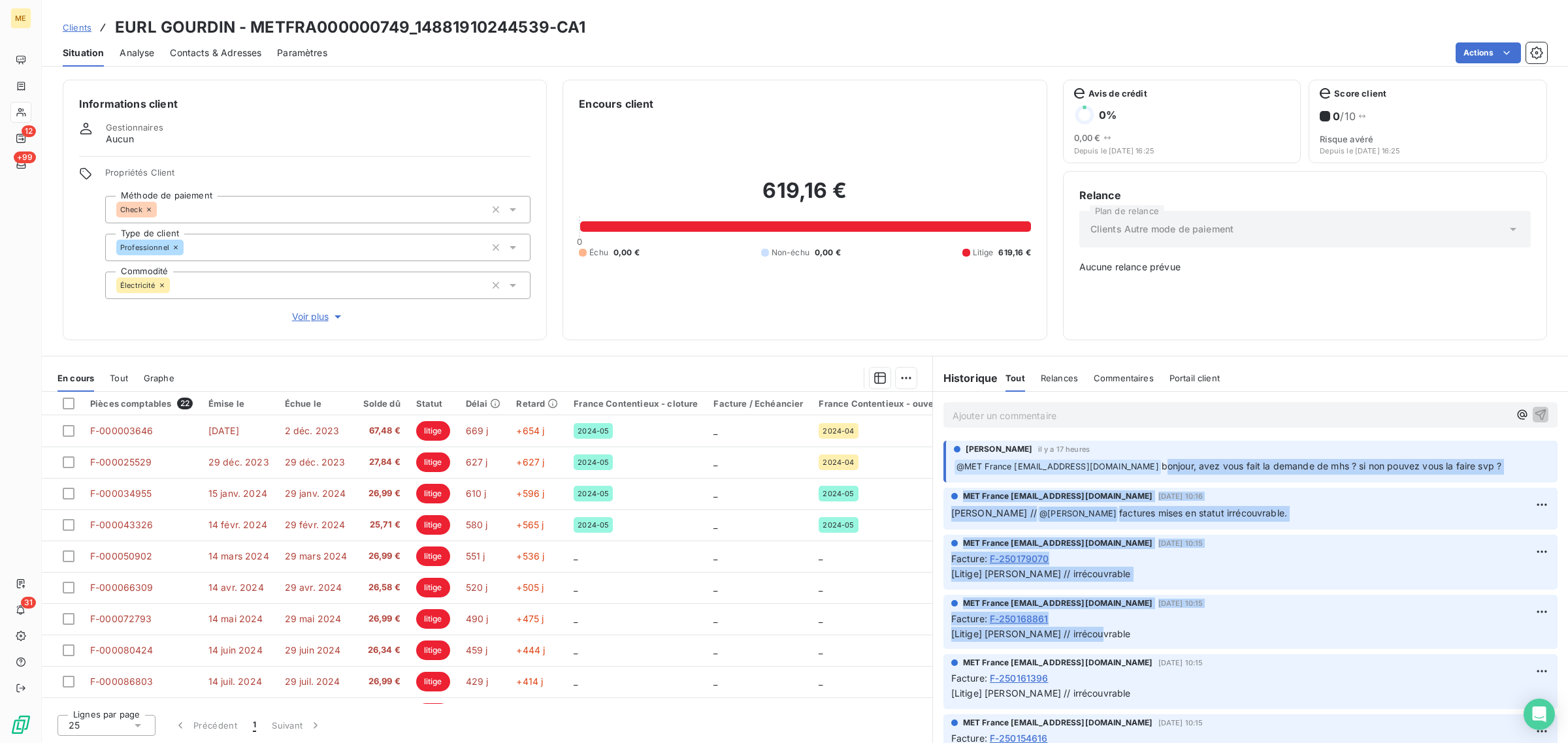
drag, startPoint x: 1264, startPoint y: 514, endPoint x: 975, endPoint y: 455, distance: 295.0
click at [1262, 500] on div "MET France met-france@recouvrement.met.com 12 sept. 2025, 10:16" at bounding box center [1251, 496] width 598 height 12
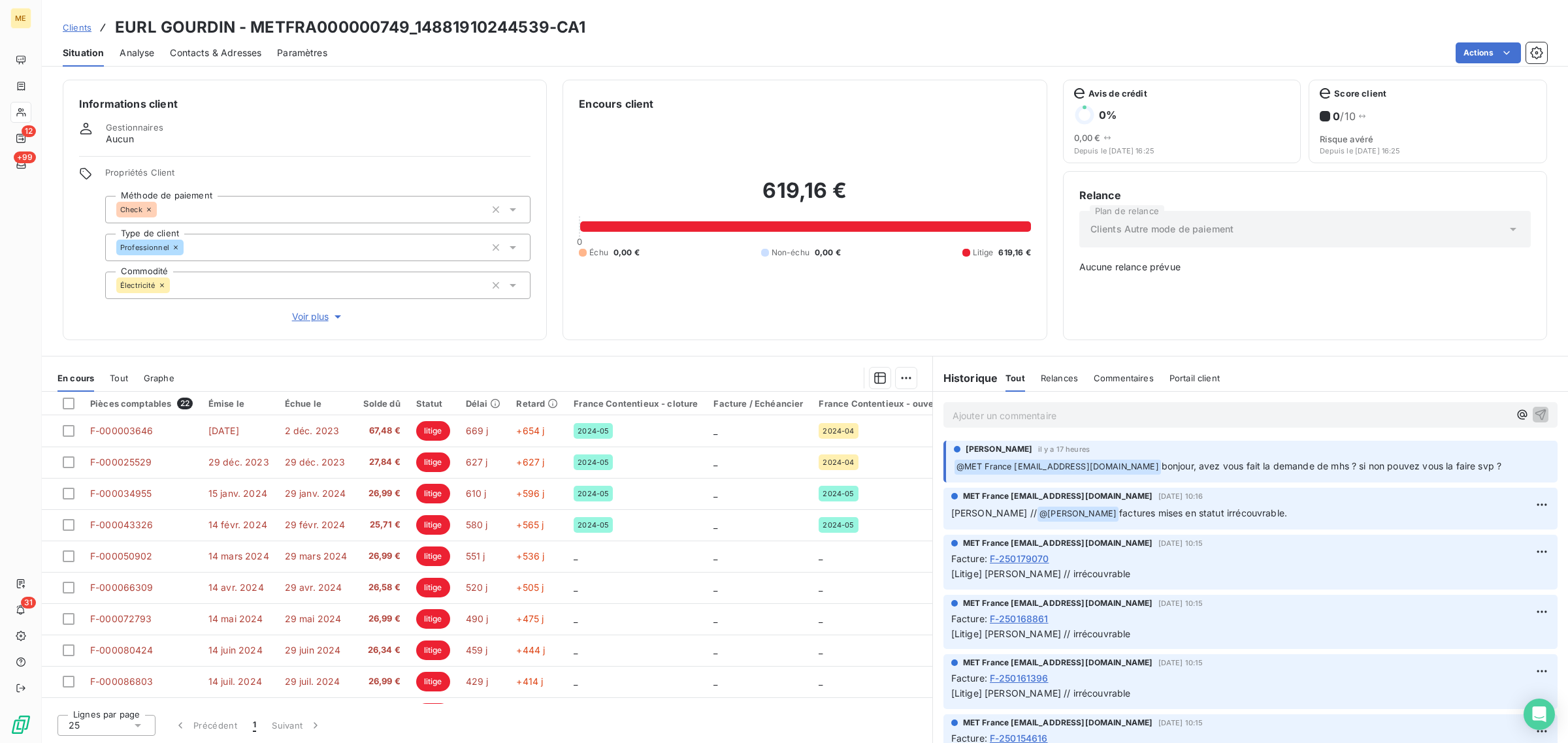
click at [304, 311] on span "Voir plus" at bounding box center [317, 316] width 52 height 13
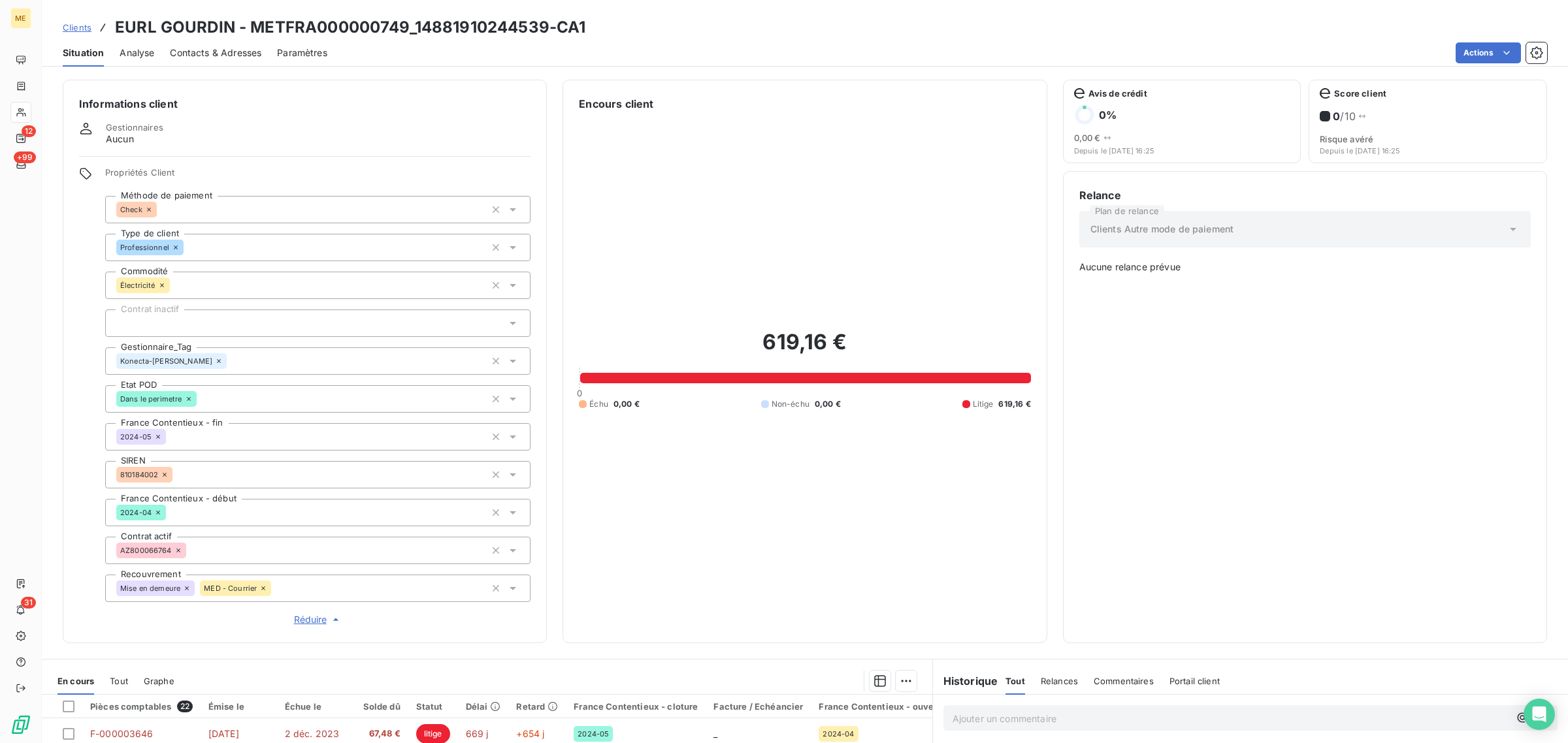
click at [24, 114] on icon at bounding box center [21, 112] width 11 height 11
click at [20, 113] on icon at bounding box center [21, 112] width 11 height 11
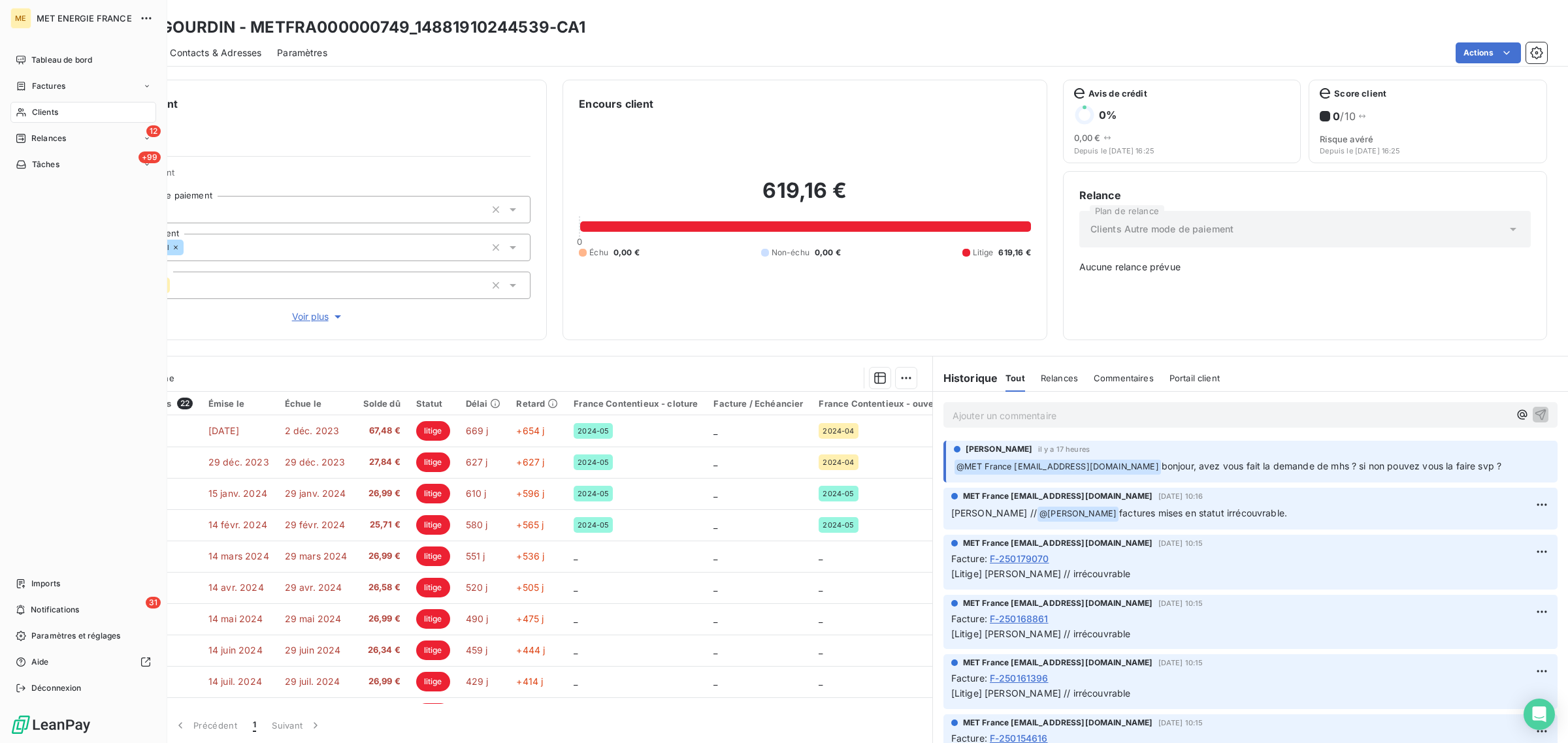
click at [34, 115] on span "Clients" at bounding box center [46, 112] width 27 height 12
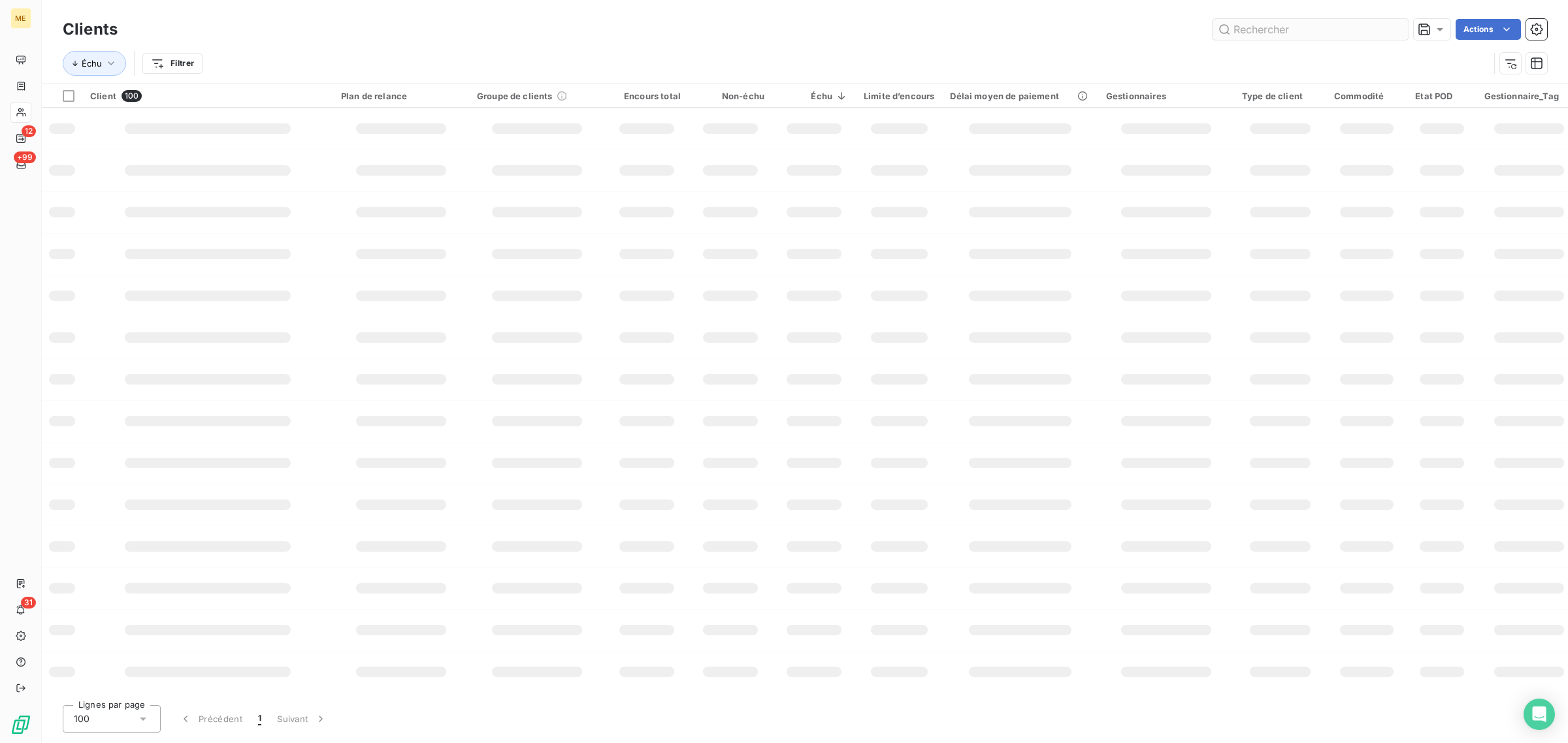
click at [1307, 35] on input "text" at bounding box center [1310, 29] width 196 height 21
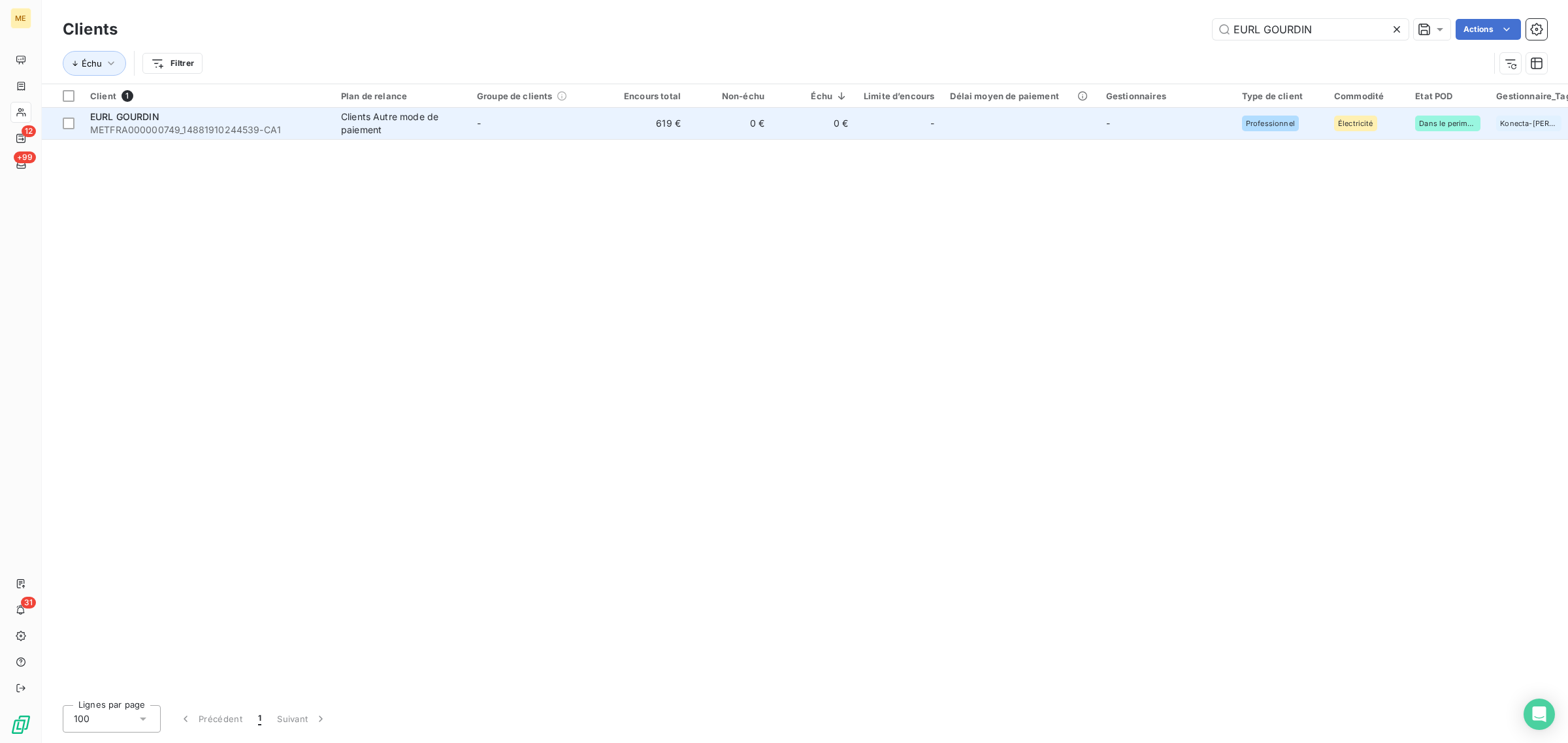
type input "EURL GOURDIN"
click at [709, 109] on td "0 €" at bounding box center [730, 123] width 84 height 31
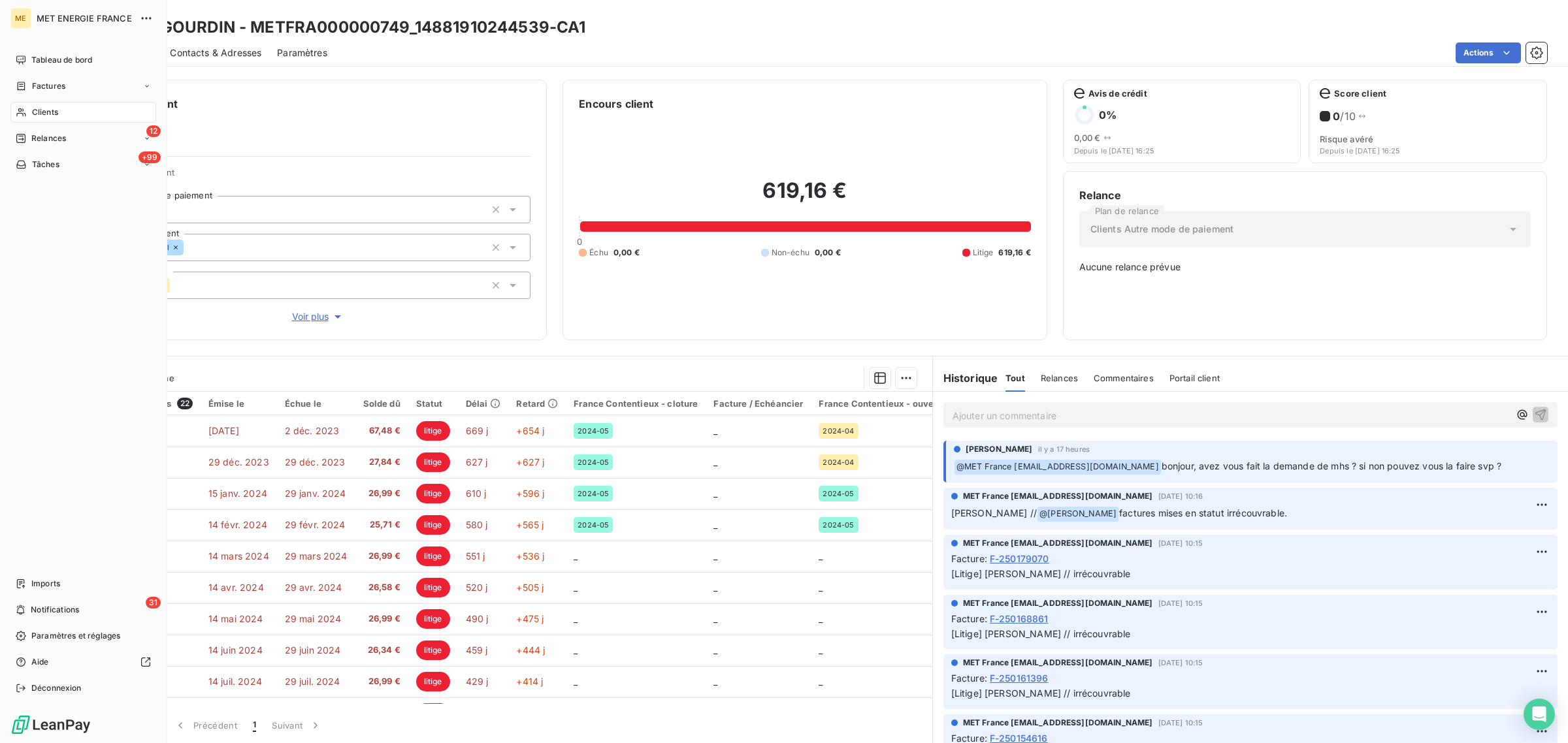
click at [21, 102] on div "Clients" at bounding box center [84, 112] width 146 height 21
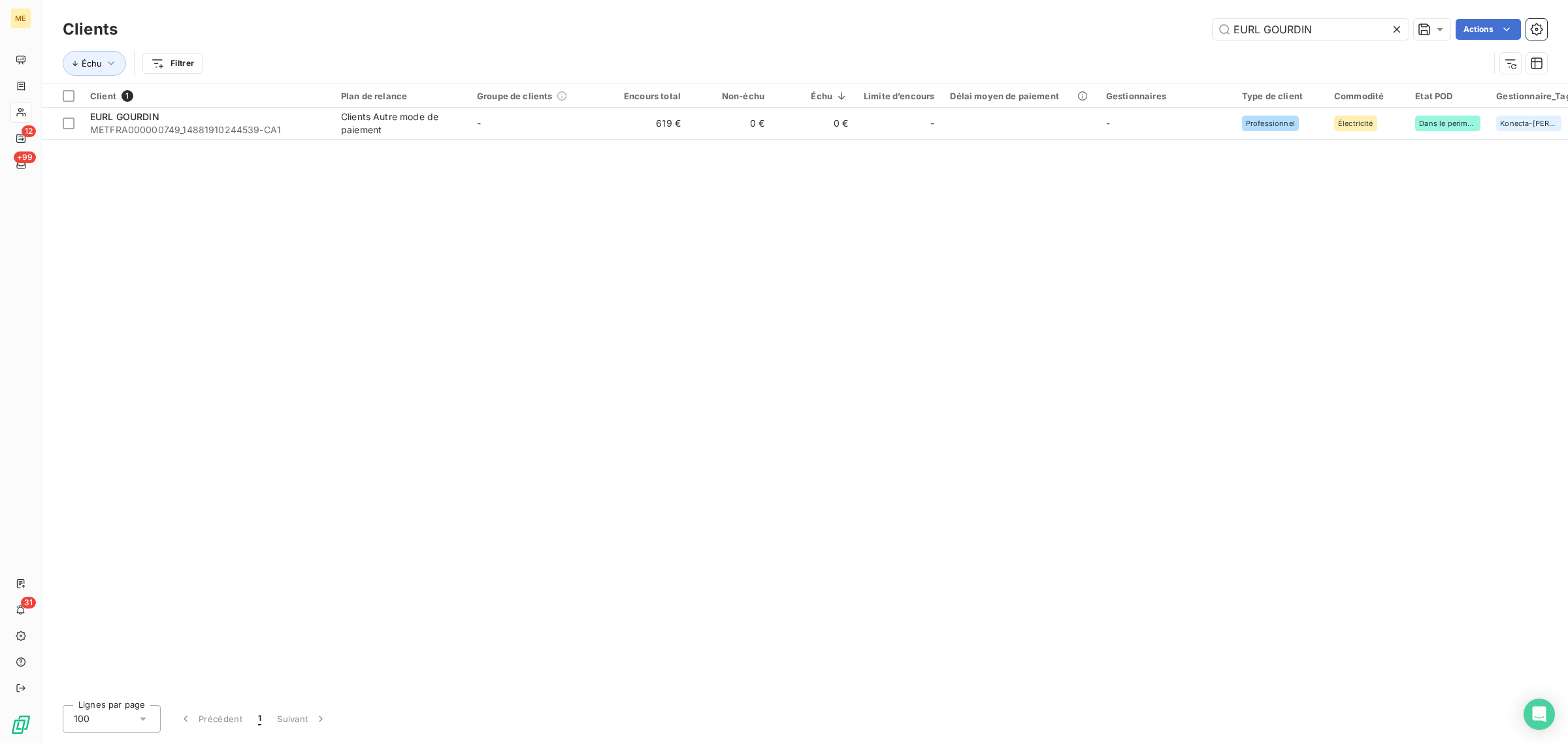
drag, startPoint x: 1320, startPoint y: 24, endPoint x: 1060, endPoint y: 31, distance: 260.1
click at [1125, 27] on div "EURL GOURDIN Actions" at bounding box center [840, 29] width 1414 height 21
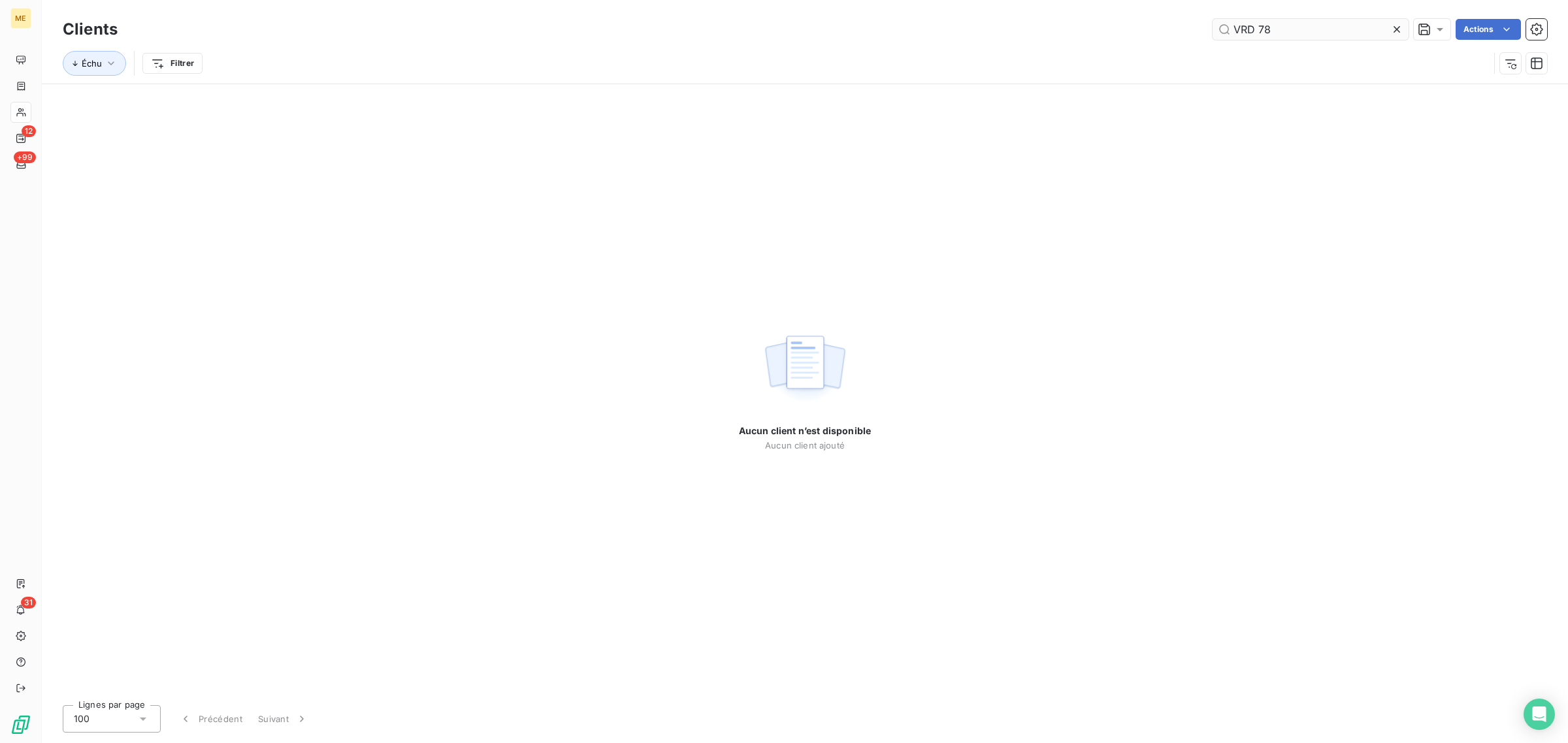
click at [1235, 30] on input "VRD 78" at bounding box center [1310, 29] width 196 height 21
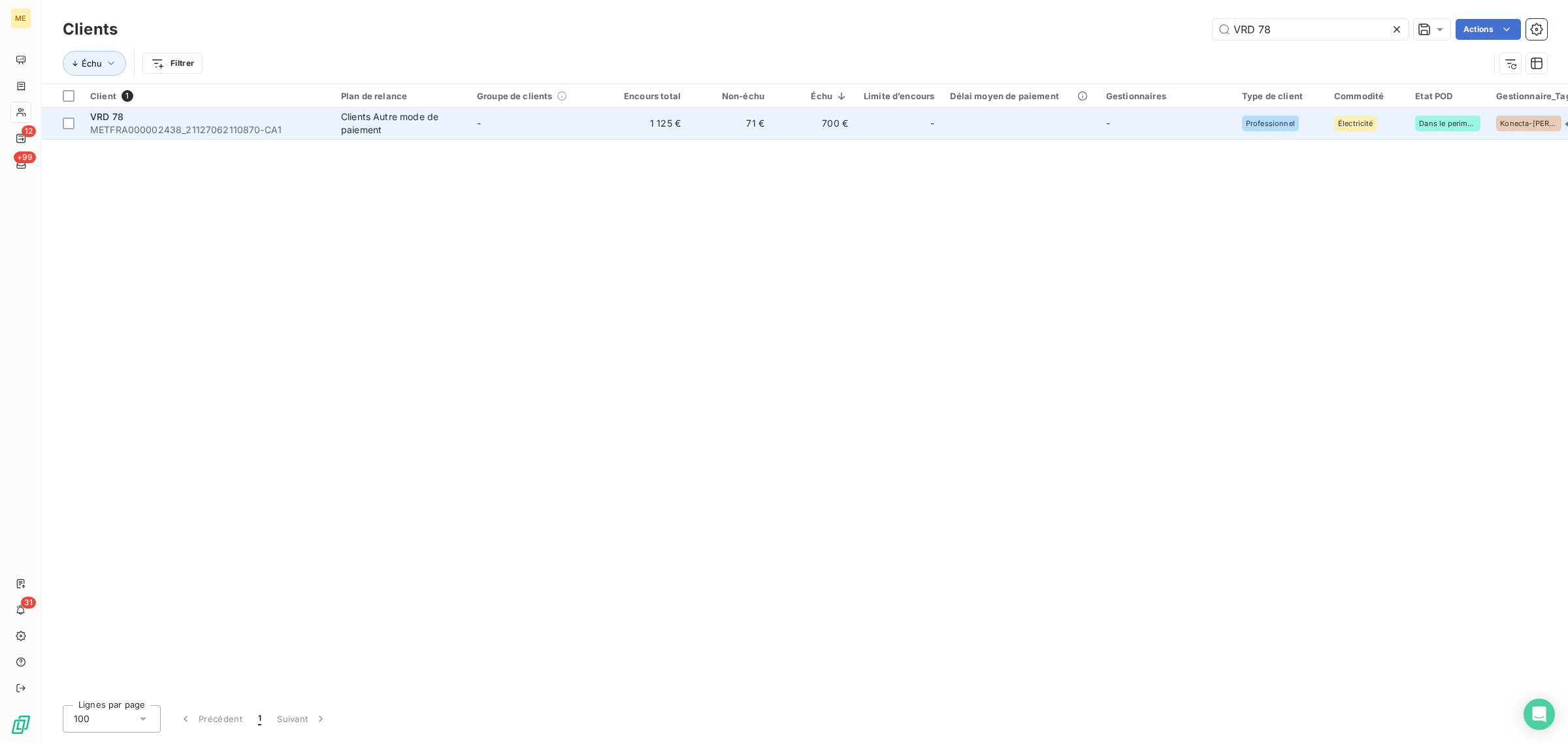
type input "VRD 78"
click at [499, 116] on td "-" at bounding box center [537, 123] width 136 height 31
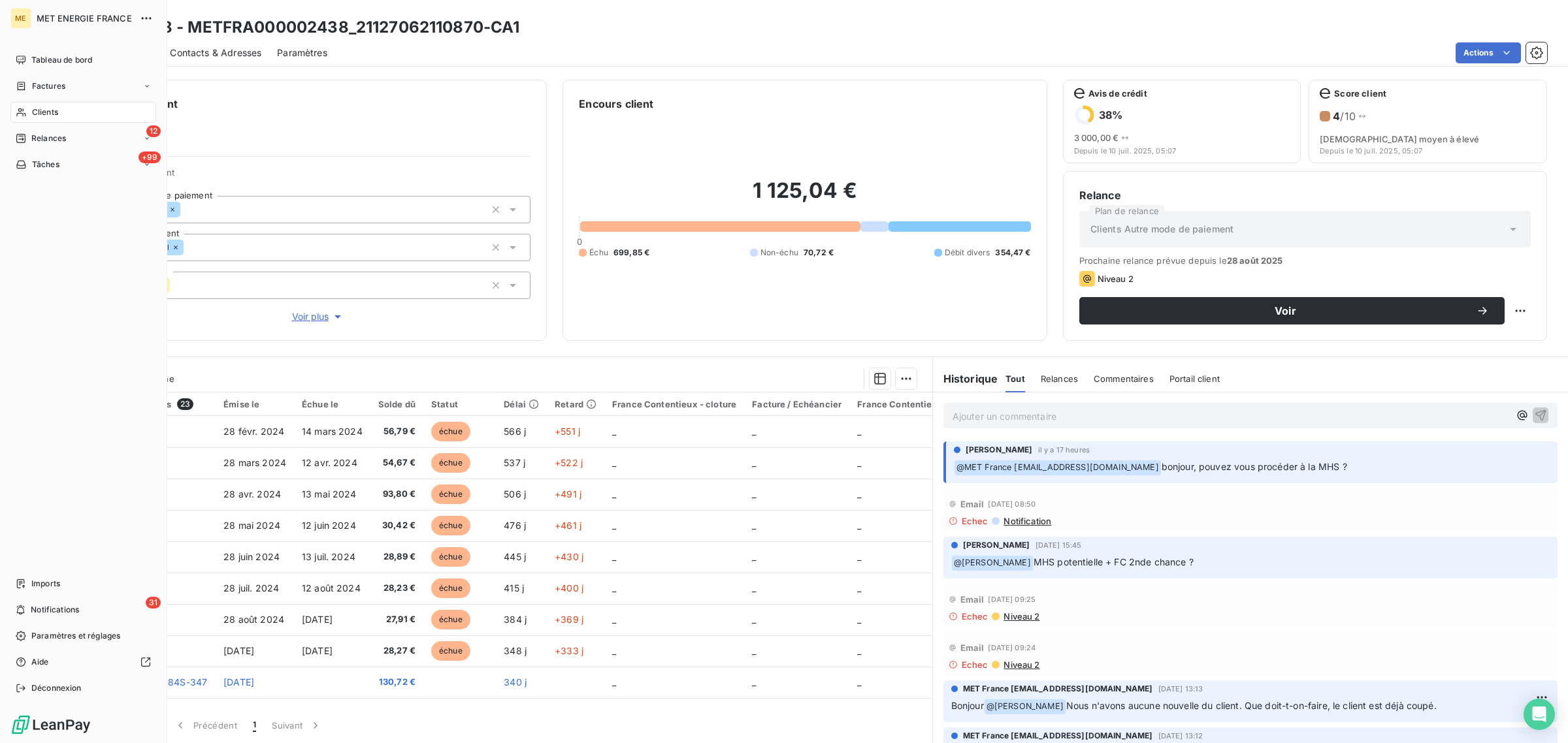
click at [22, 116] on icon at bounding box center [21, 112] width 11 height 11
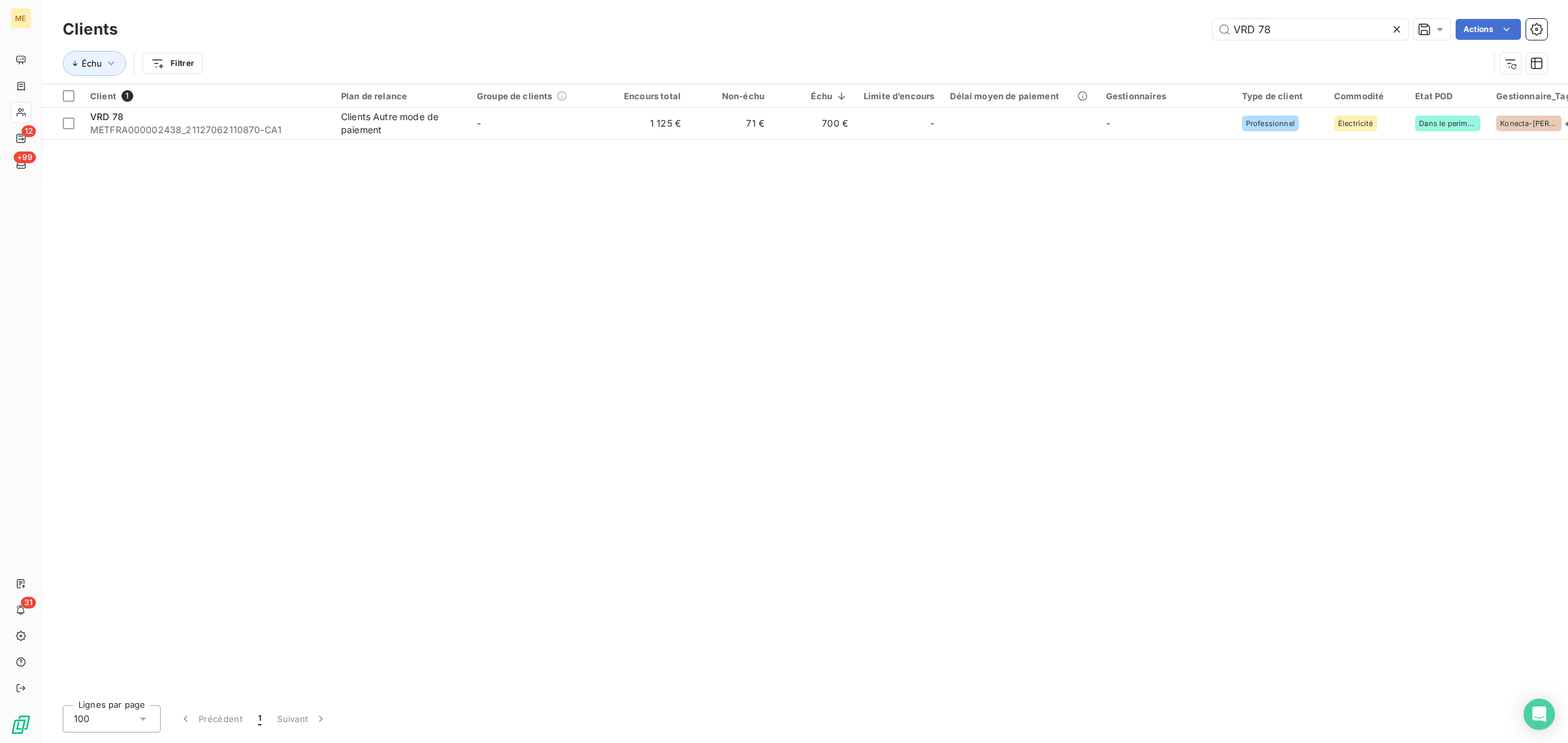
drag, startPoint x: 1317, startPoint y: 31, endPoint x: 897, endPoint y: 73, distance: 422.1
click at [1065, 54] on div "Clients VRD 78 Actions Échu Filtrer" at bounding box center [805, 50] width 1484 height 68
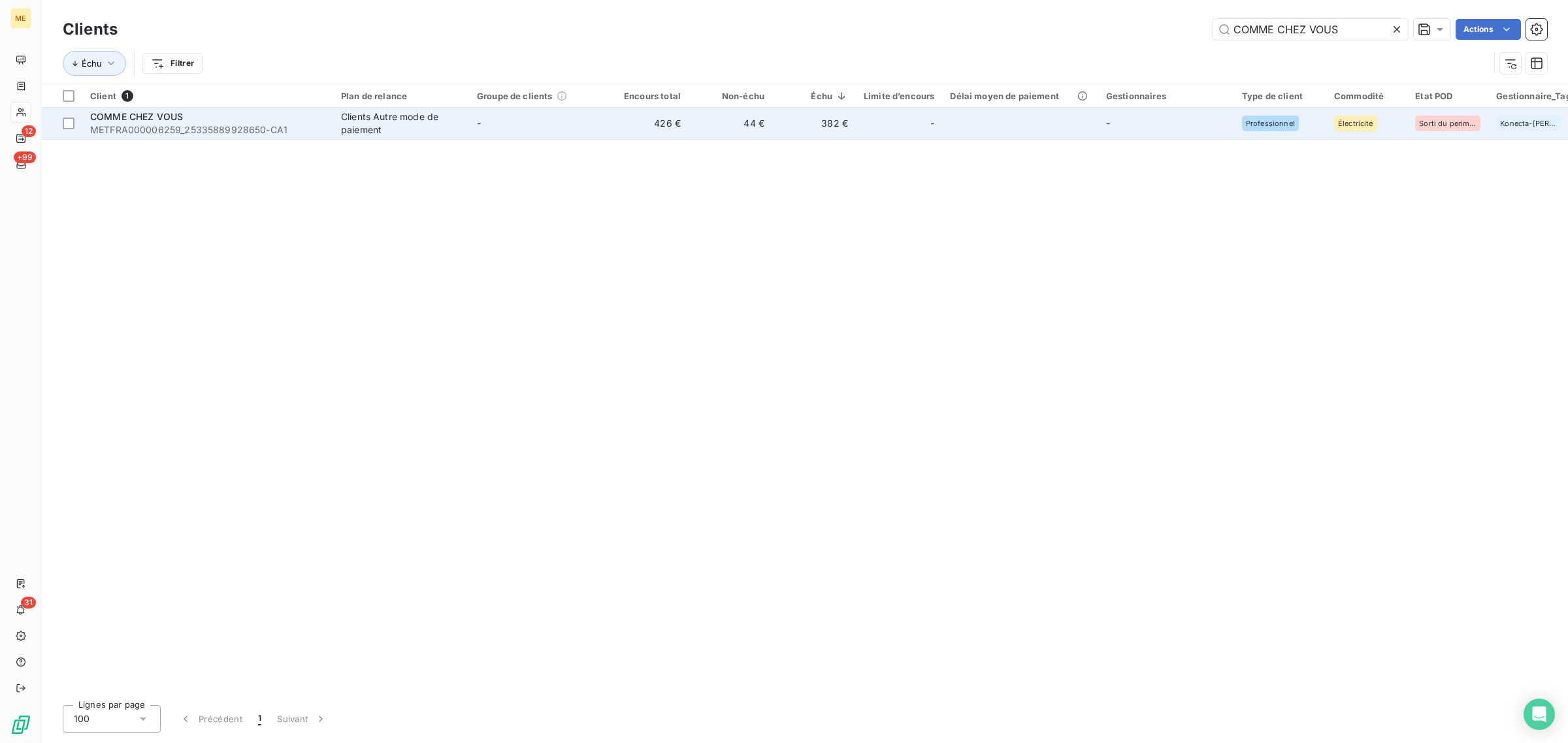
type input "COMME CHEZ VOUS"
click at [605, 131] on td "426 €" at bounding box center [646, 123] width 84 height 31
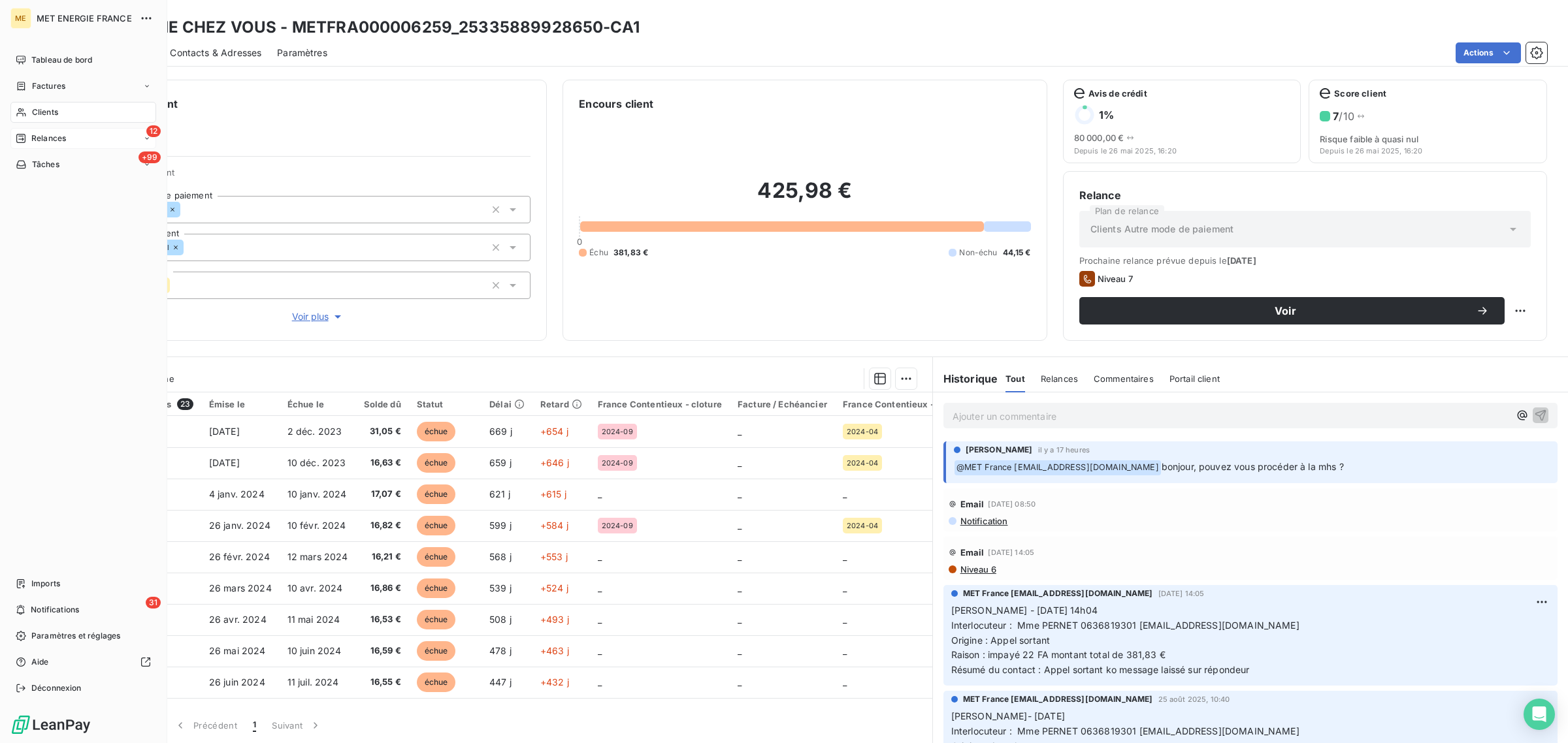
click at [30, 142] on div "Relances" at bounding box center [41, 138] width 51 height 12
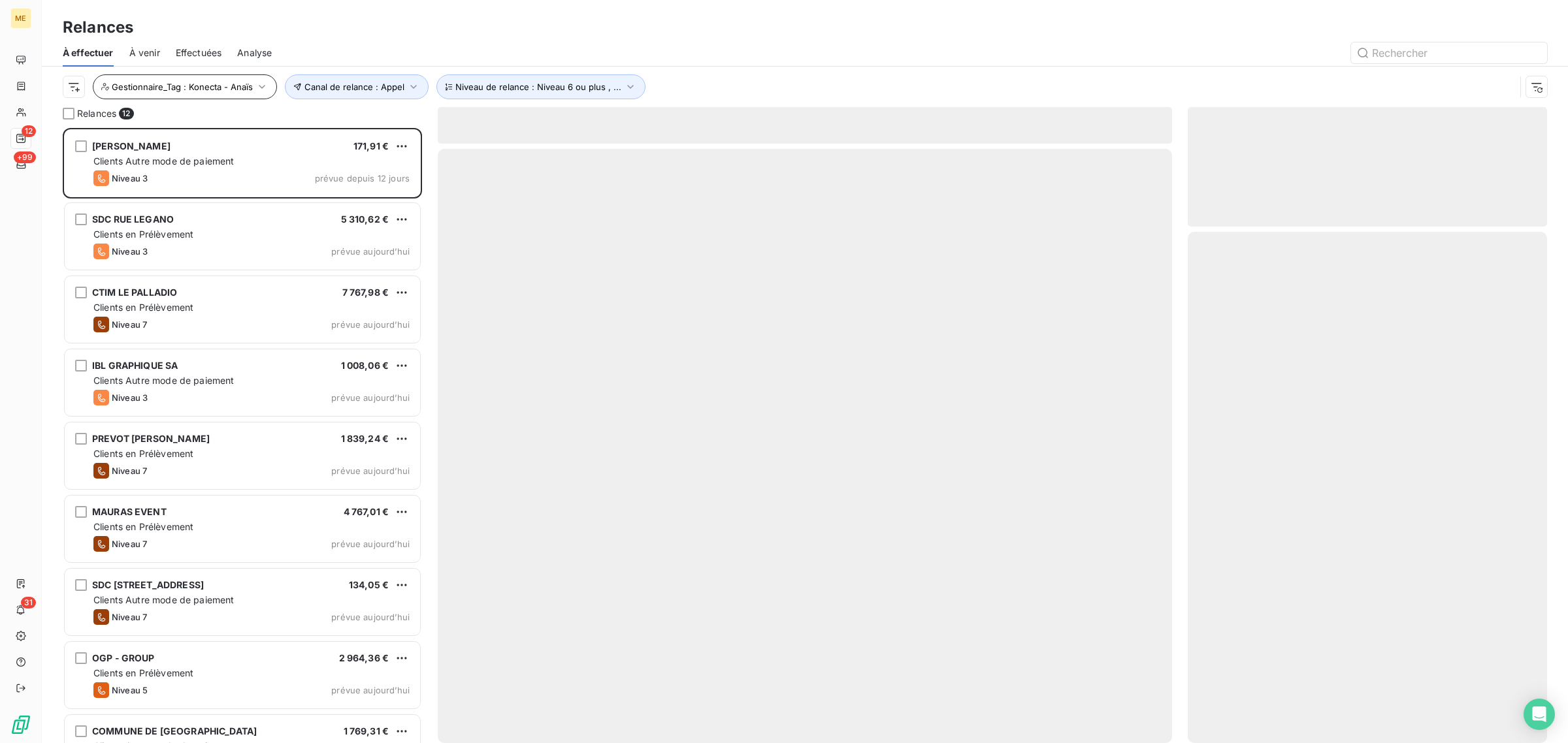
scroll to position [603, 347]
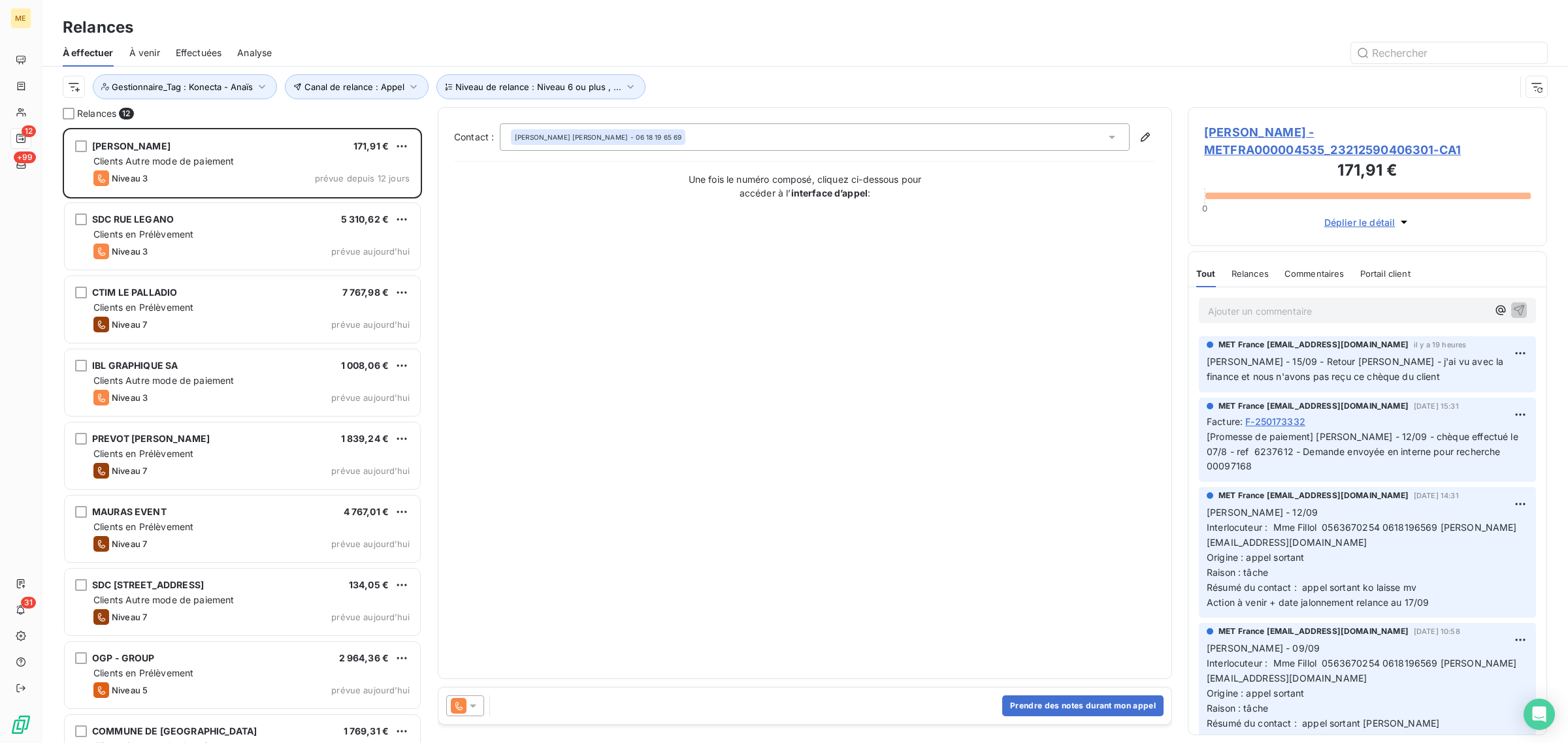
click at [252, 54] on span "Analyse" at bounding box center [254, 53] width 35 height 13
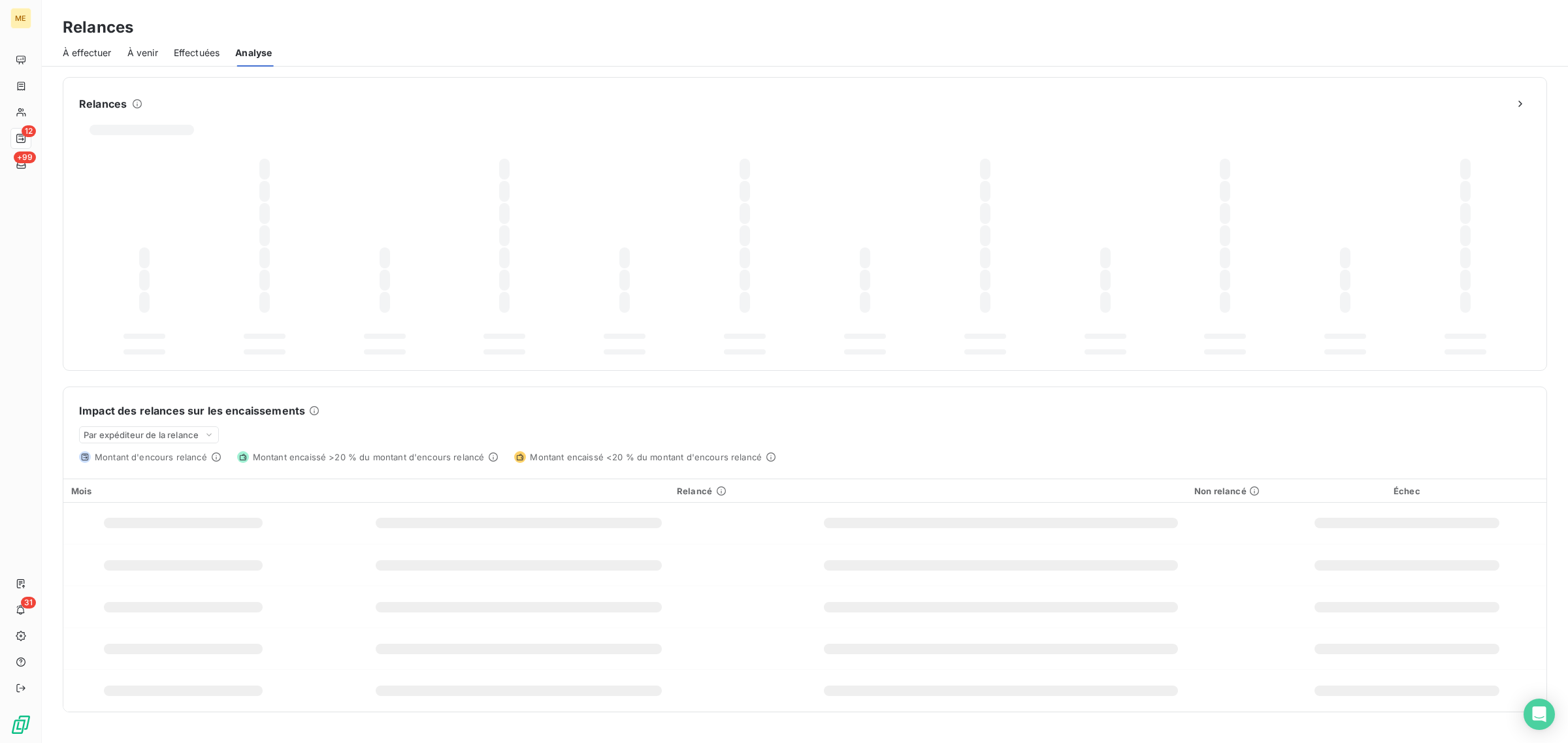
click at [181, 52] on span "Effectuées" at bounding box center [197, 53] width 46 height 13
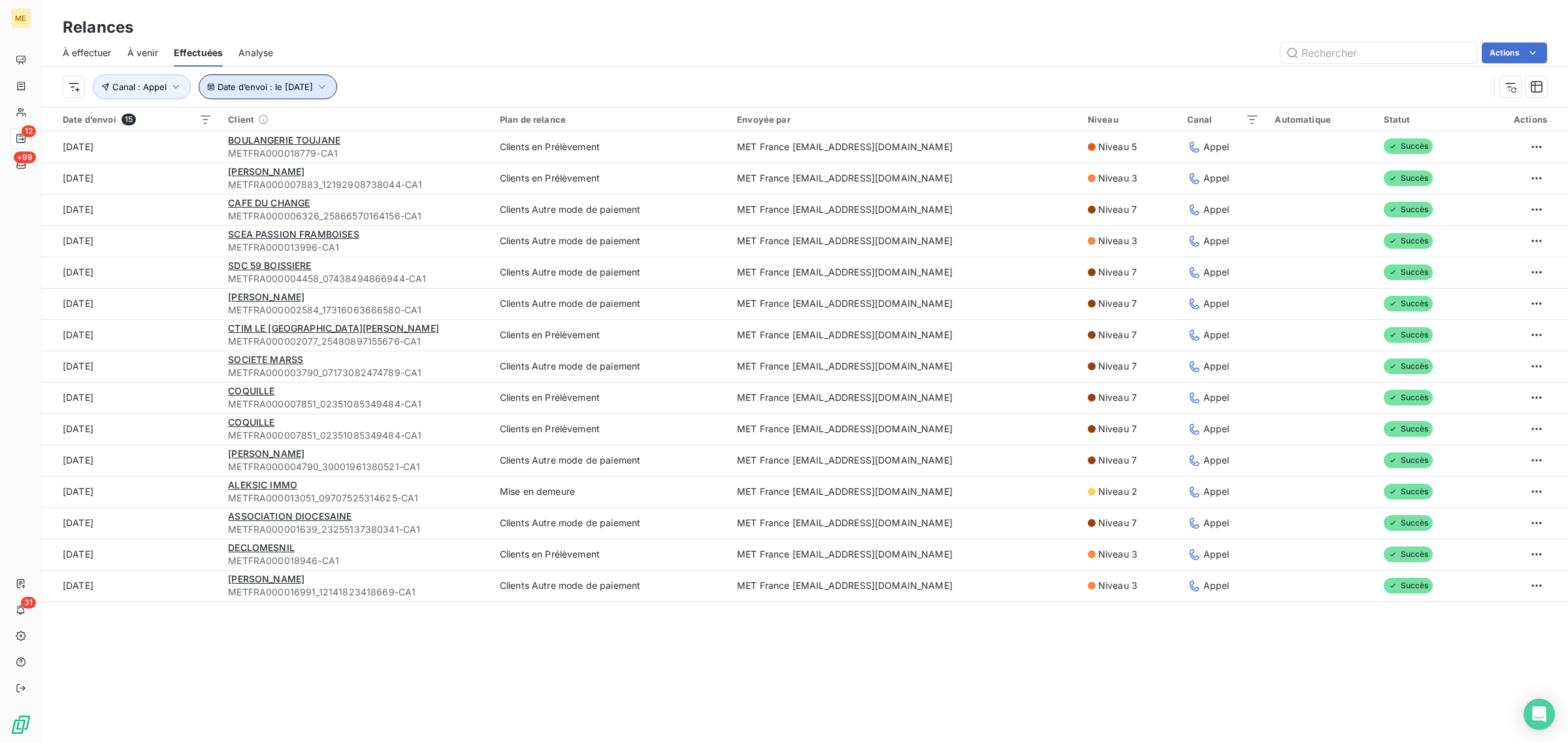
click at [286, 80] on button "Date d’envoi : le [DATE]" at bounding box center [268, 87] width 138 height 25
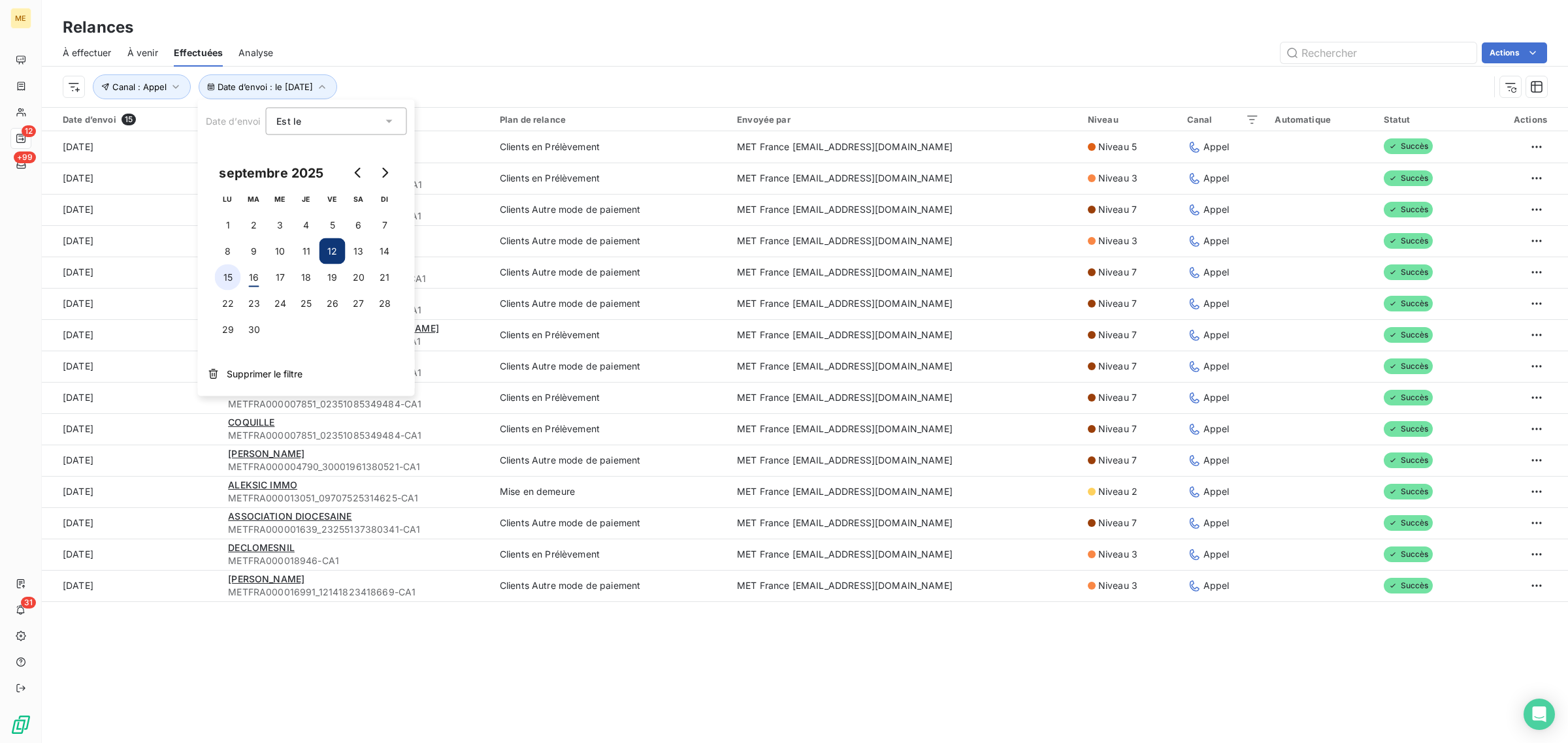
click at [218, 282] on button "15" at bounding box center [228, 277] width 27 height 27
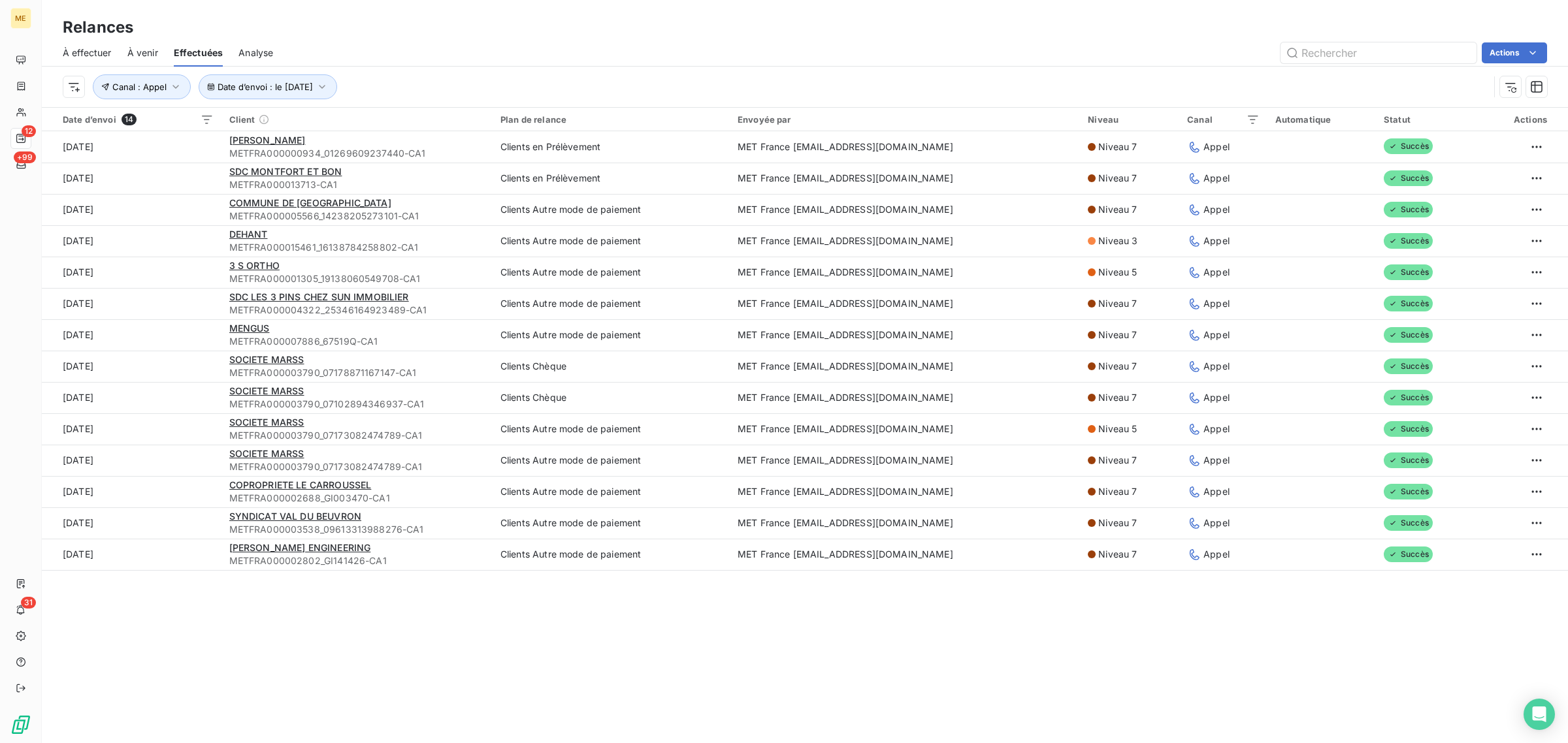
click at [318, 649] on div "Relances À effectuer À venir Effectuées Analyse Actions Date d’envoi : le [DATE…" at bounding box center [805, 371] width 1527 height 743
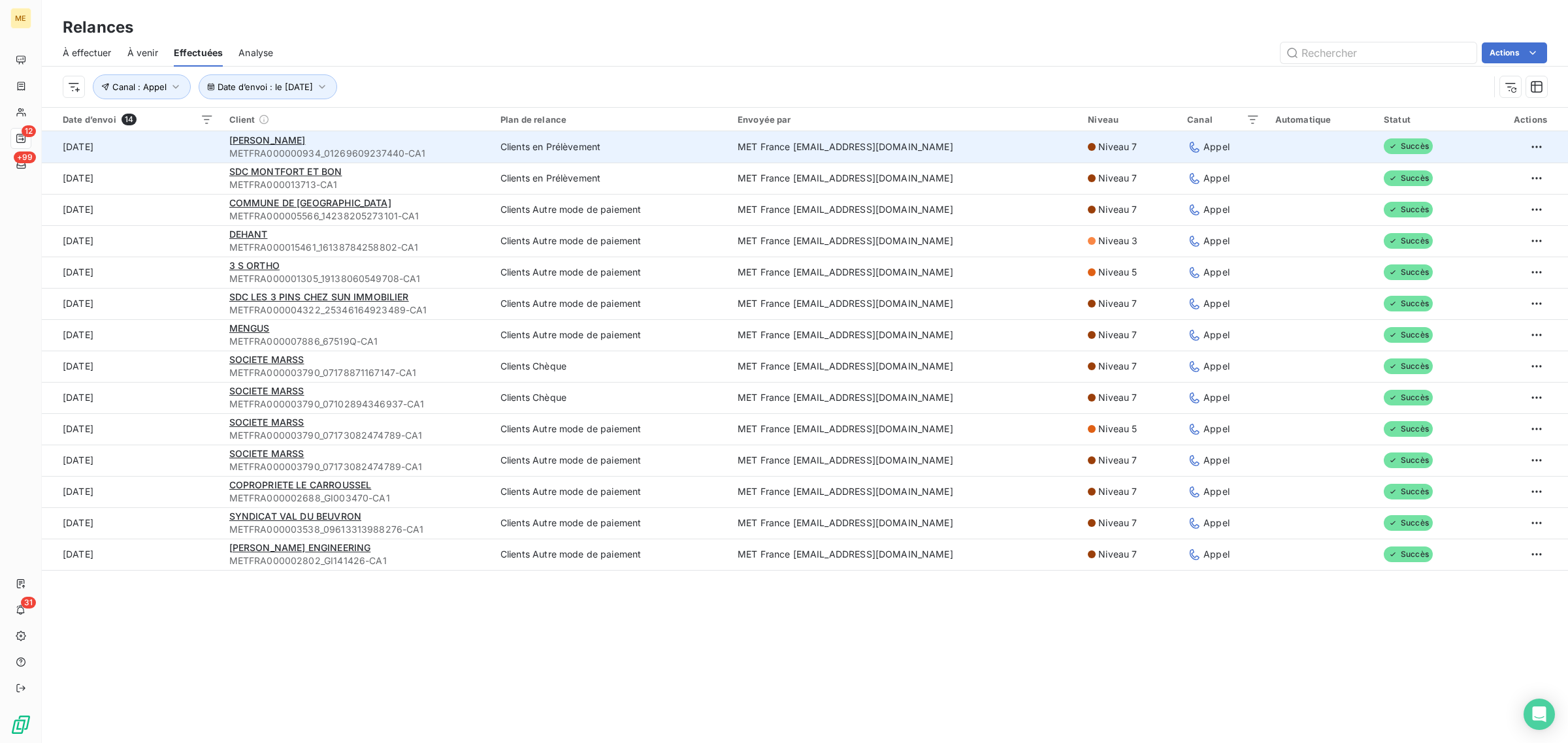
click at [405, 142] on div "[PERSON_NAME]" at bounding box center [357, 141] width 255 height 13
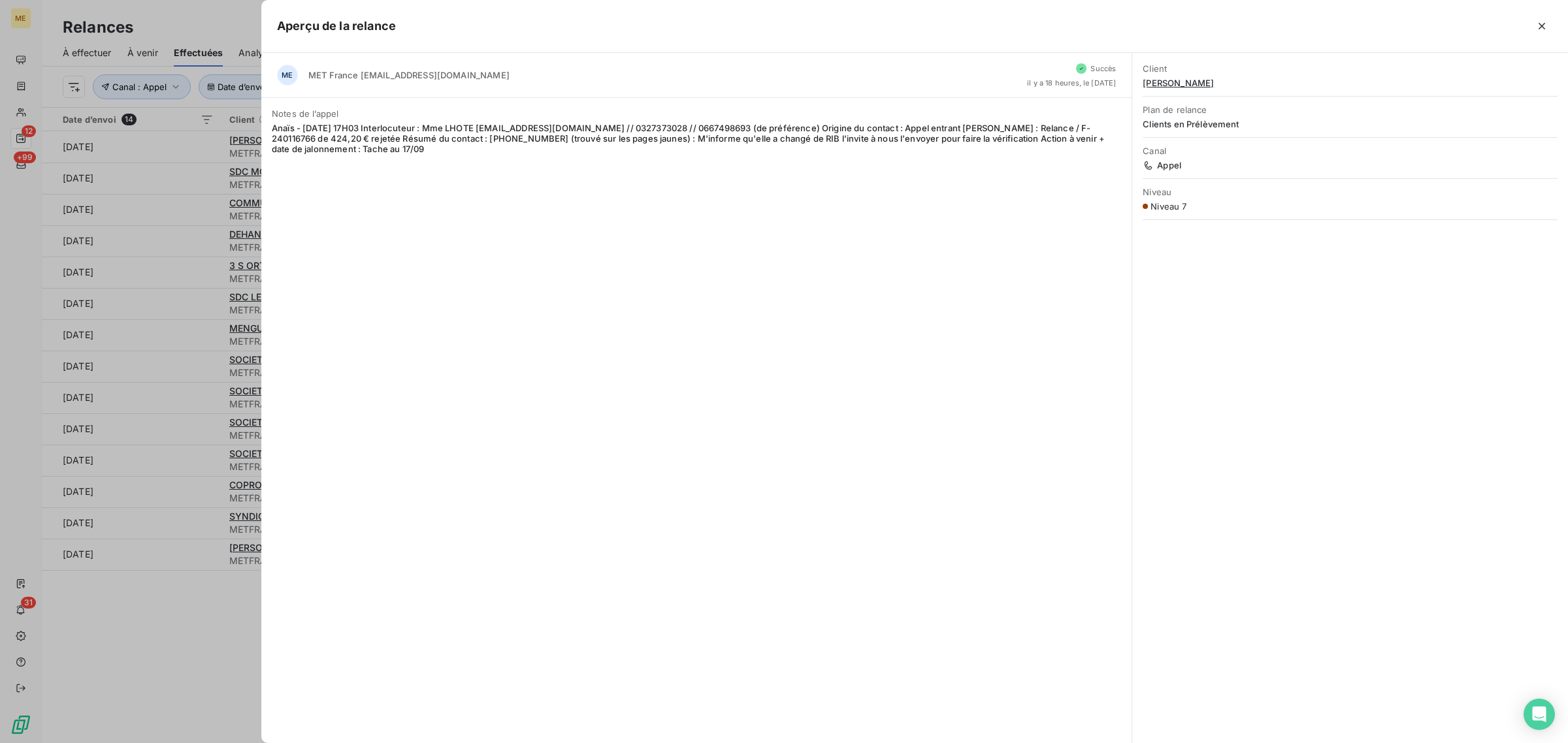
click at [168, 171] on div at bounding box center [784, 371] width 1568 height 743
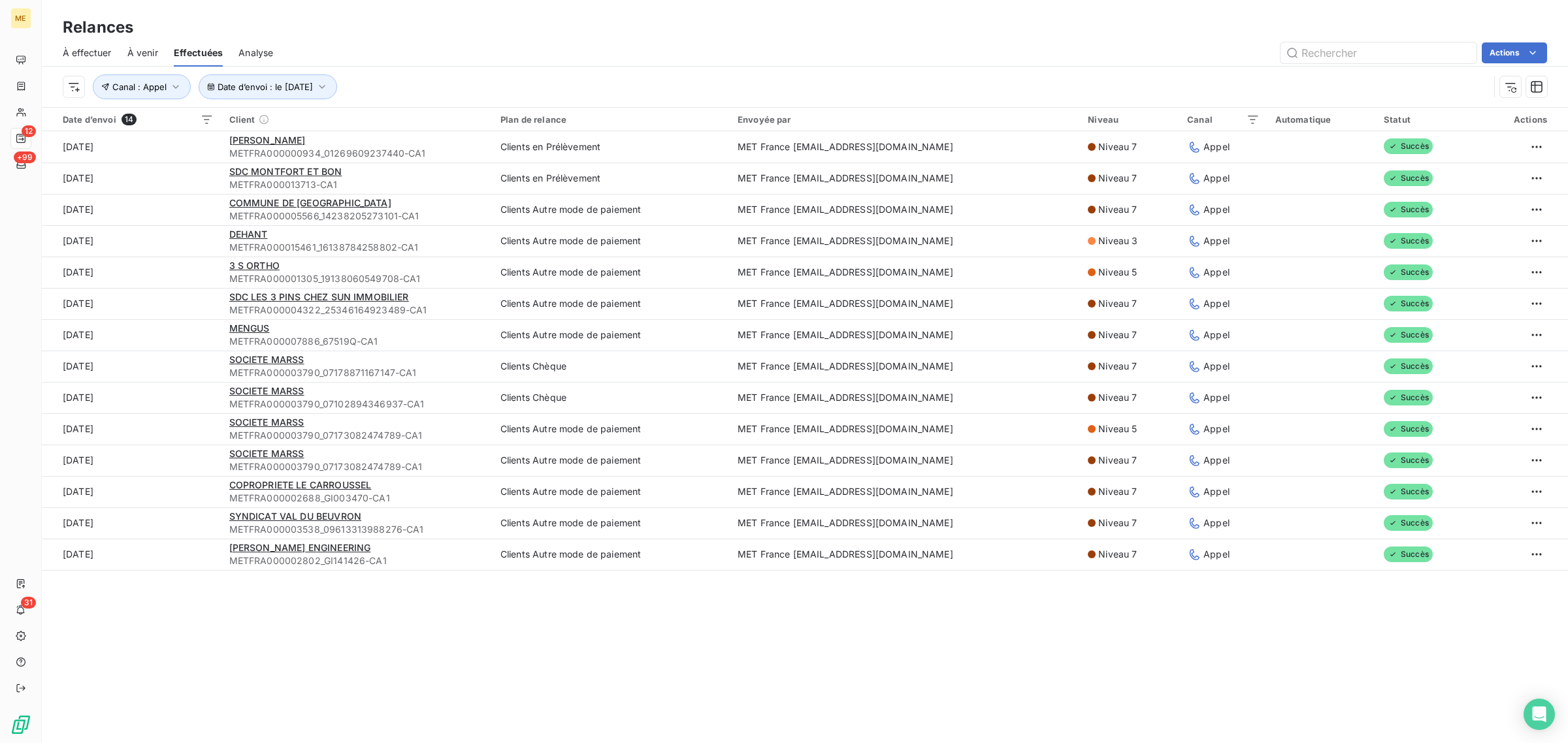
click at [168, 171] on td "[DATE]" at bounding box center [131, 178] width 180 height 31
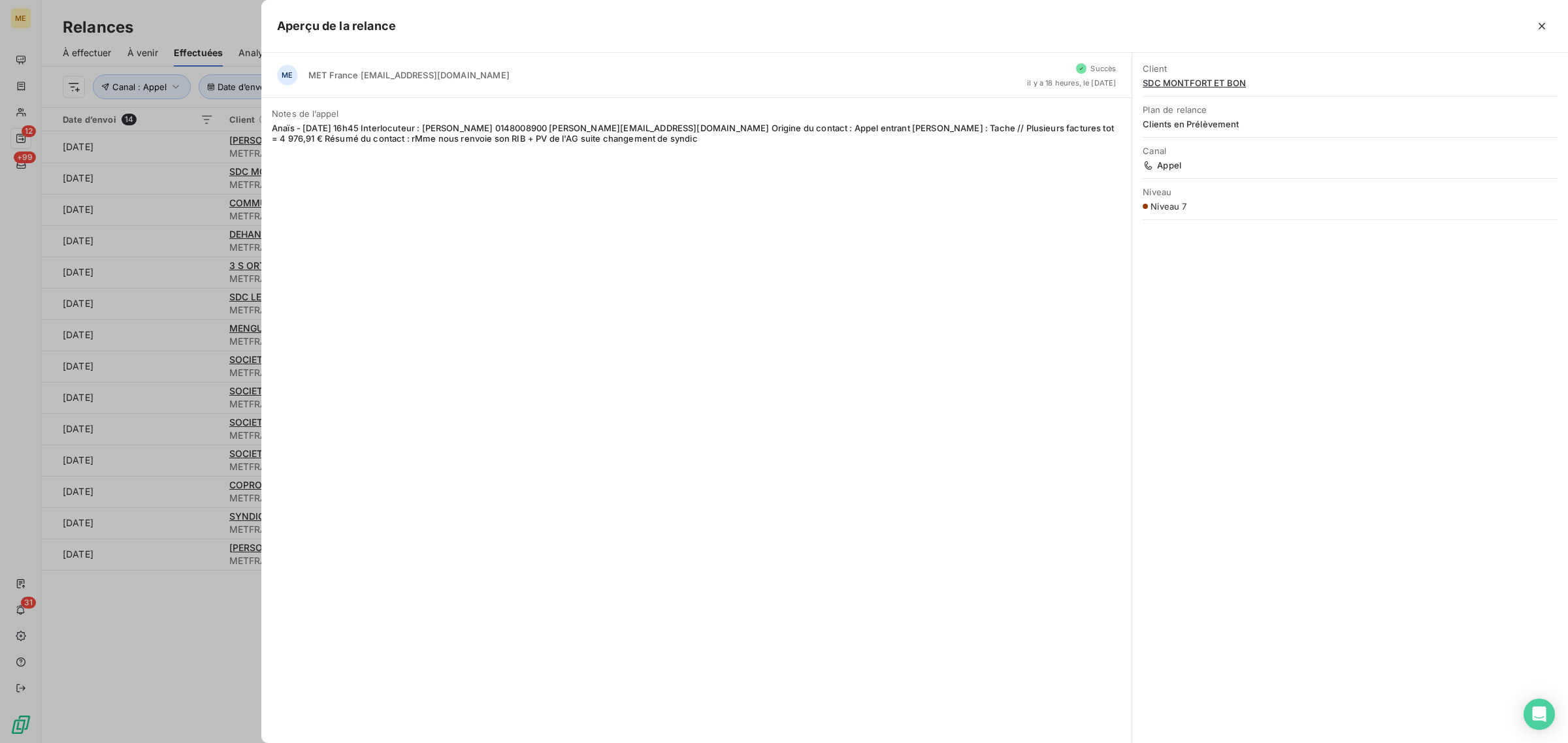
click at [168, 171] on div at bounding box center [784, 371] width 1568 height 743
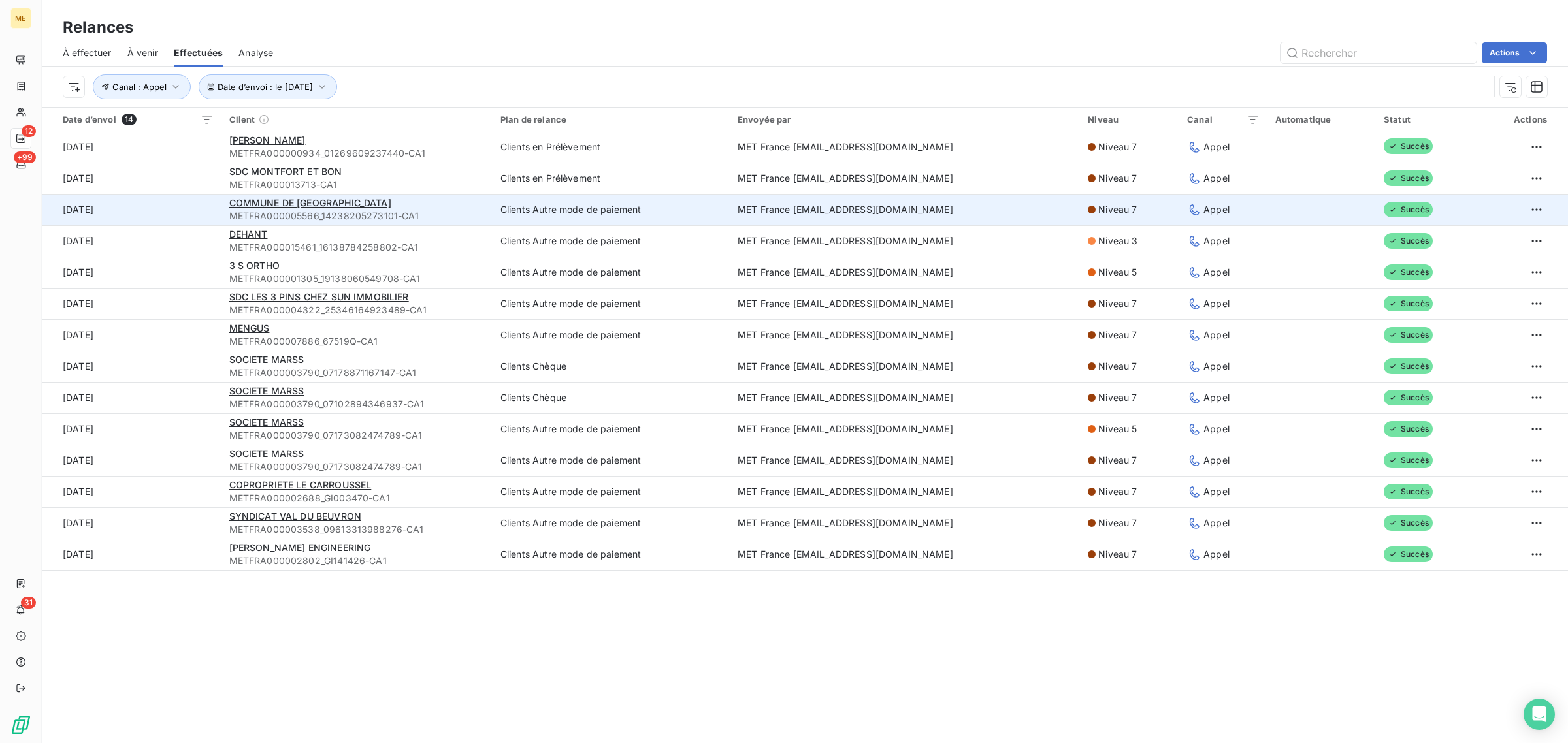
click at [171, 200] on td "[DATE]" at bounding box center [131, 210] width 180 height 31
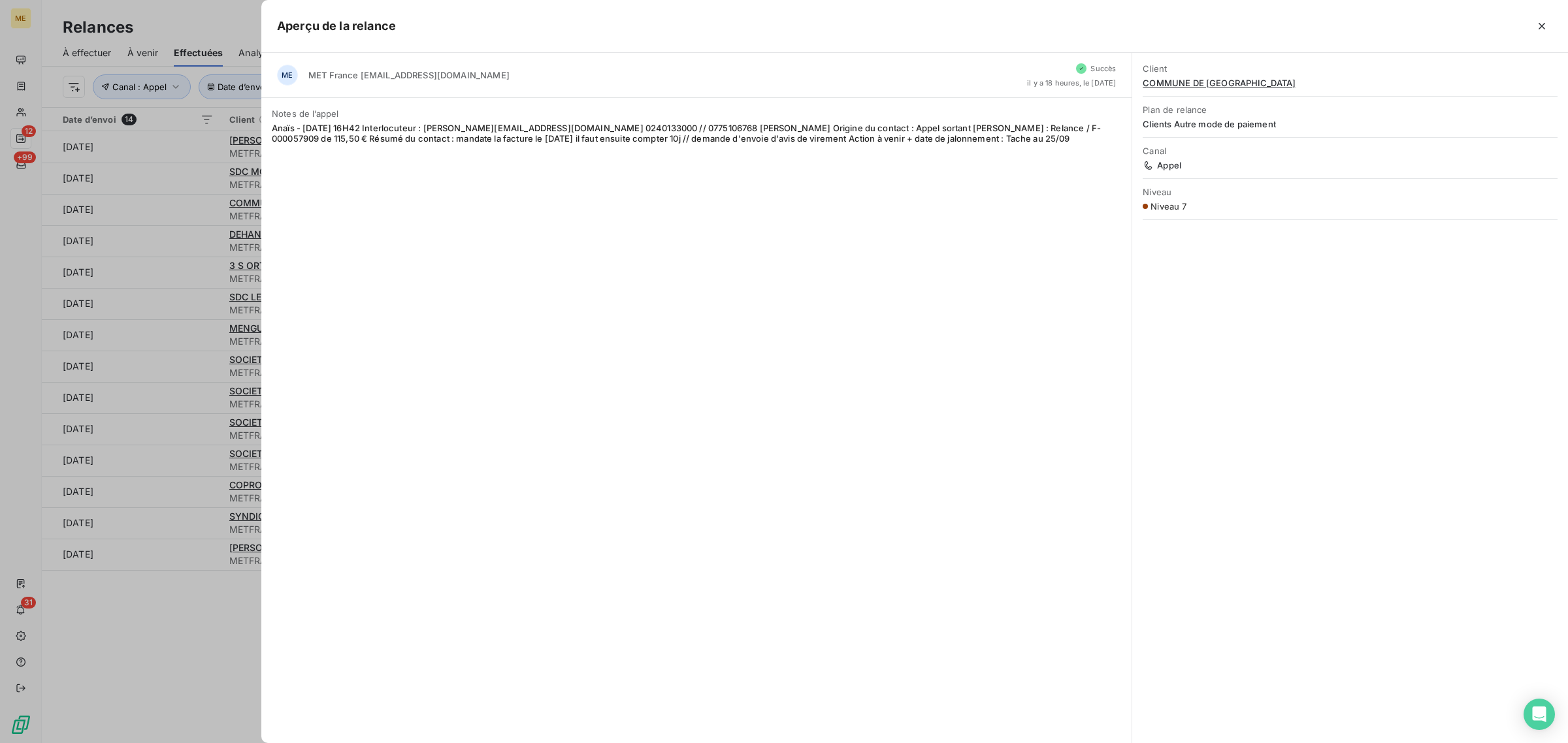
click at [188, 202] on div at bounding box center [784, 371] width 1568 height 743
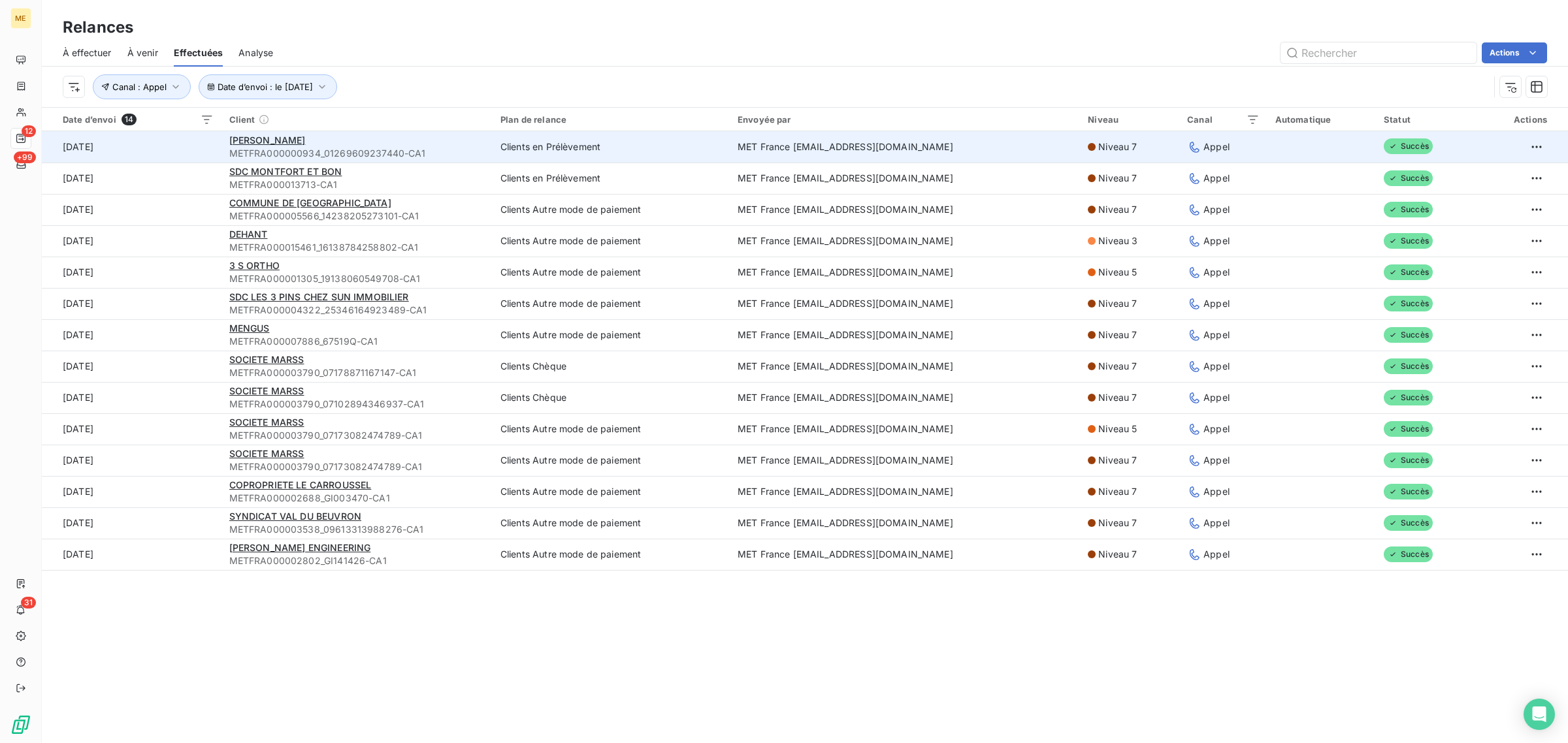
click at [165, 142] on td "[DATE]" at bounding box center [131, 147] width 180 height 31
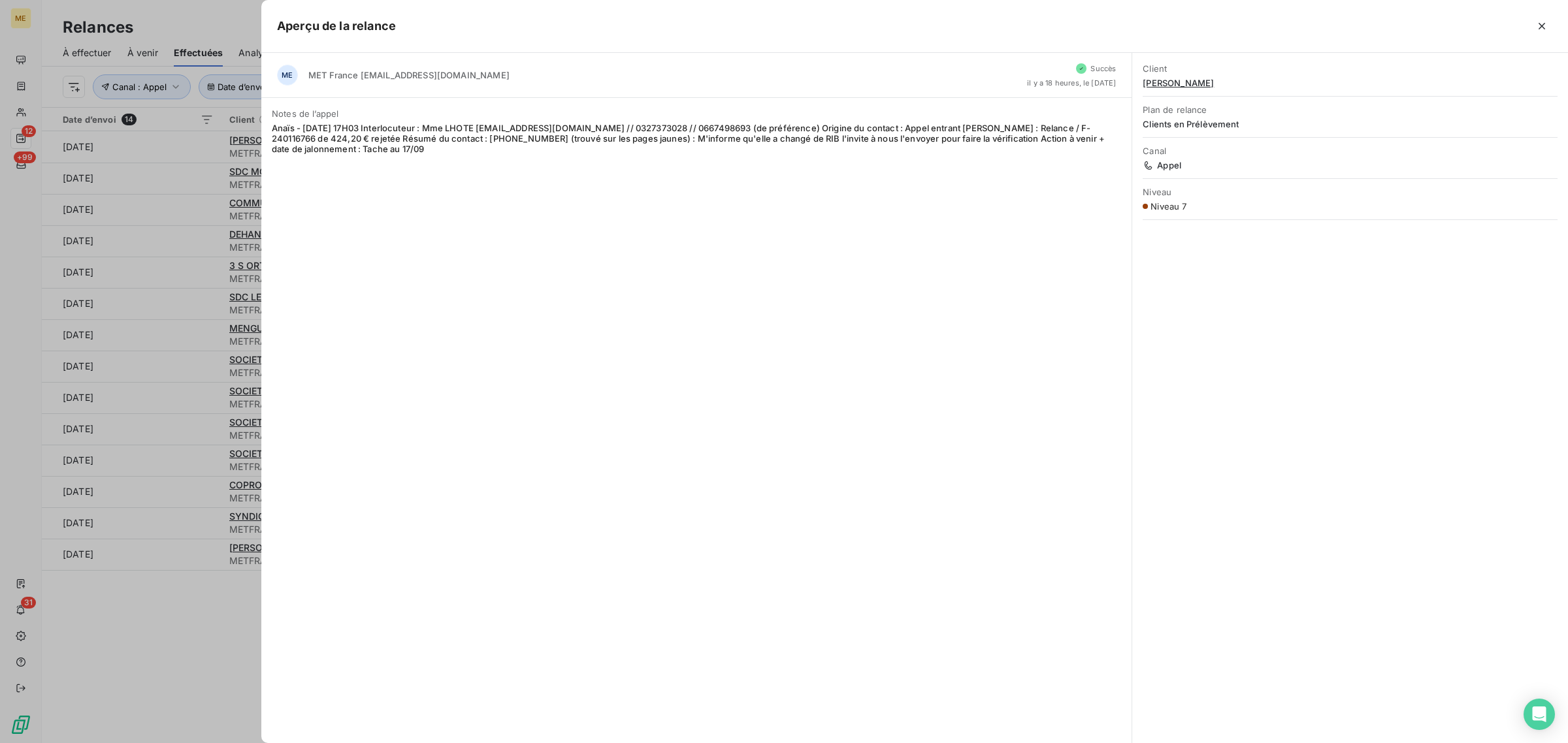
click at [168, 171] on div at bounding box center [784, 371] width 1568 height 743
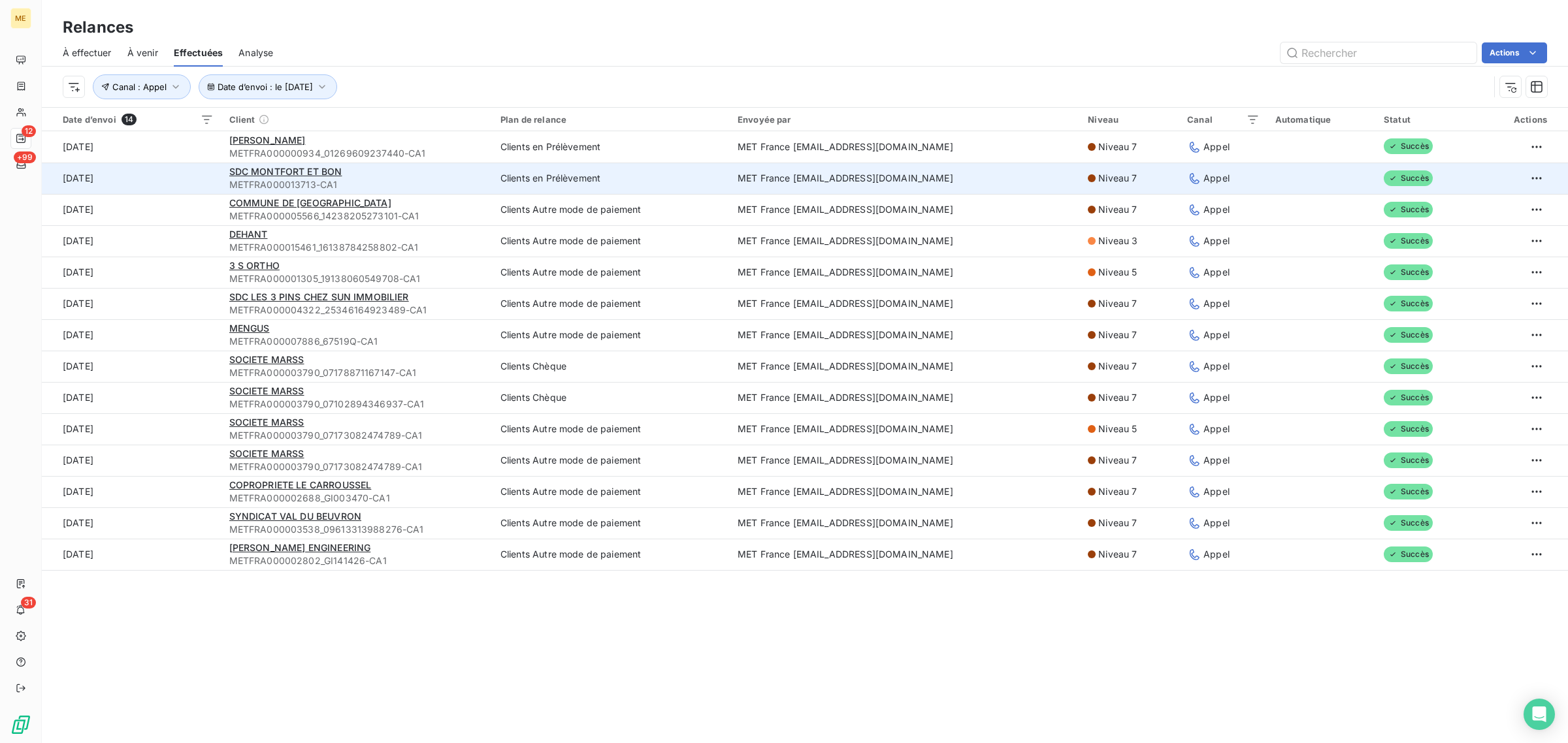
click at [170, 175] on td "[DATE]" at bounding box center [131, 178] width 180 height 31
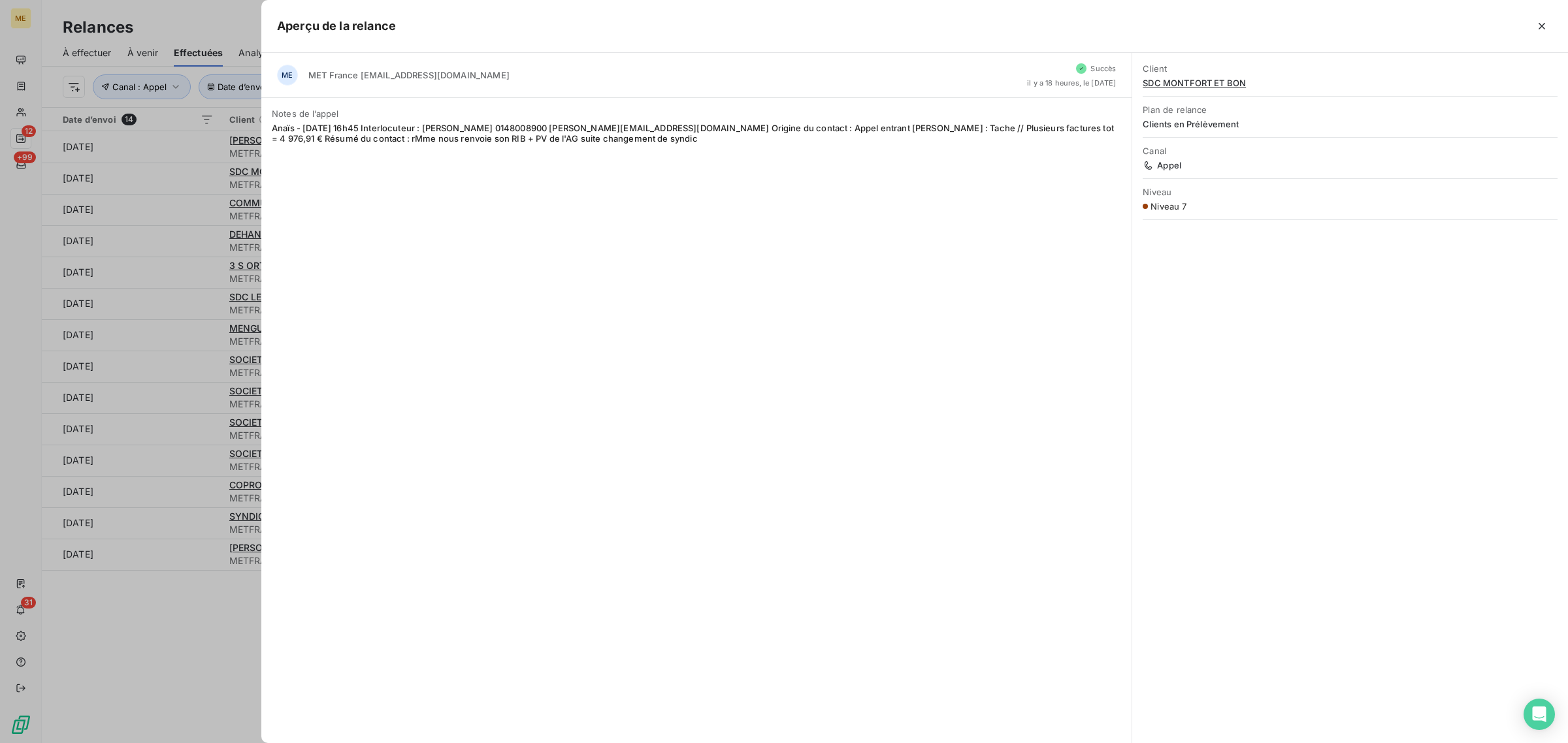
click at [161, 199] on div at bounding box center [784, 371] width 1568 height 743
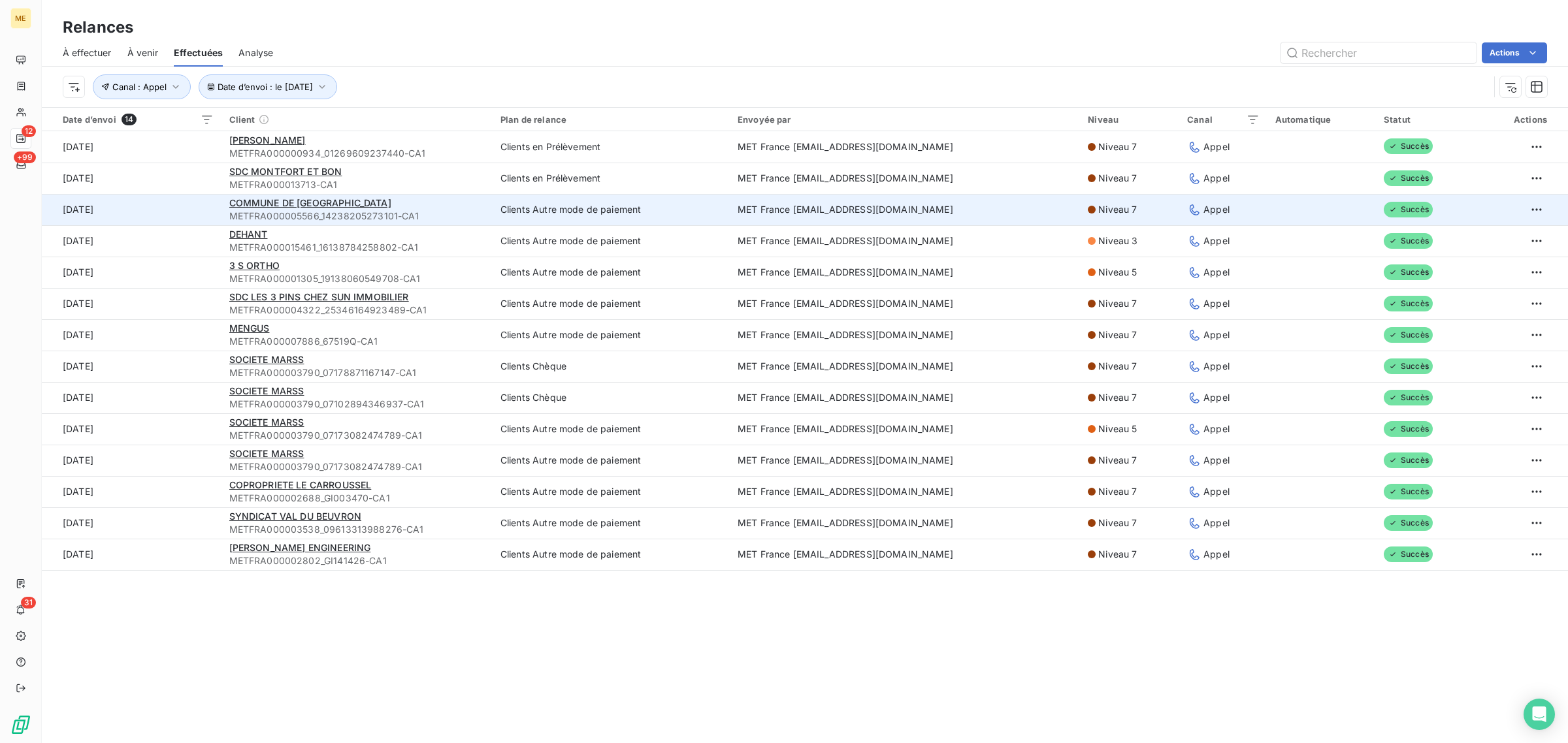
click at [163, 209] on td "[DATE]" at bounding box center [131, 210] width 180 height 31
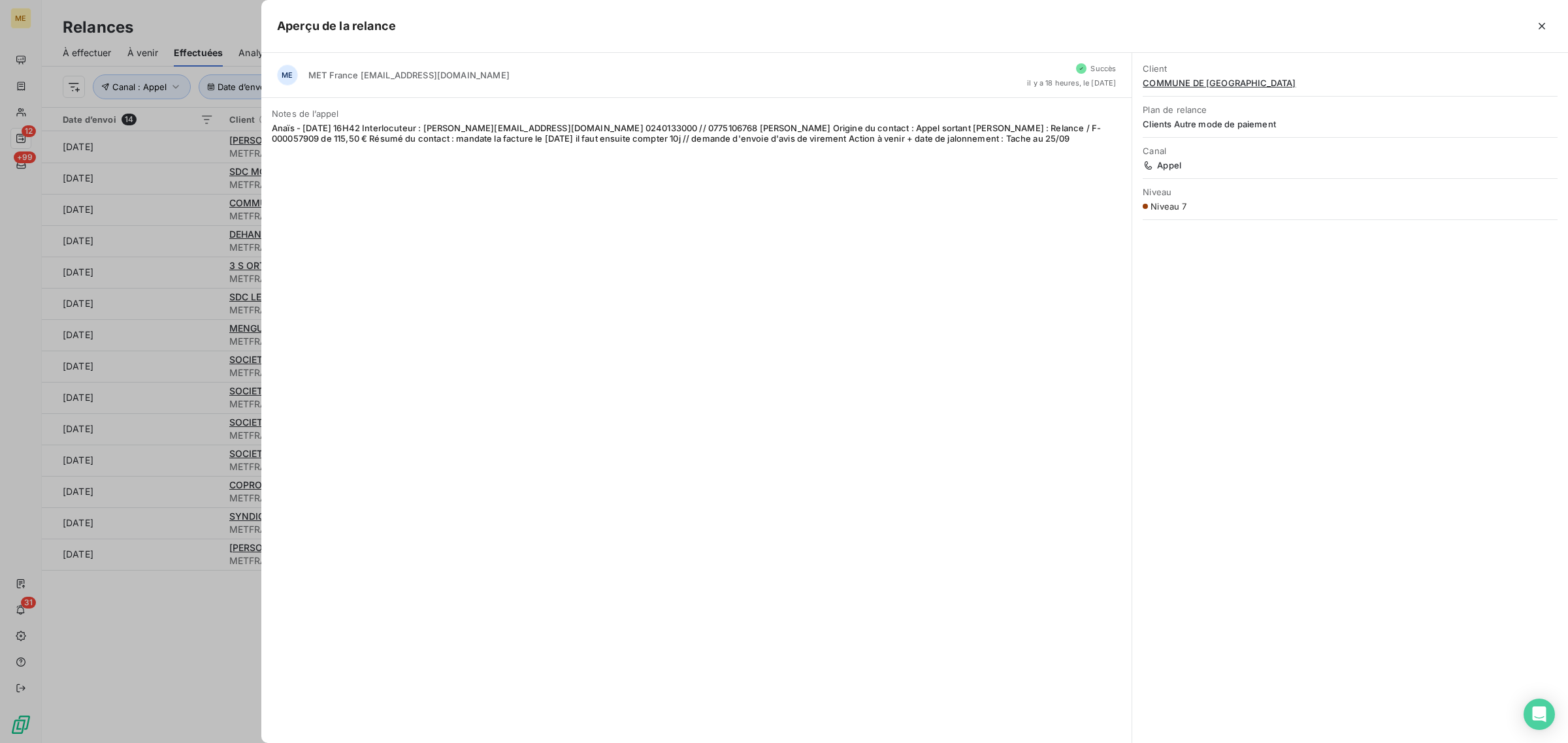
click at [162, 242] on div at bounding box center [784, 371] width 1568 height 743
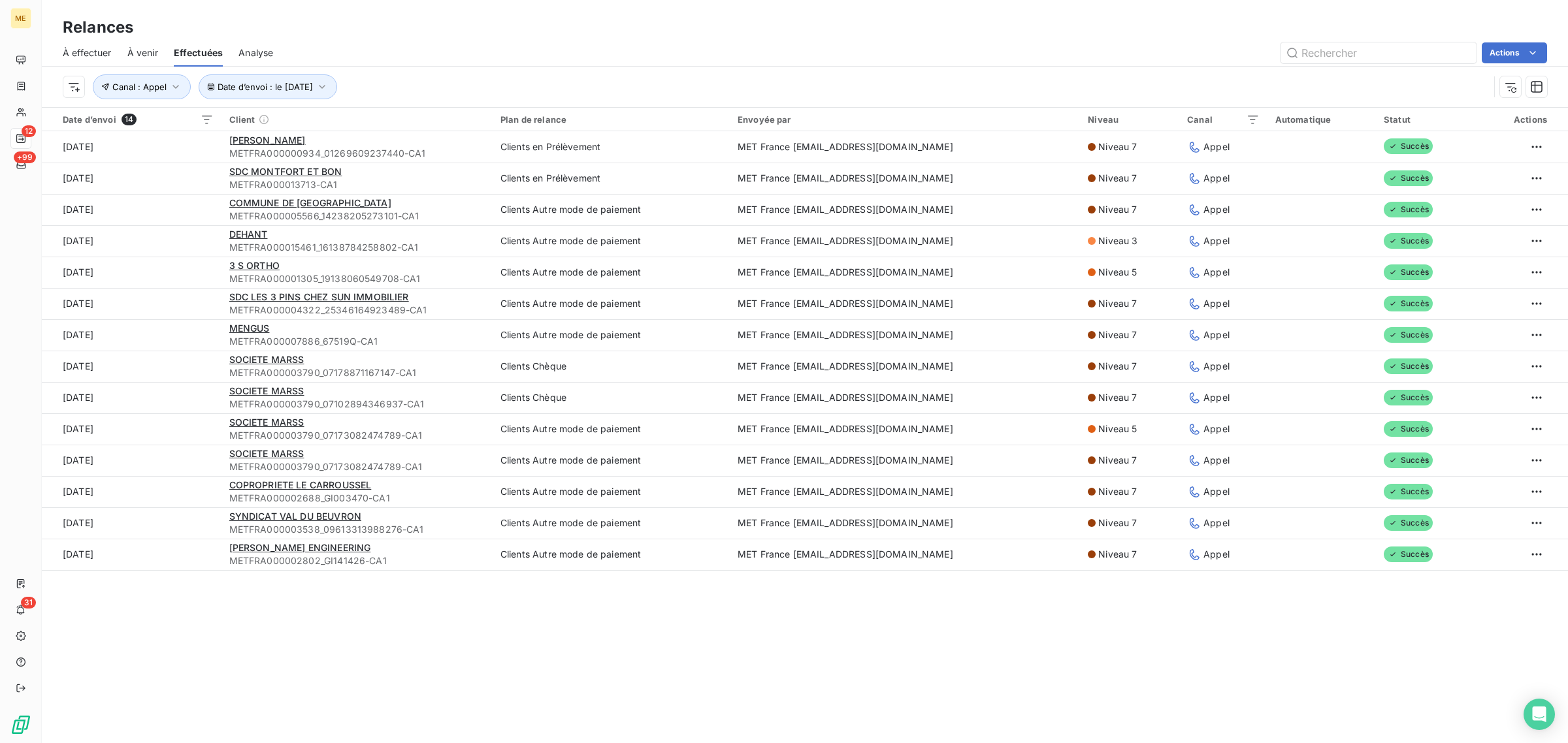
click at [162, 242] on td "[DATE]" at bounding box center [131, 241] width 180 height 31
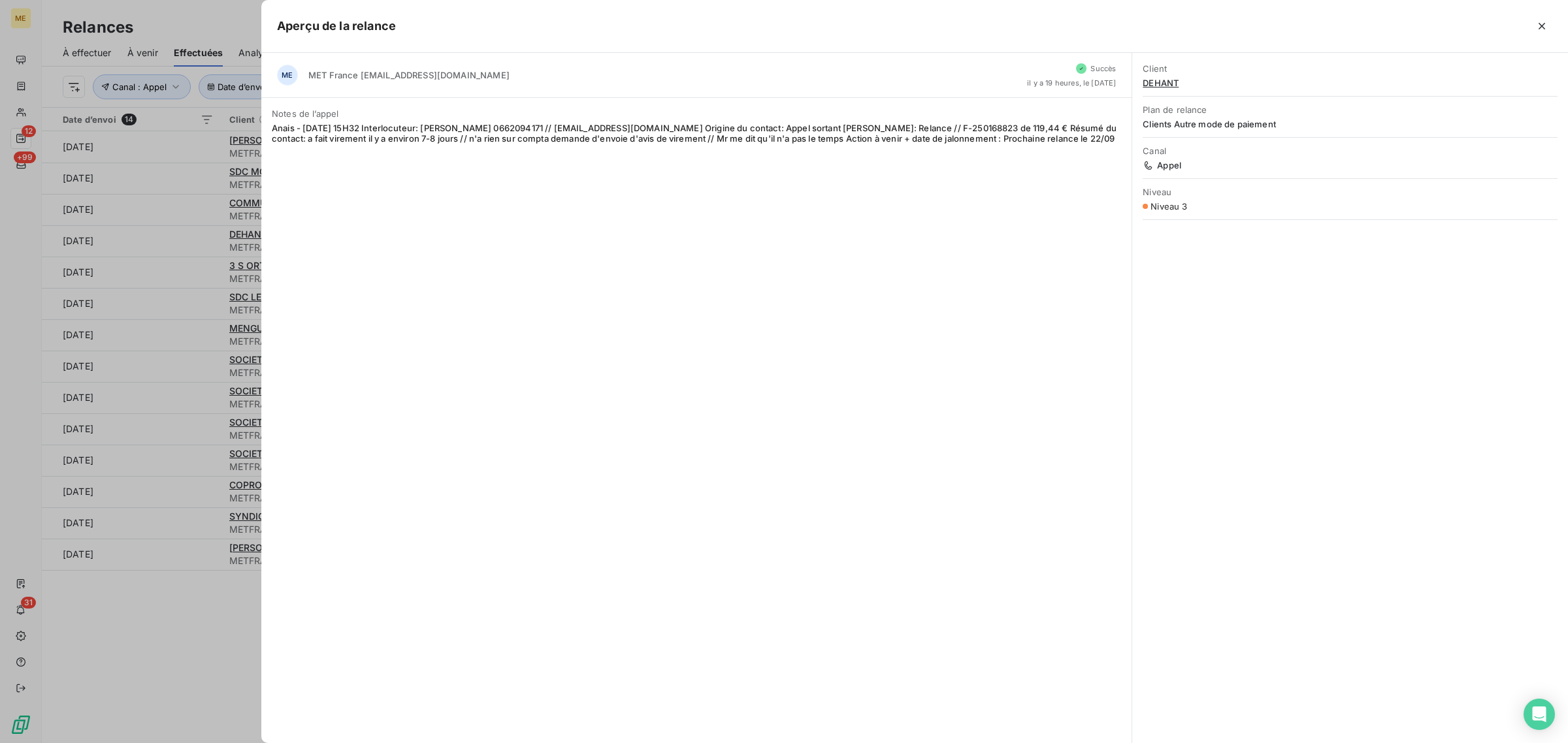
click at [162, 242] on div at bounding box center [784, 371] width 1568 height 743
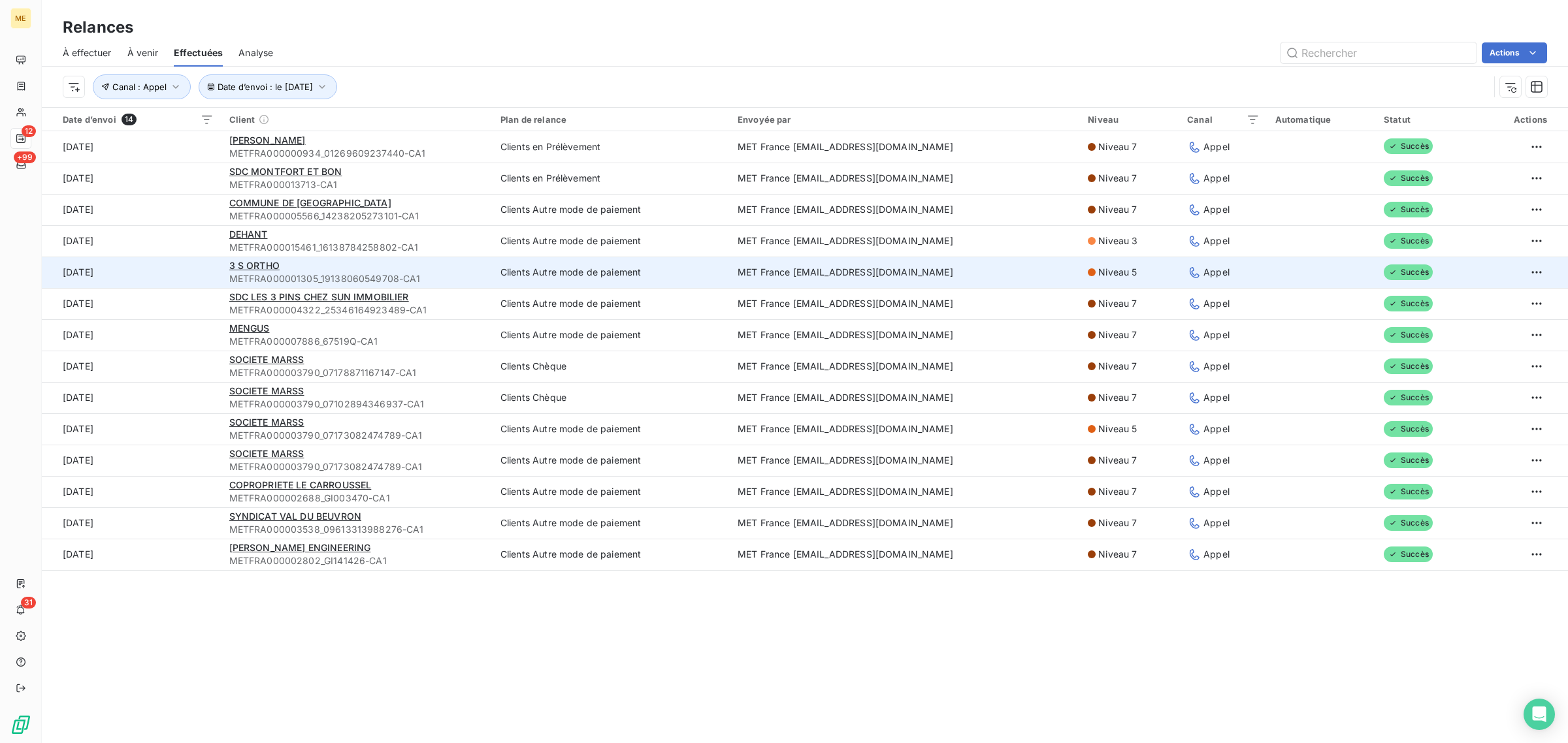
click at [181, 270] on td "[DATE]" at bounding box center [131, 273] width 180 height 31
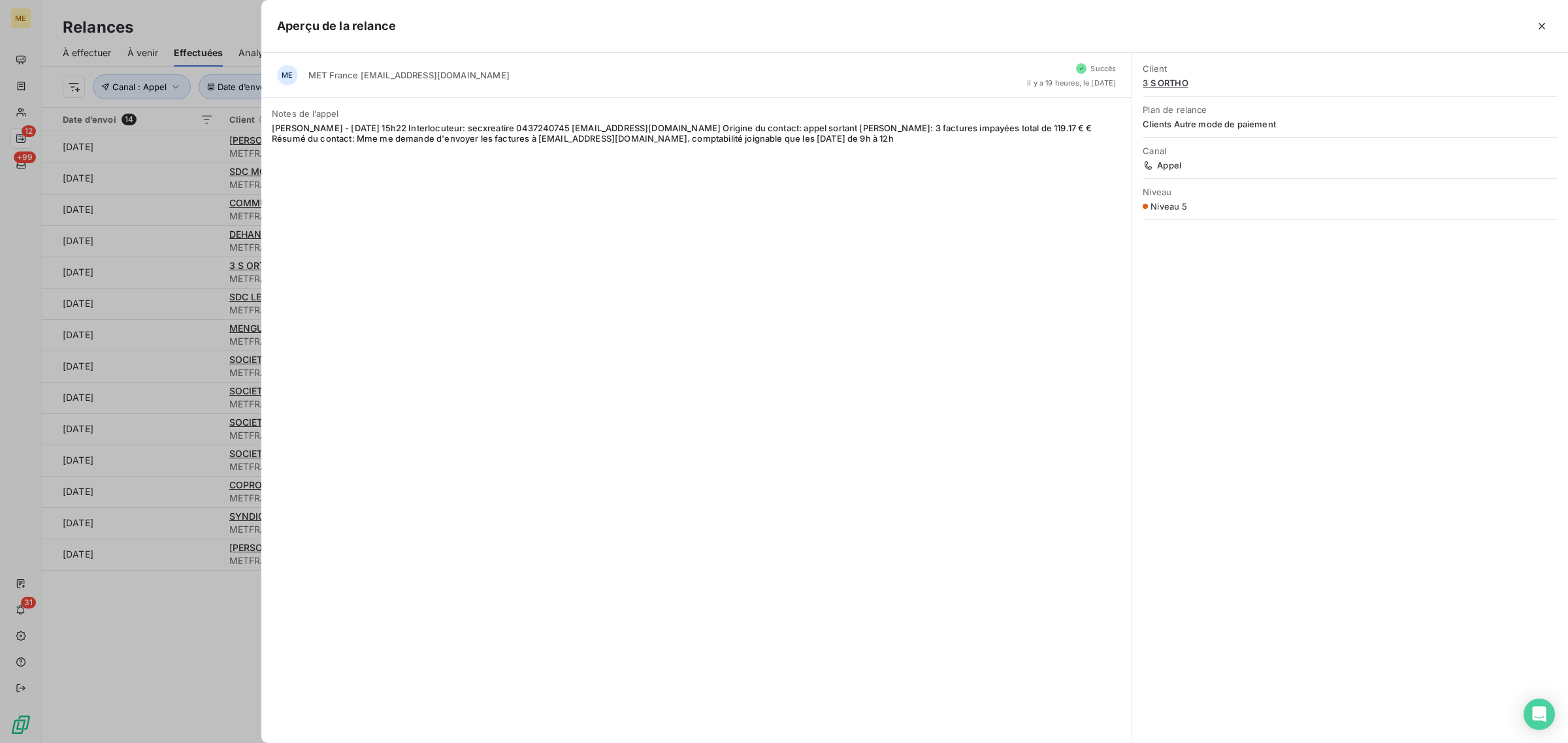
click at [184, 270] on div at bounding box center [784, 371] width 1568 height 743
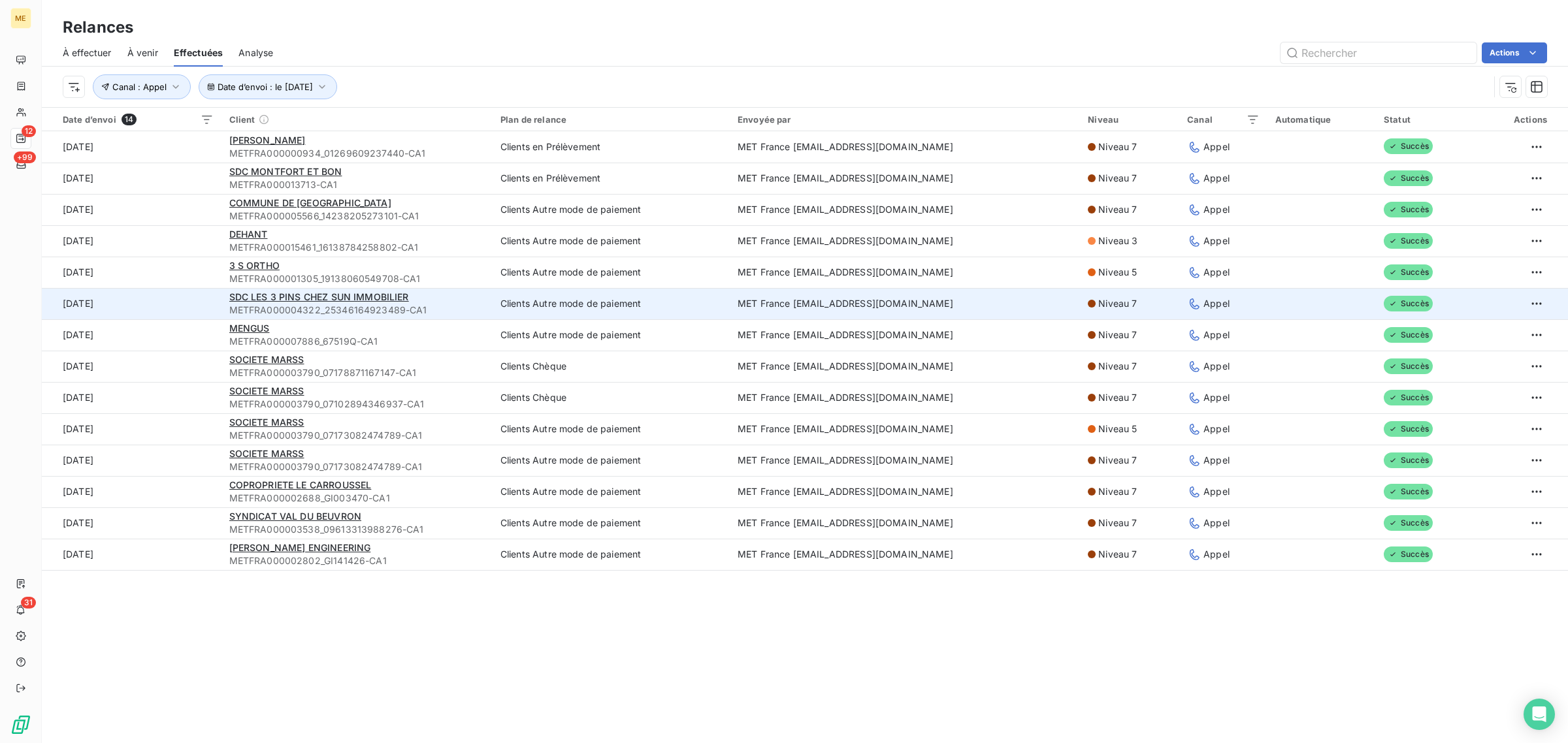
click at [180, 302] on td "[DATE]" at bounding box center [131, 304] width 180 height 31
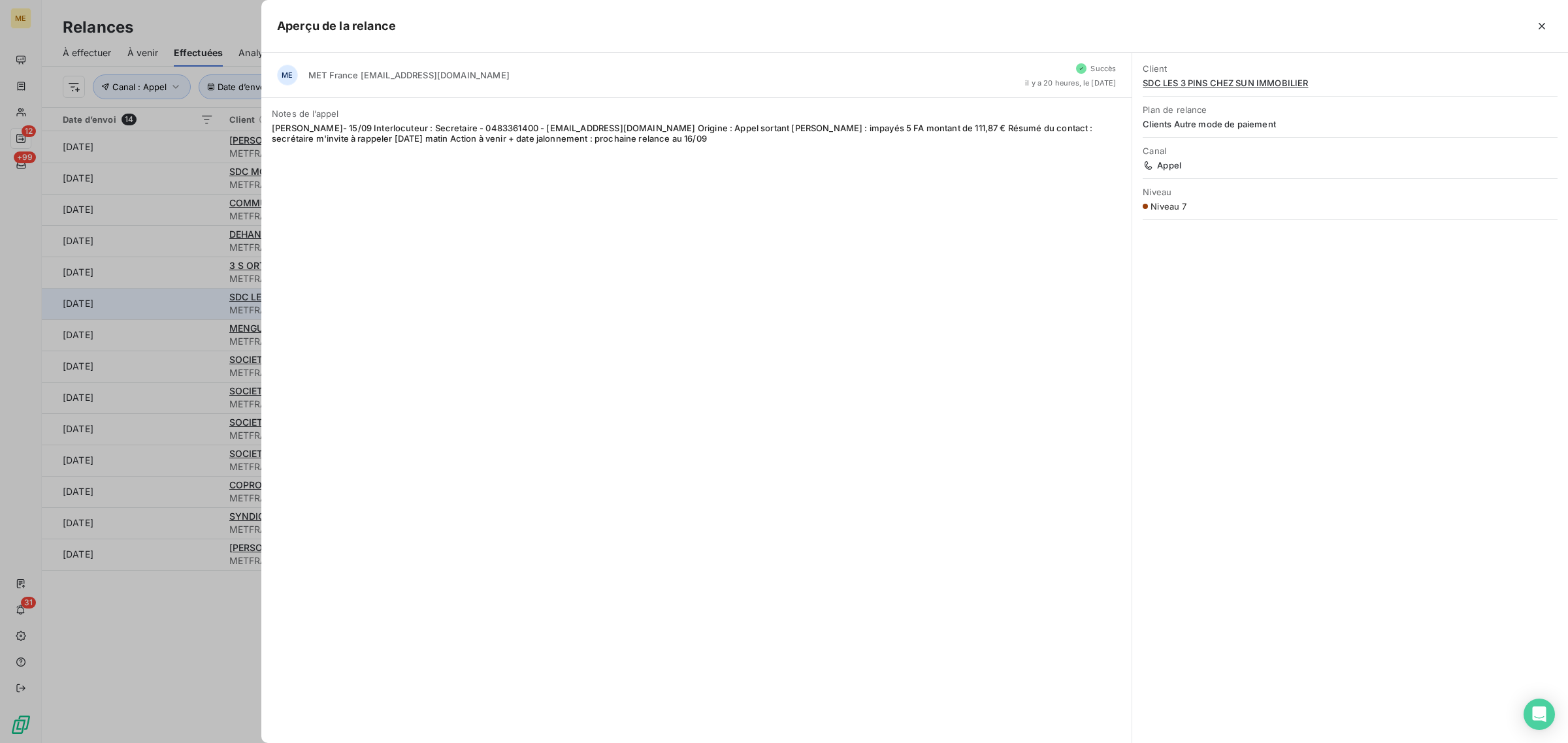
click at [180, 299] on div at bounding box center [784, 371] width 1568 height 743
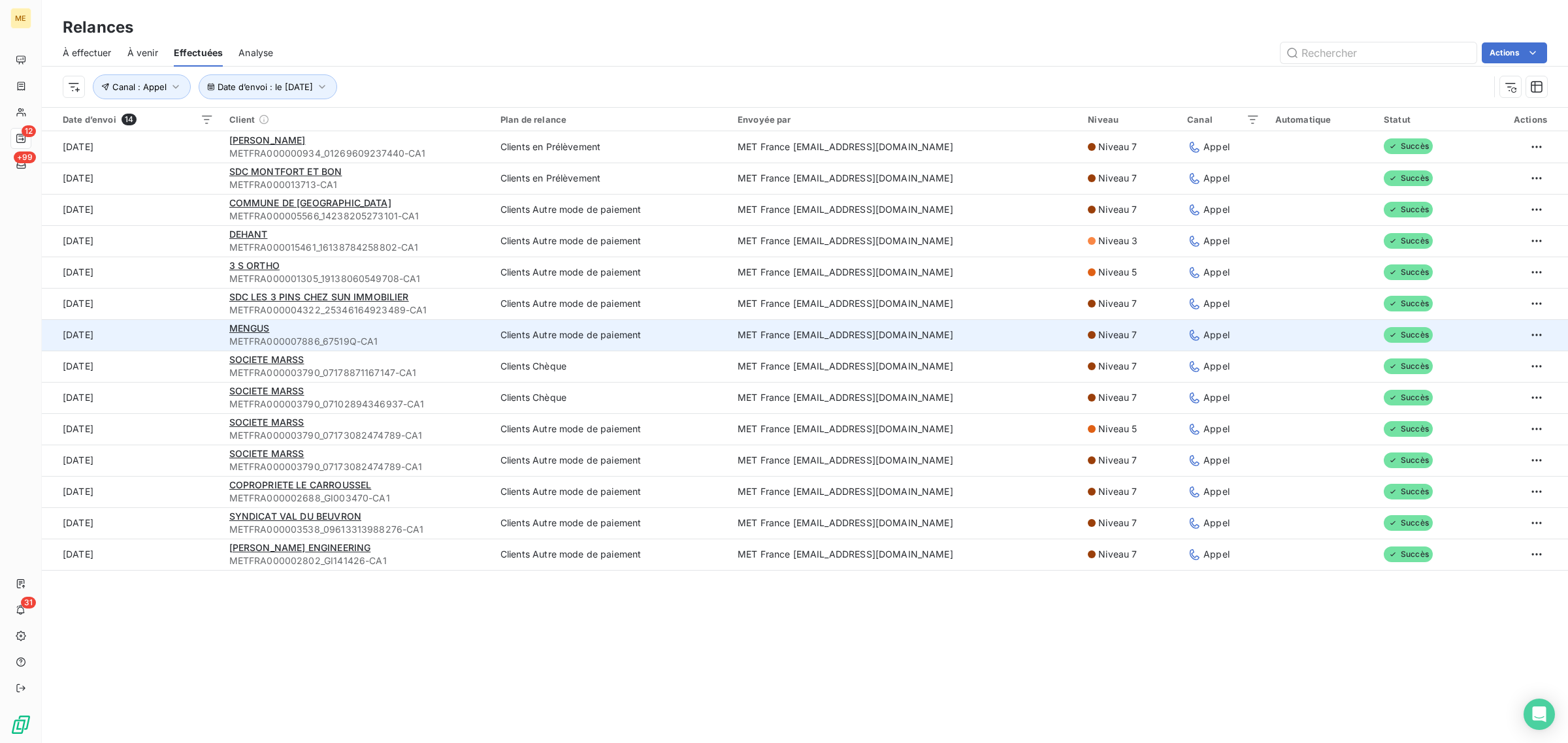
click at [181, 326] on td "[DATE]" at bounding box center [131, 335] width 180 height 31
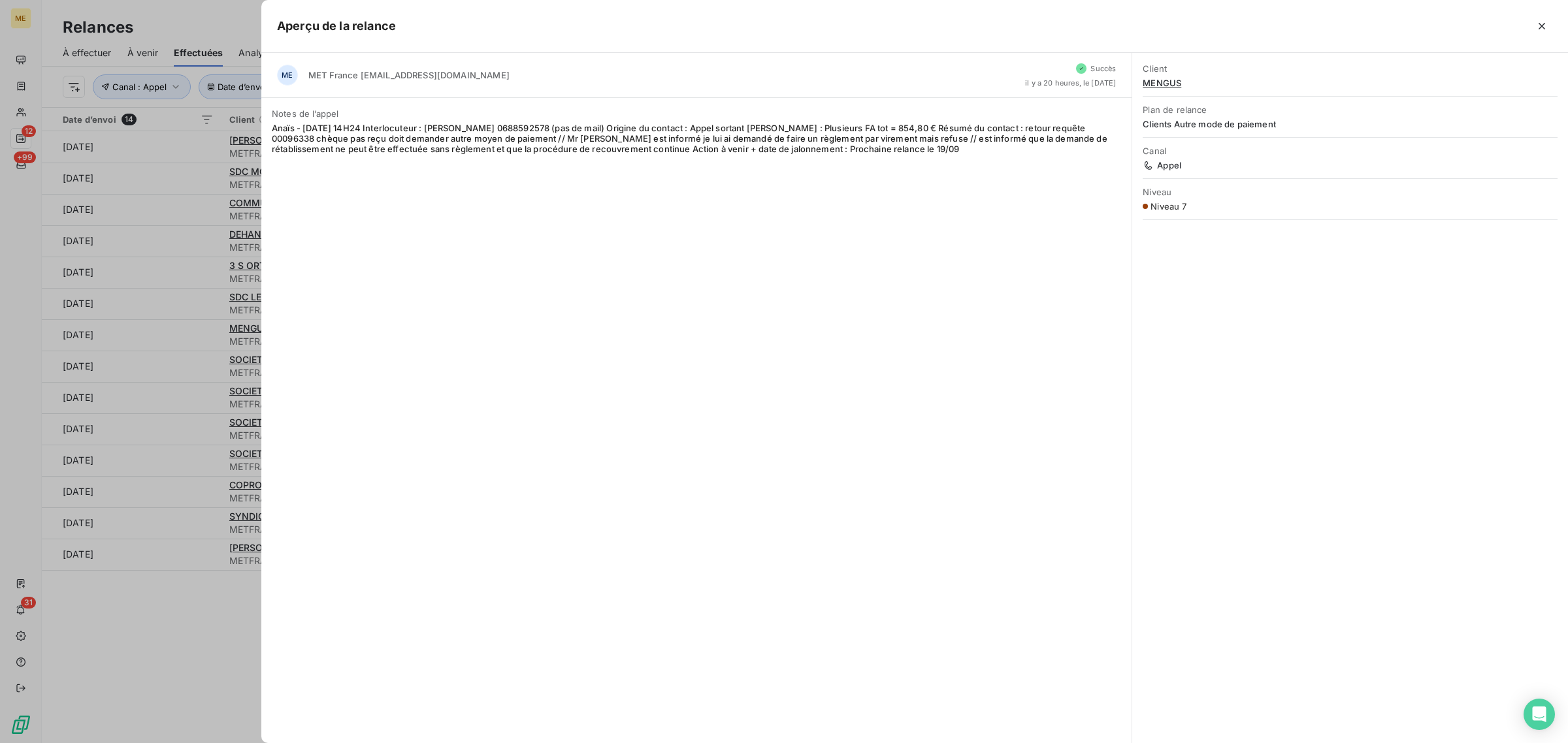
click at [181, 326] on div at bounding box center [784, 371] width 1568 height 743
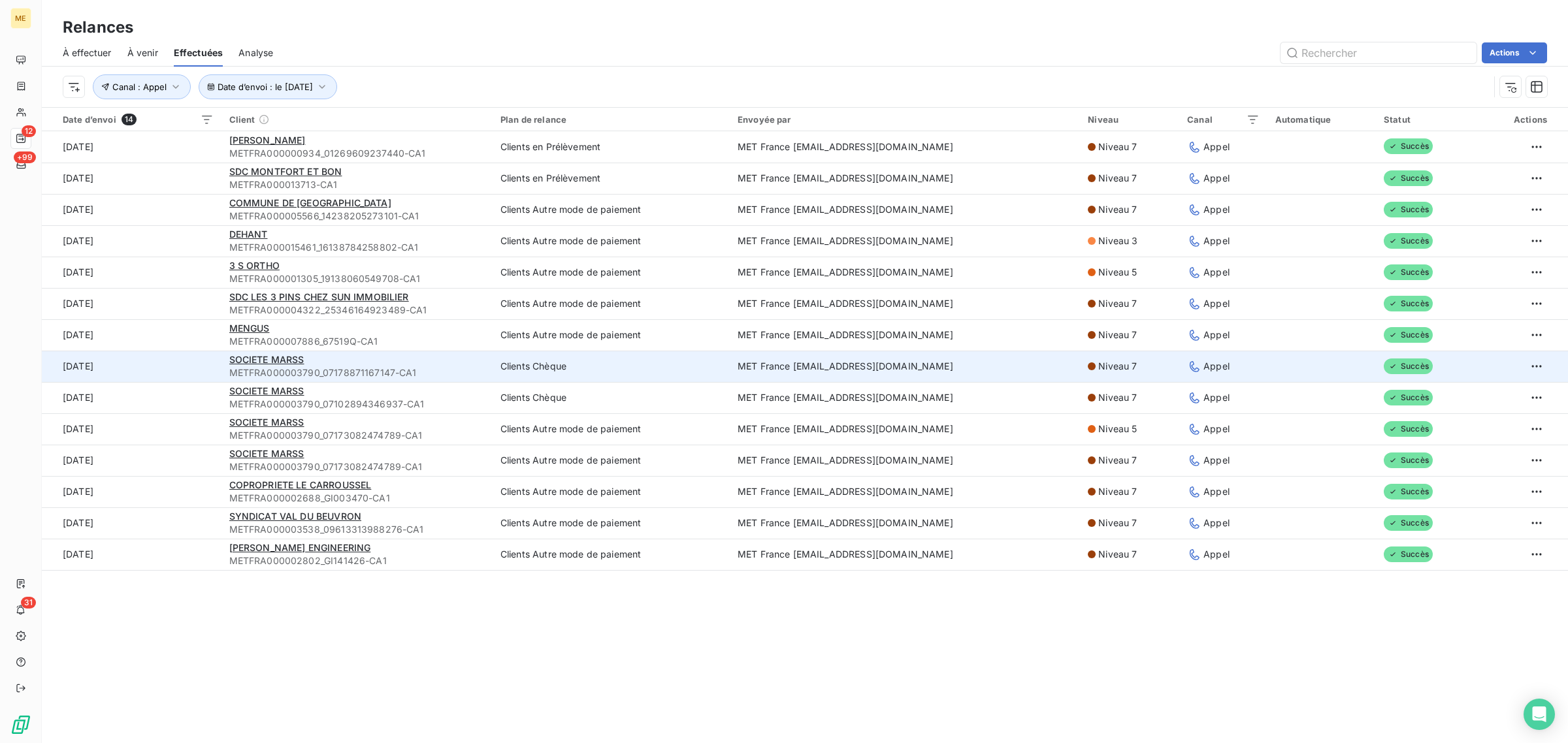
click at [175, 368] on td "[DATE]" at bounding box center [131, 366] width 180 height 31
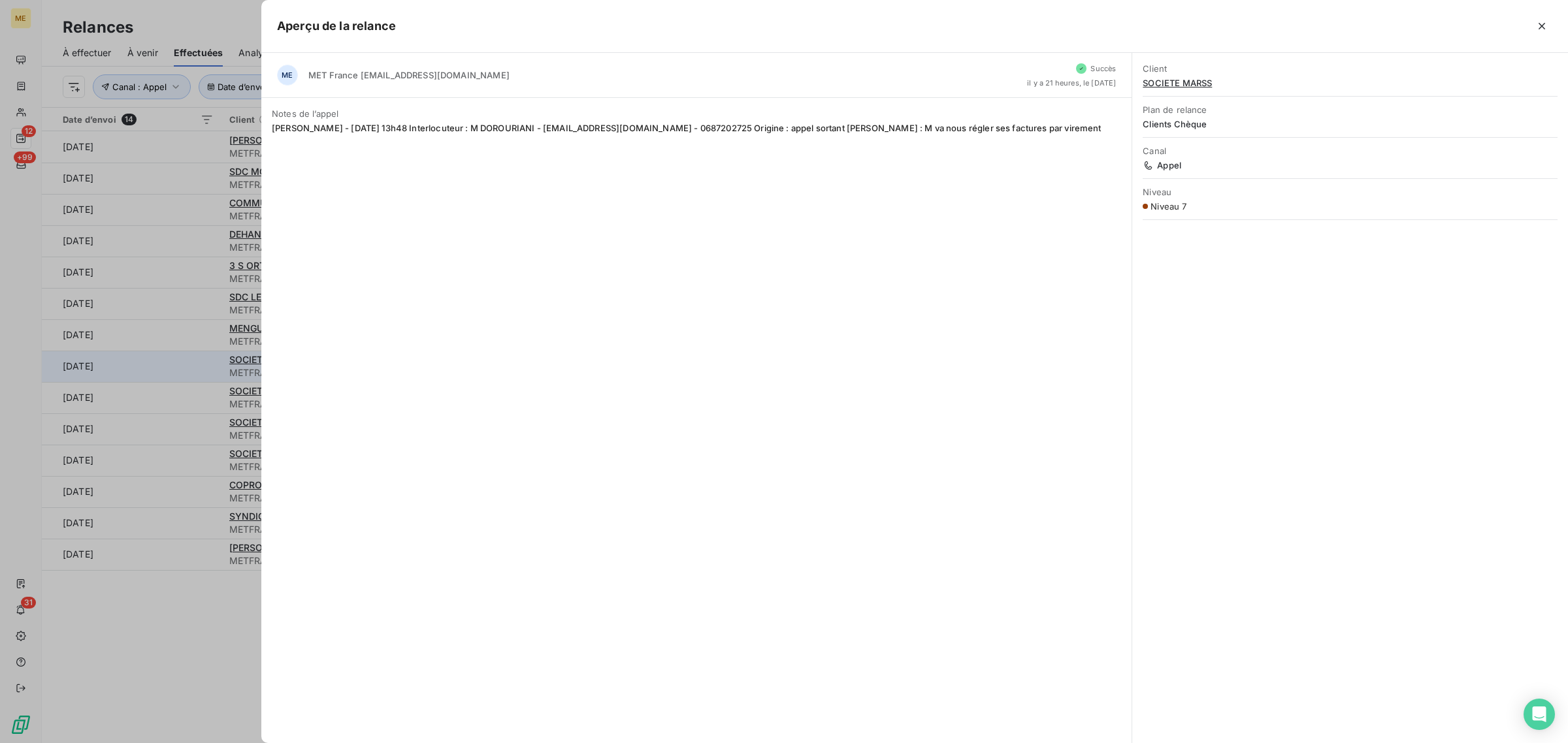
click at [175, 368] on div at bounding box center [784, 371] width 1568 height 743
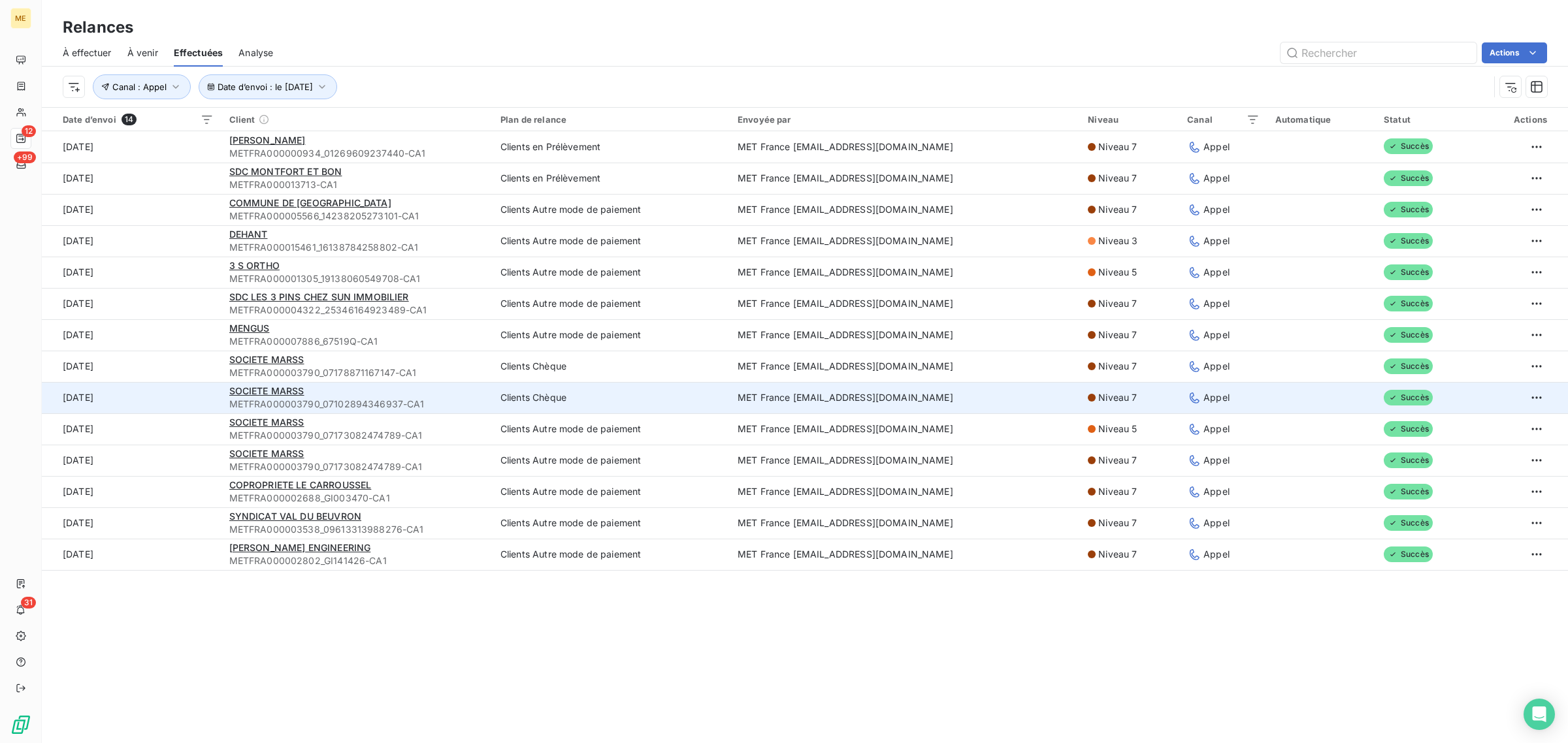
click at [204, 400] on td "[DATE]" at bounding box center [131, 398] width 180 height 31
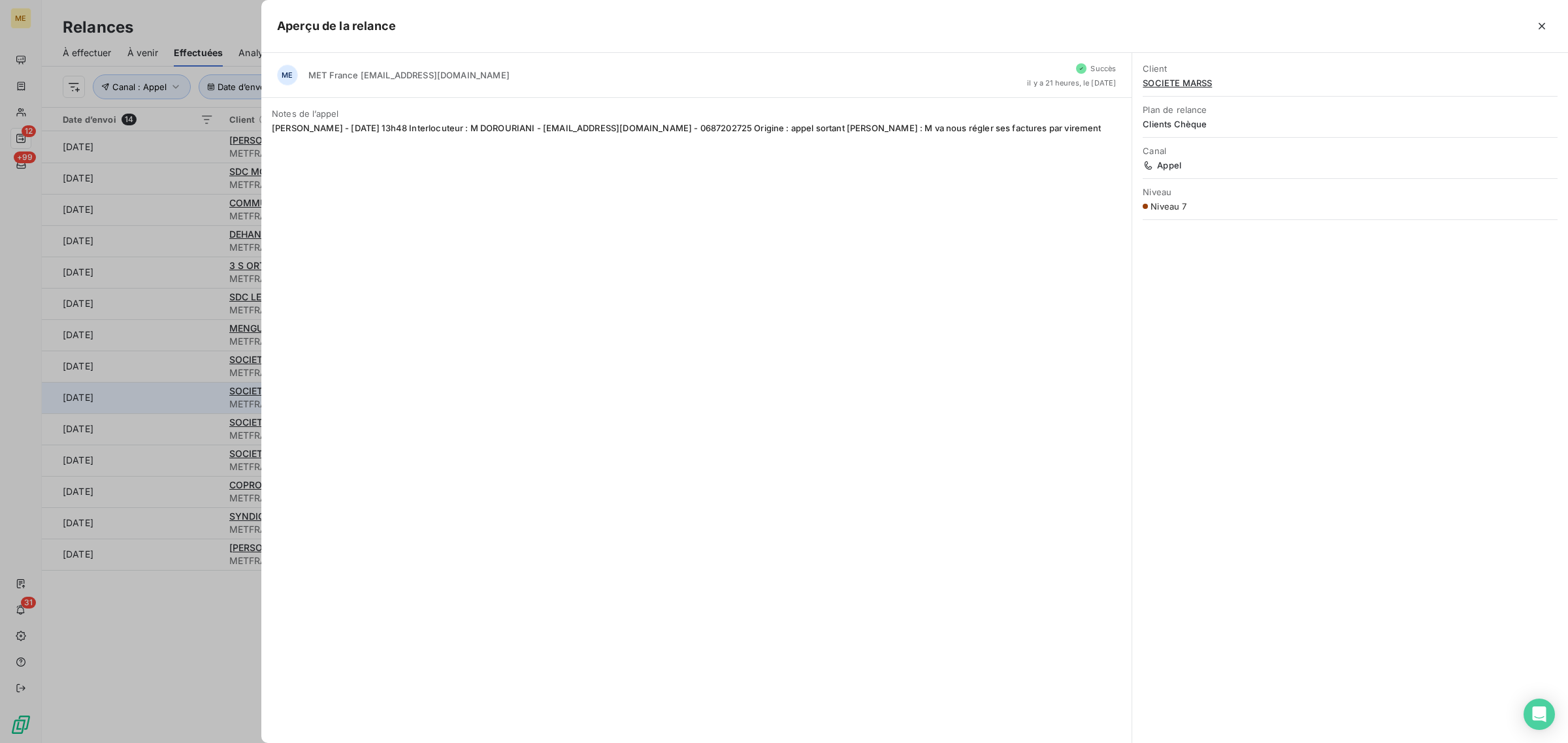
click at [204, 400] on div at bounding box center [784, 371] width 1568 height 743
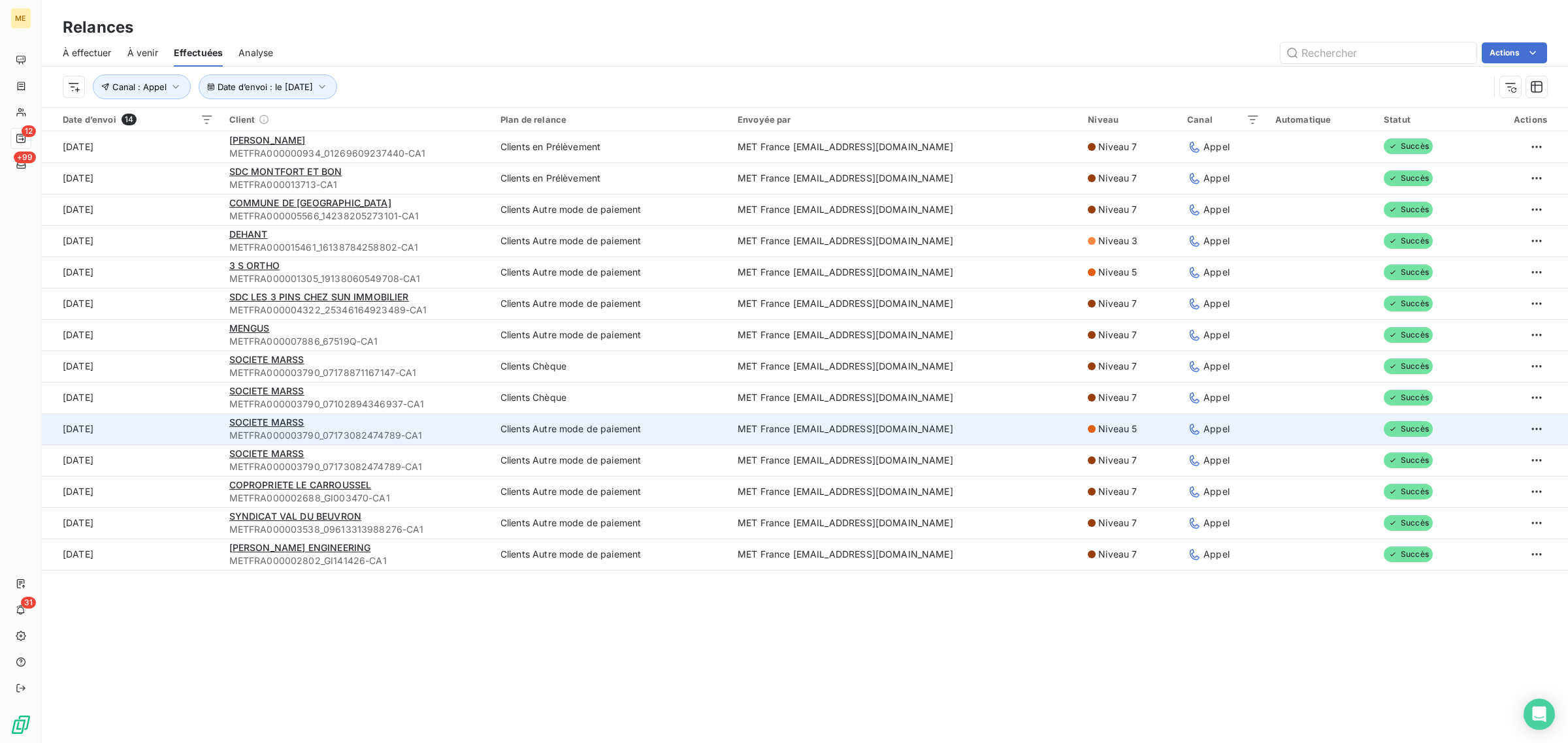
click at [177, 413] on td "[DATE]" at bounding box center [131, 429] width 180 height 31
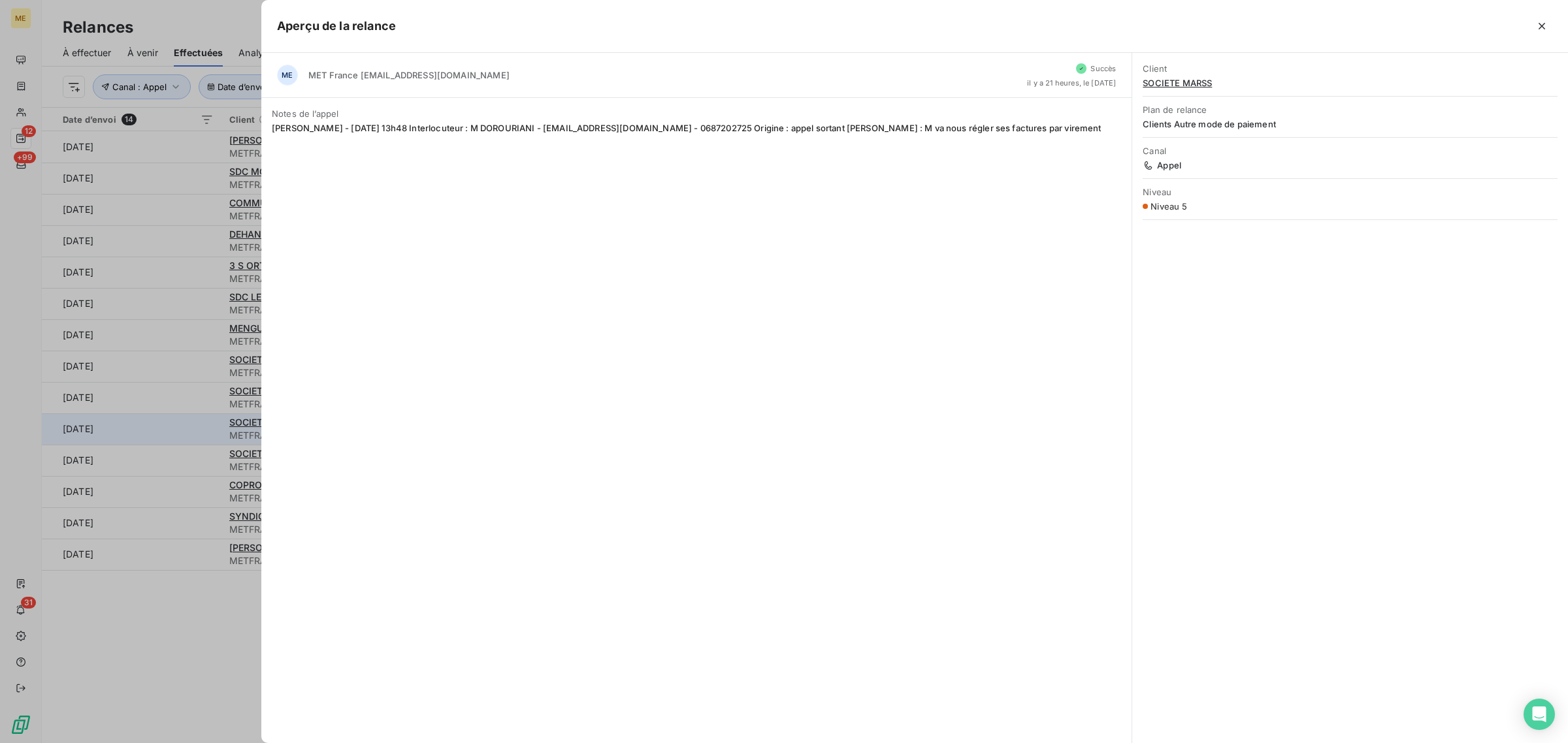
click at [177, 413] on div at bounding box center [784, 371] width 1568 height 743
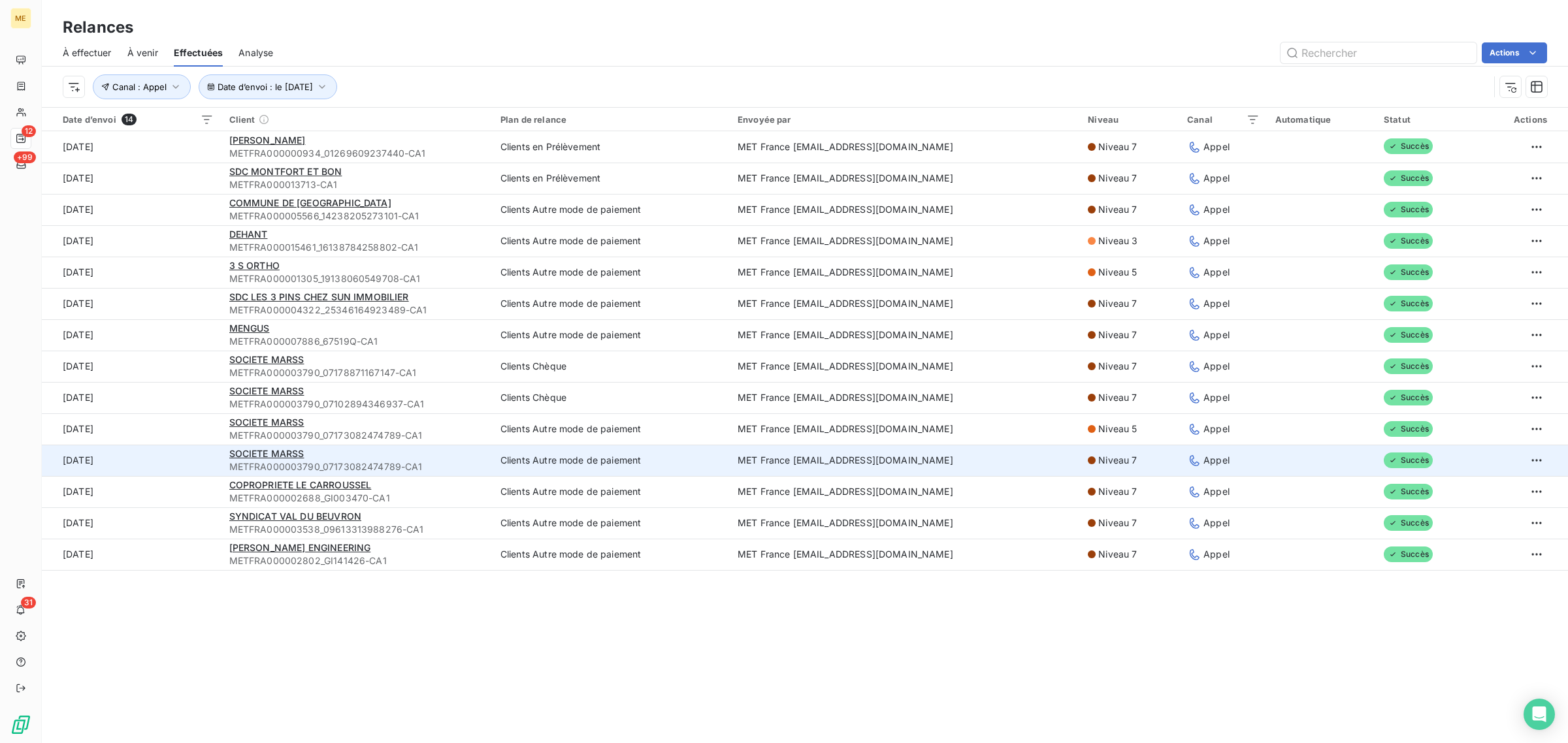
click at [181, 454] on td "[DATE]" at bounding box center [131, 461] width 180 height 31
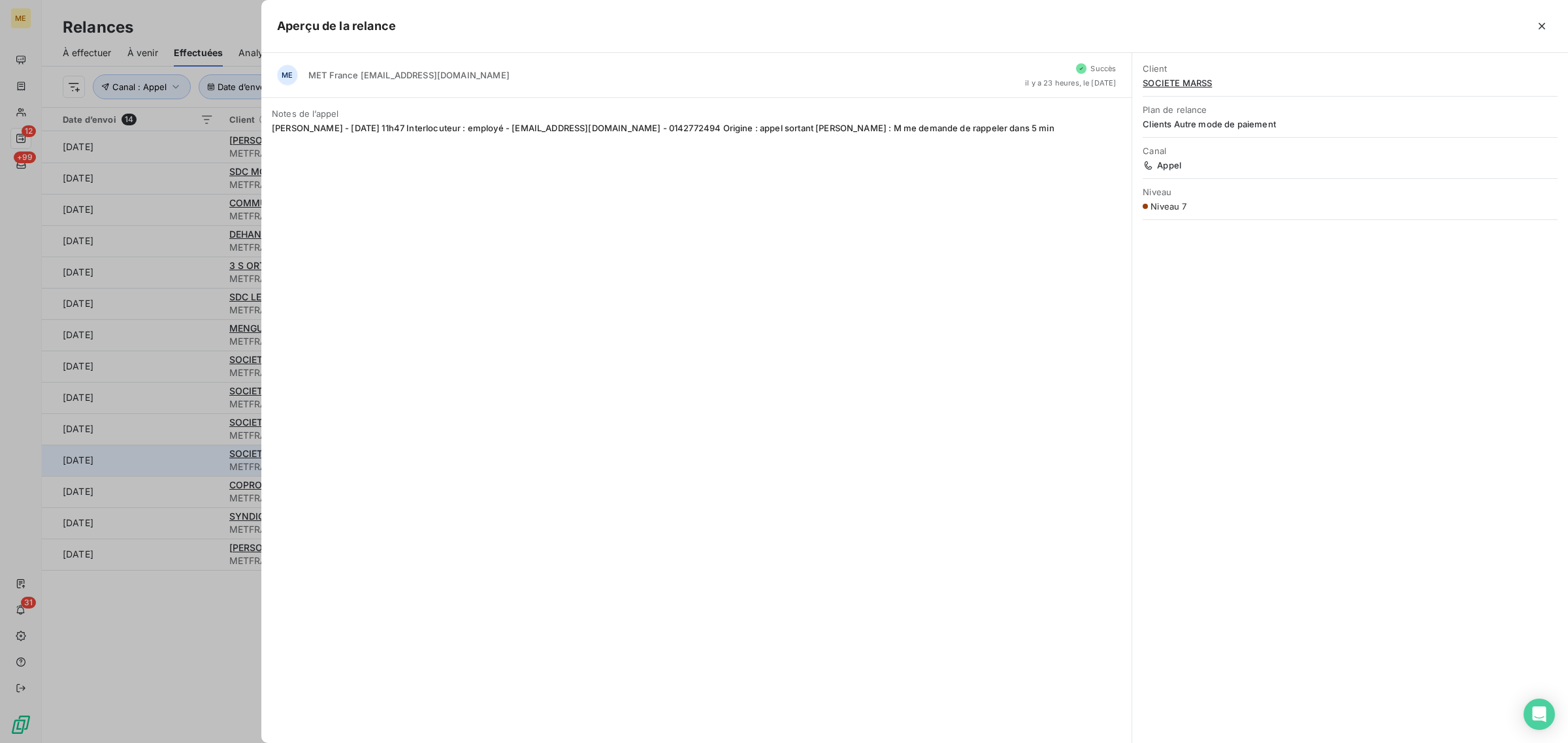
click at [181, 454] on div at bounding box center [784, 371] width 1568 height 743
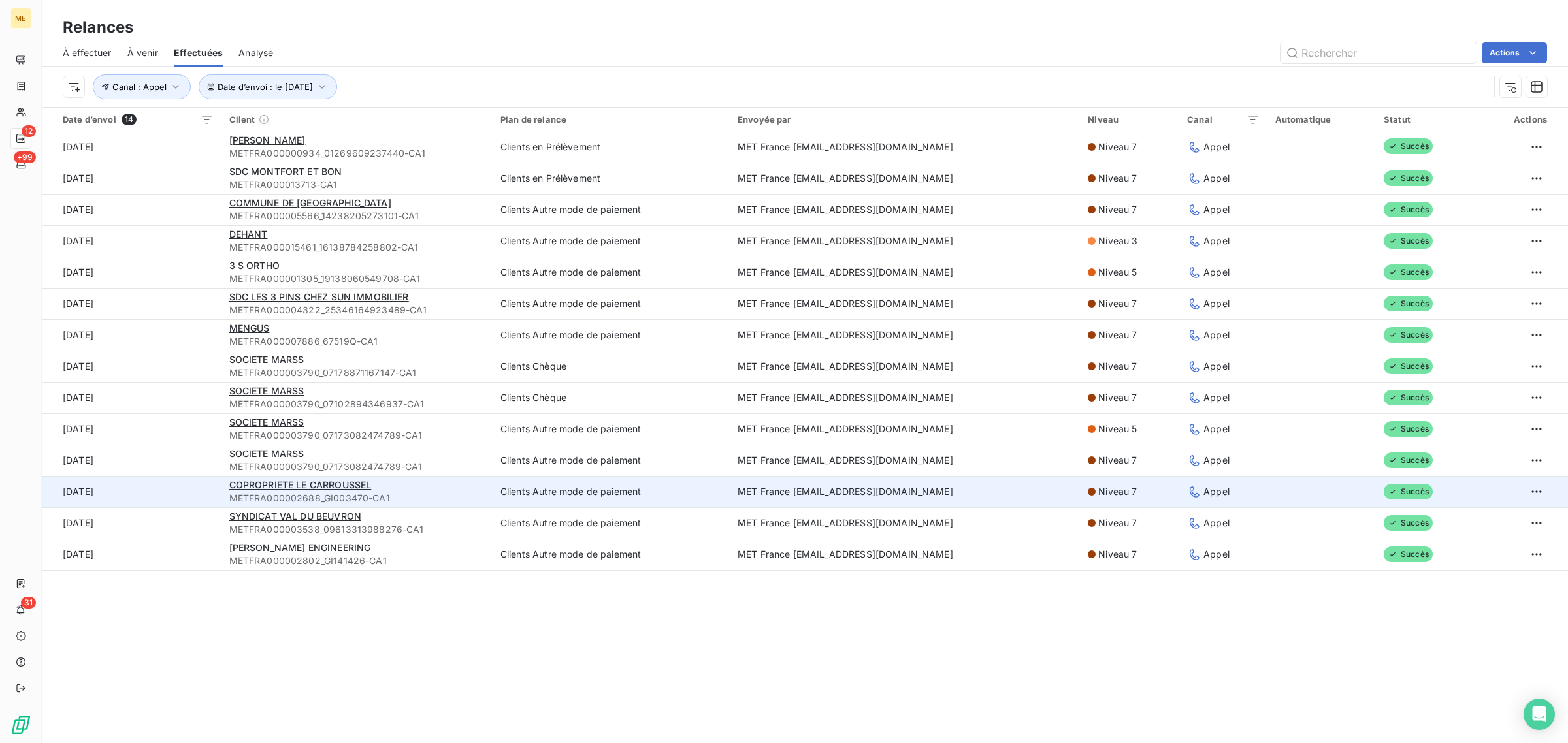
click at [186, 483] on td "[DATE]" at bounding box center [131, 492] width 180 height 31
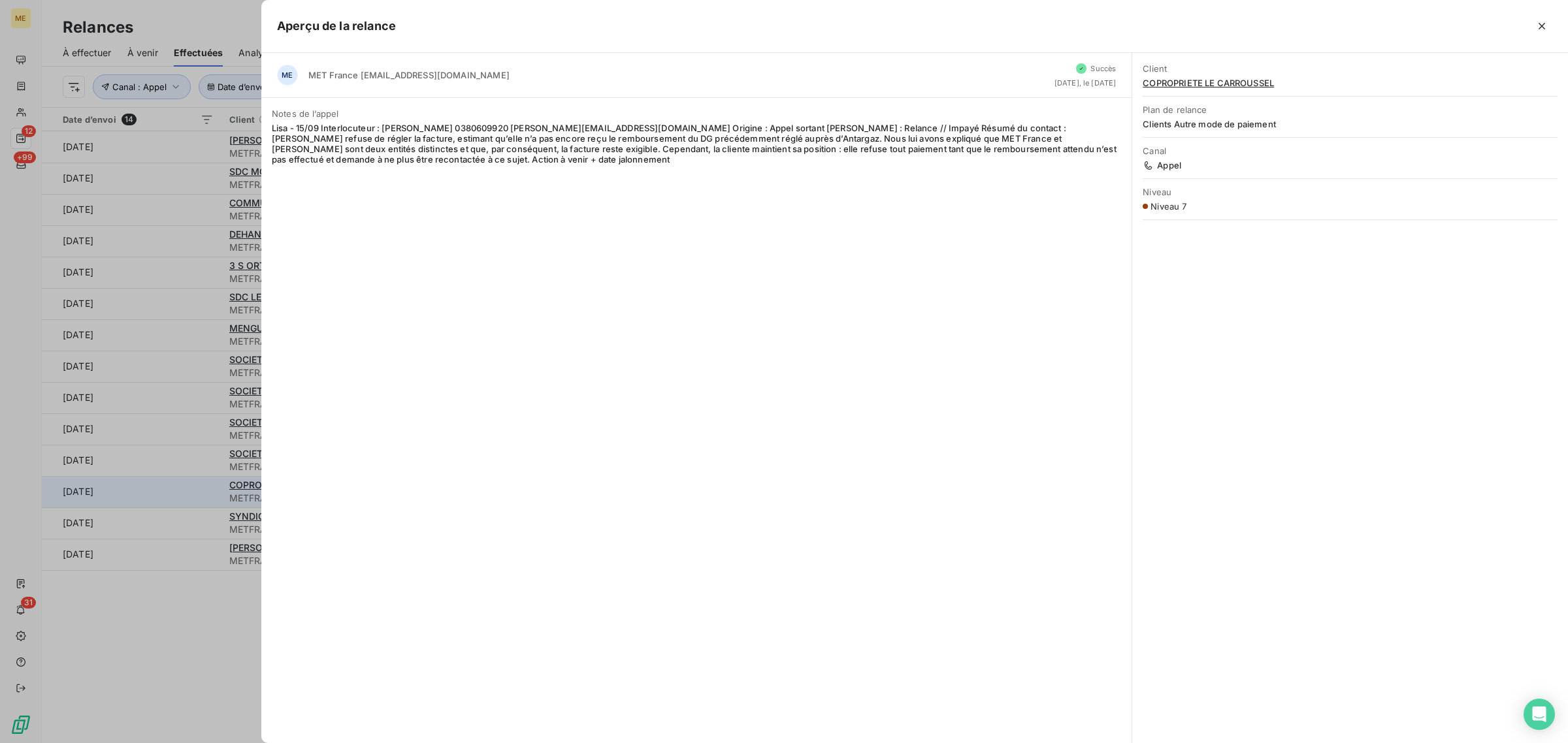
click at [186, 483] on div at bounding box center [784, 371] width 1568 height 743
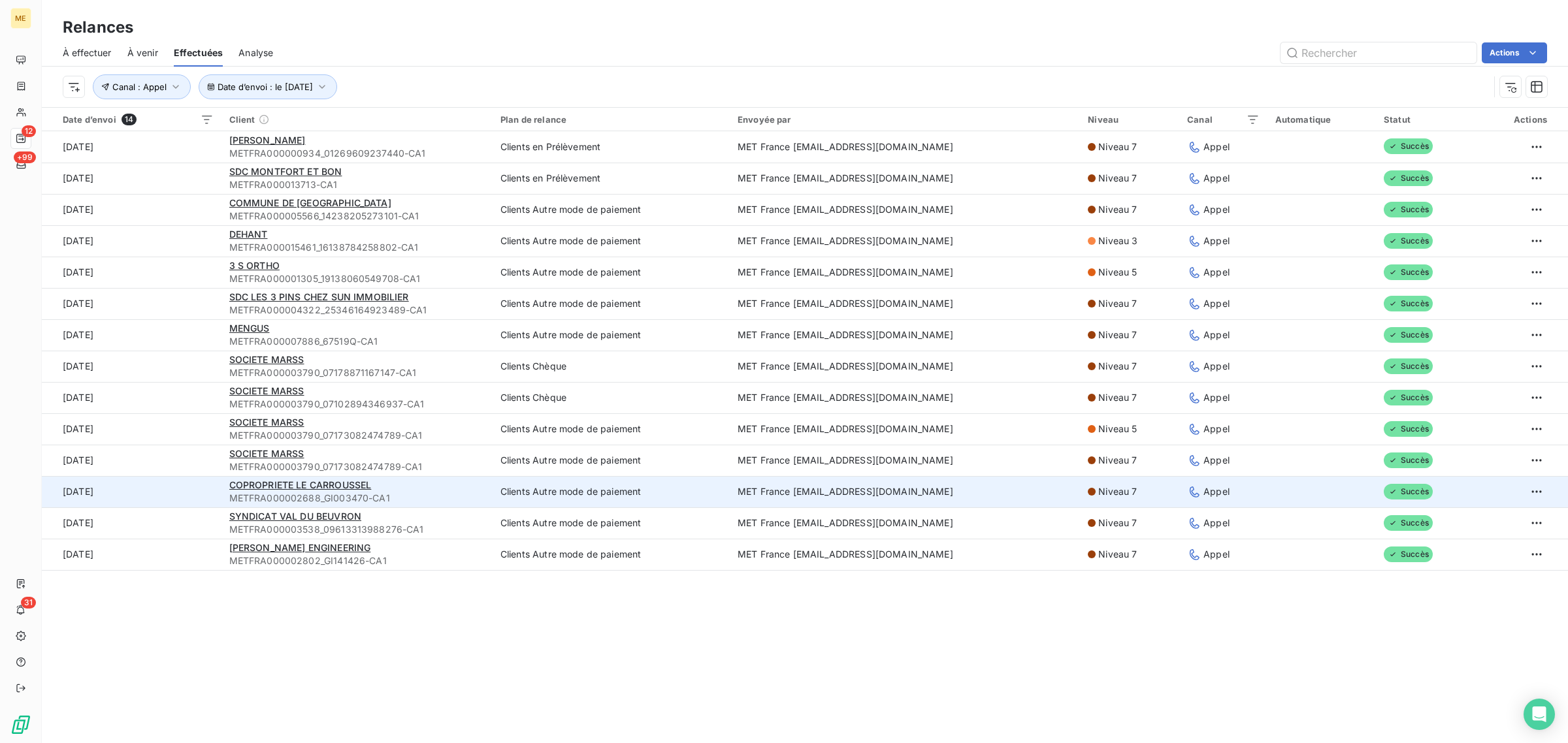
click at [191, 504] on td "[DATE]" at bounding box center [131, 492] width 180 height 31
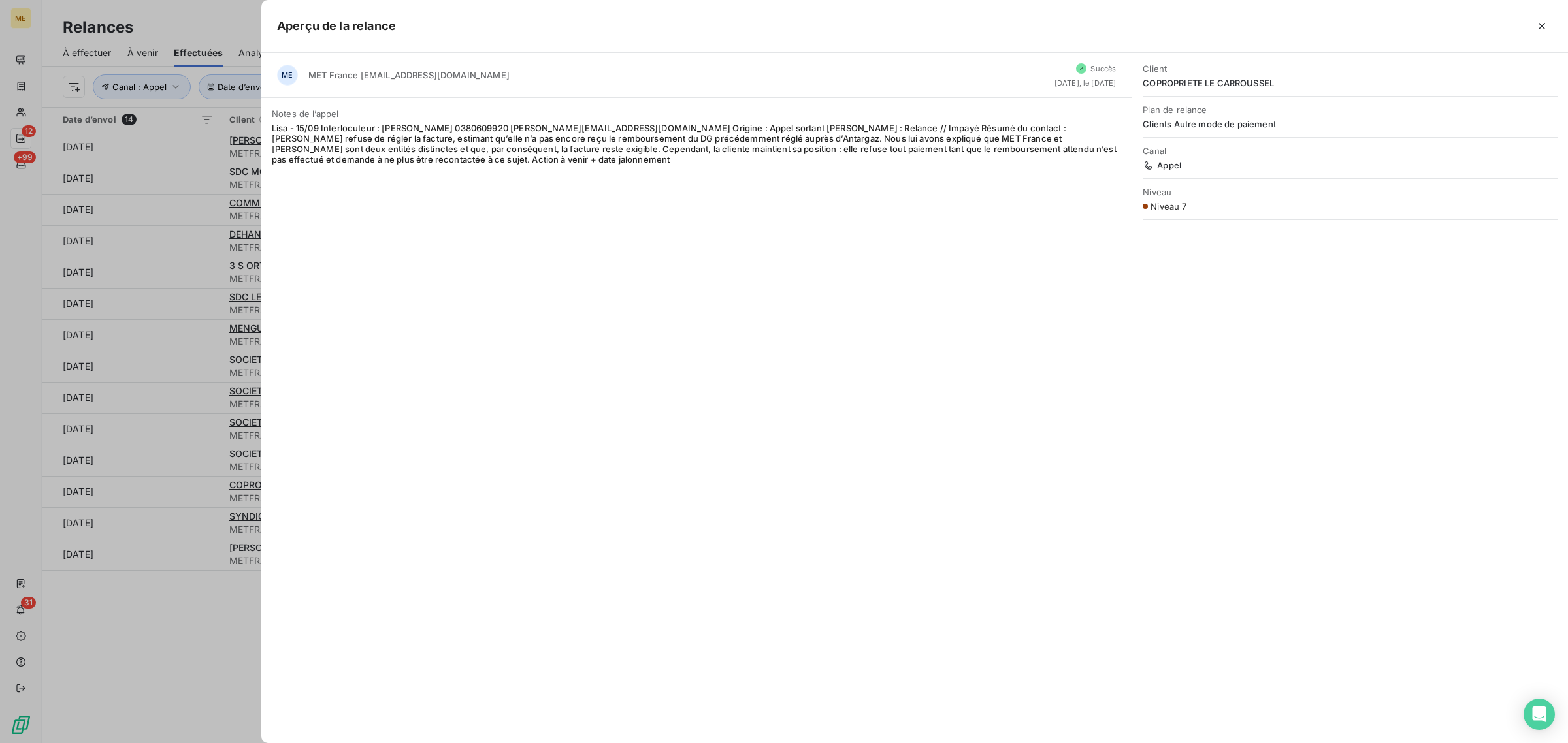
click at [184, 518] on div at bounding box center [784, 371] width 1568 height 743
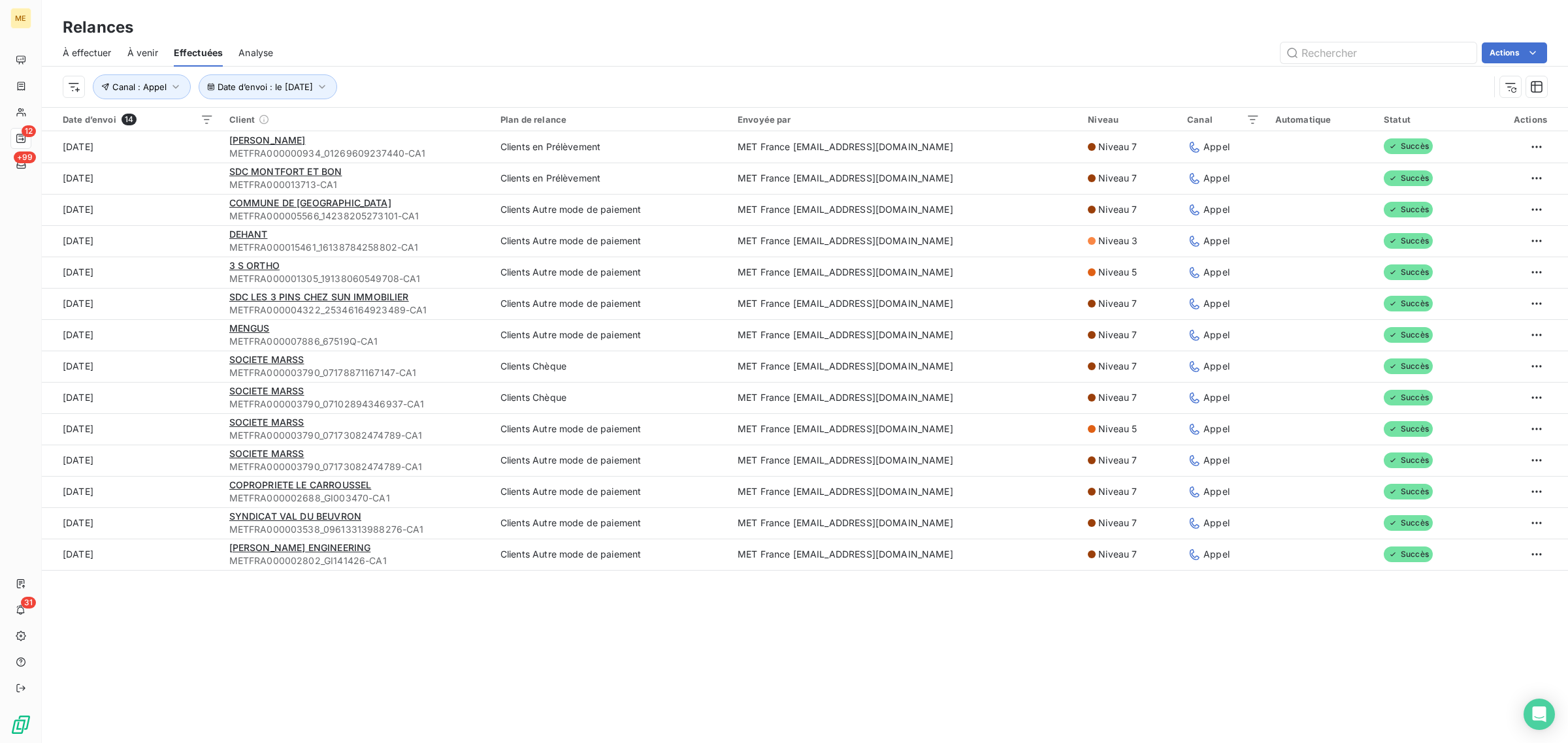
click at [184, 518] on td "[DATE]" at bounding box center [131, 523] width 180 height 31
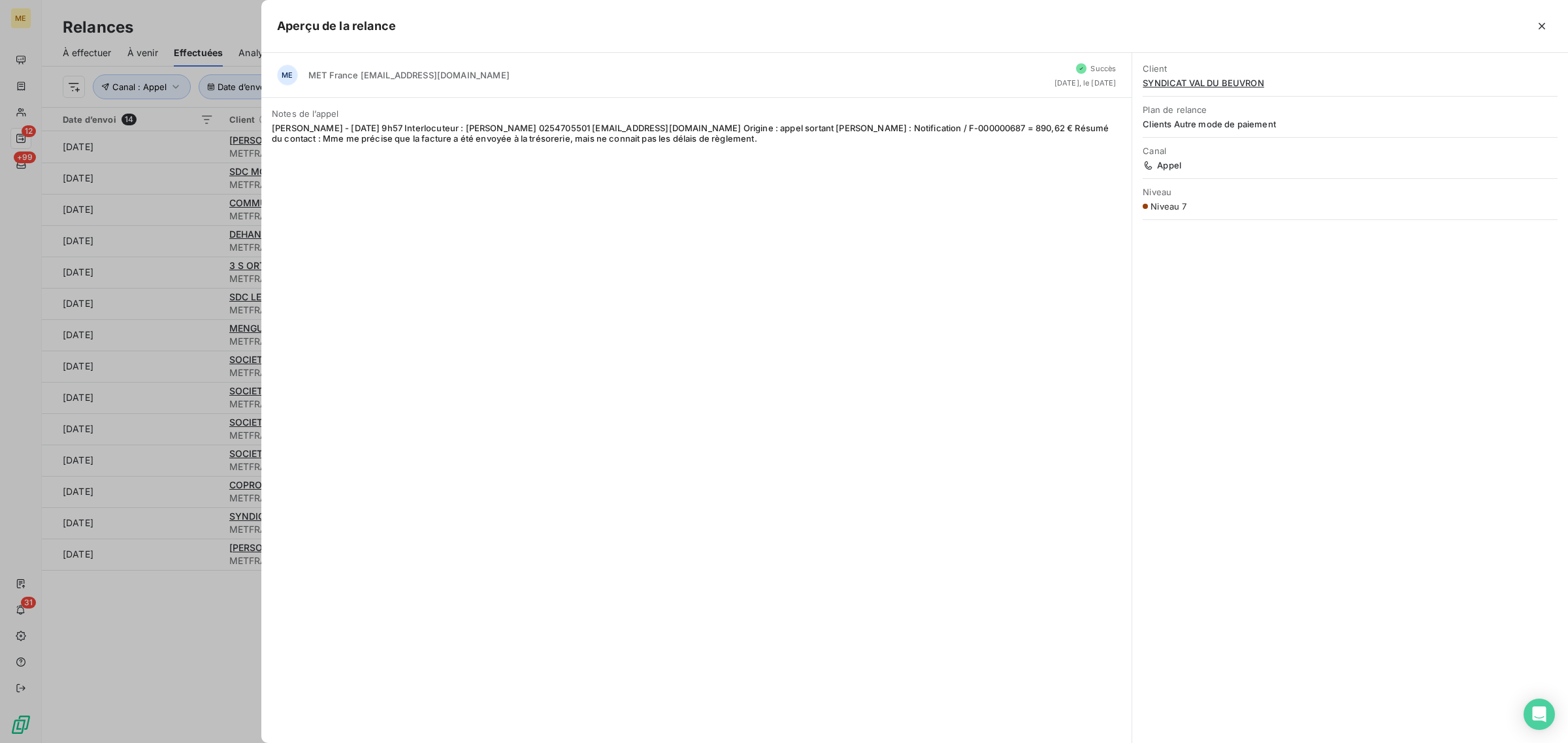
click at [212, 531] on div at bounding box center [784, 371] width 1568 height 743
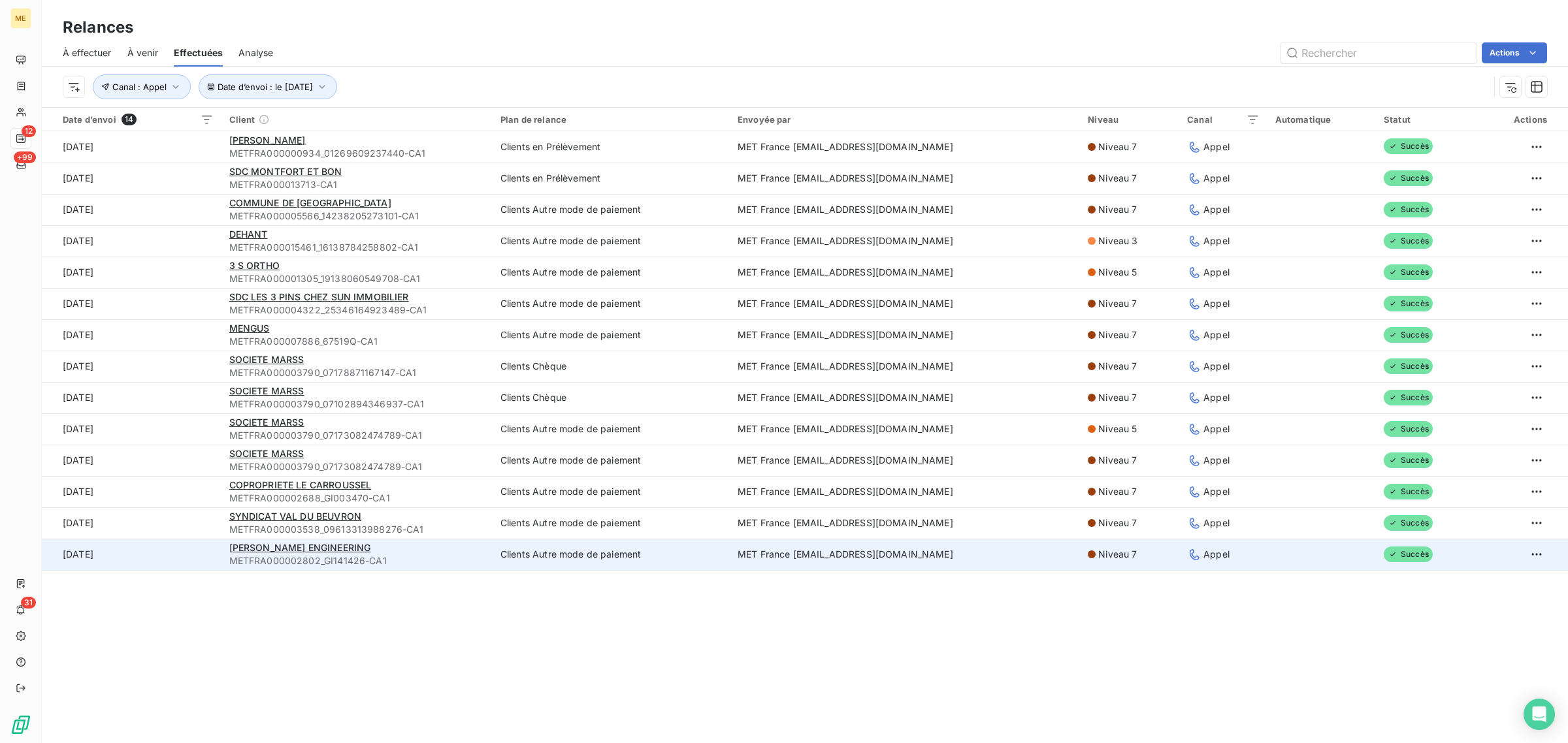
click at [167, 539] on td "[DATE]" at bounding box center [131, 554] width 180 height 31
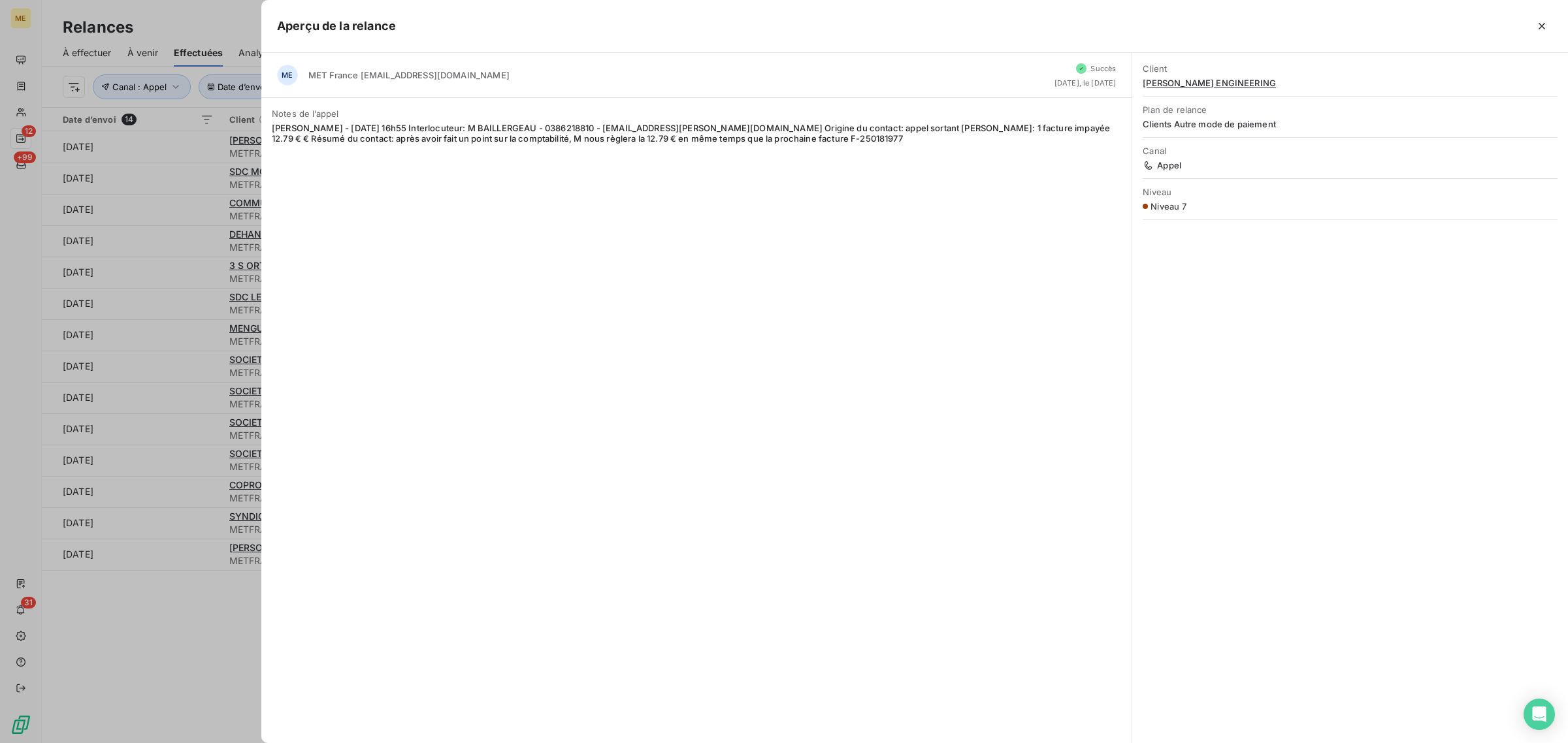
click at [156, 600] on div at bounding box center [784, 371] width 1568 height 743
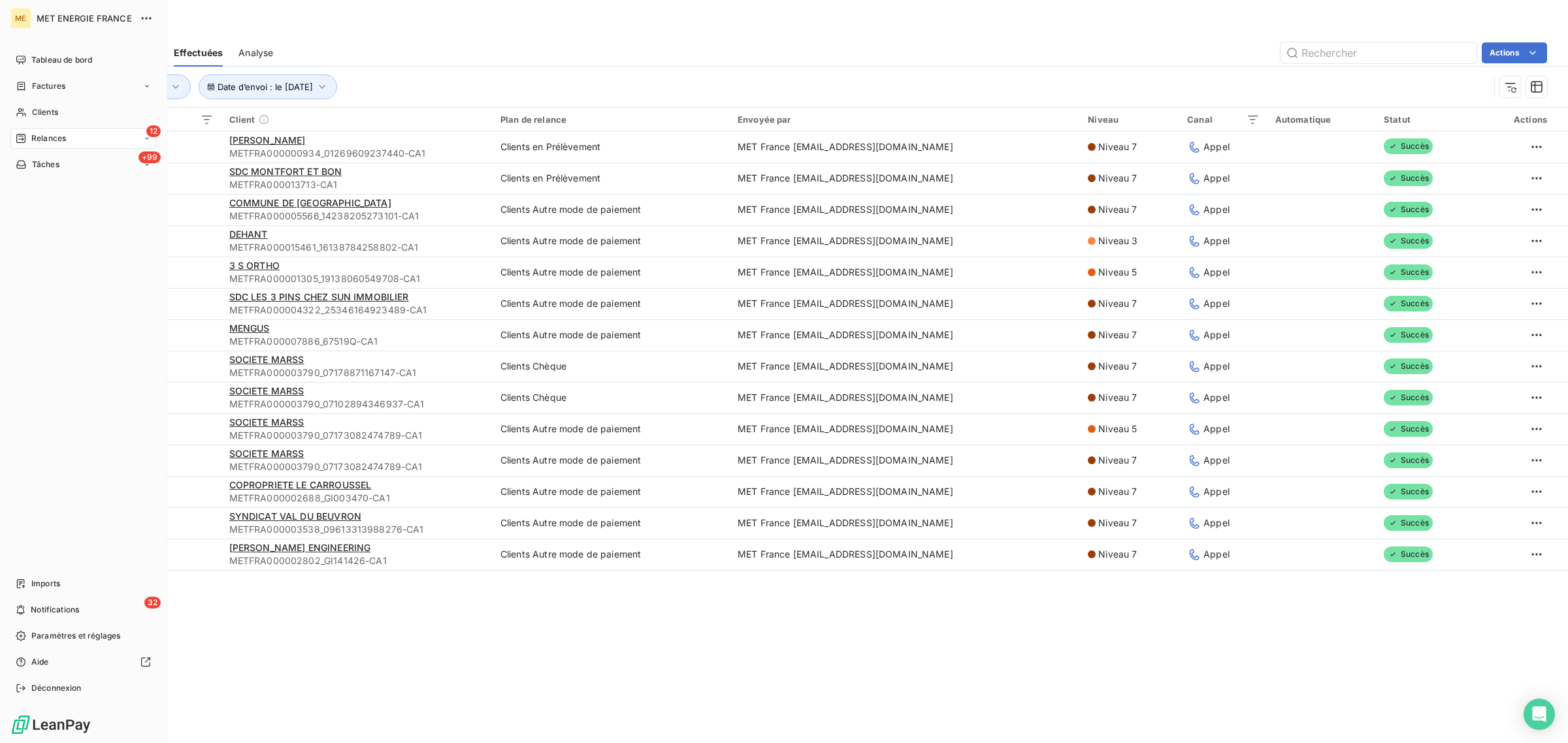
click at [60, 143] on span "Relances" at bounding box center [49, 138] width 35 height 12
click at [31, 115] on div "Clients" at bounding box center [84, 112] width 146 height 21
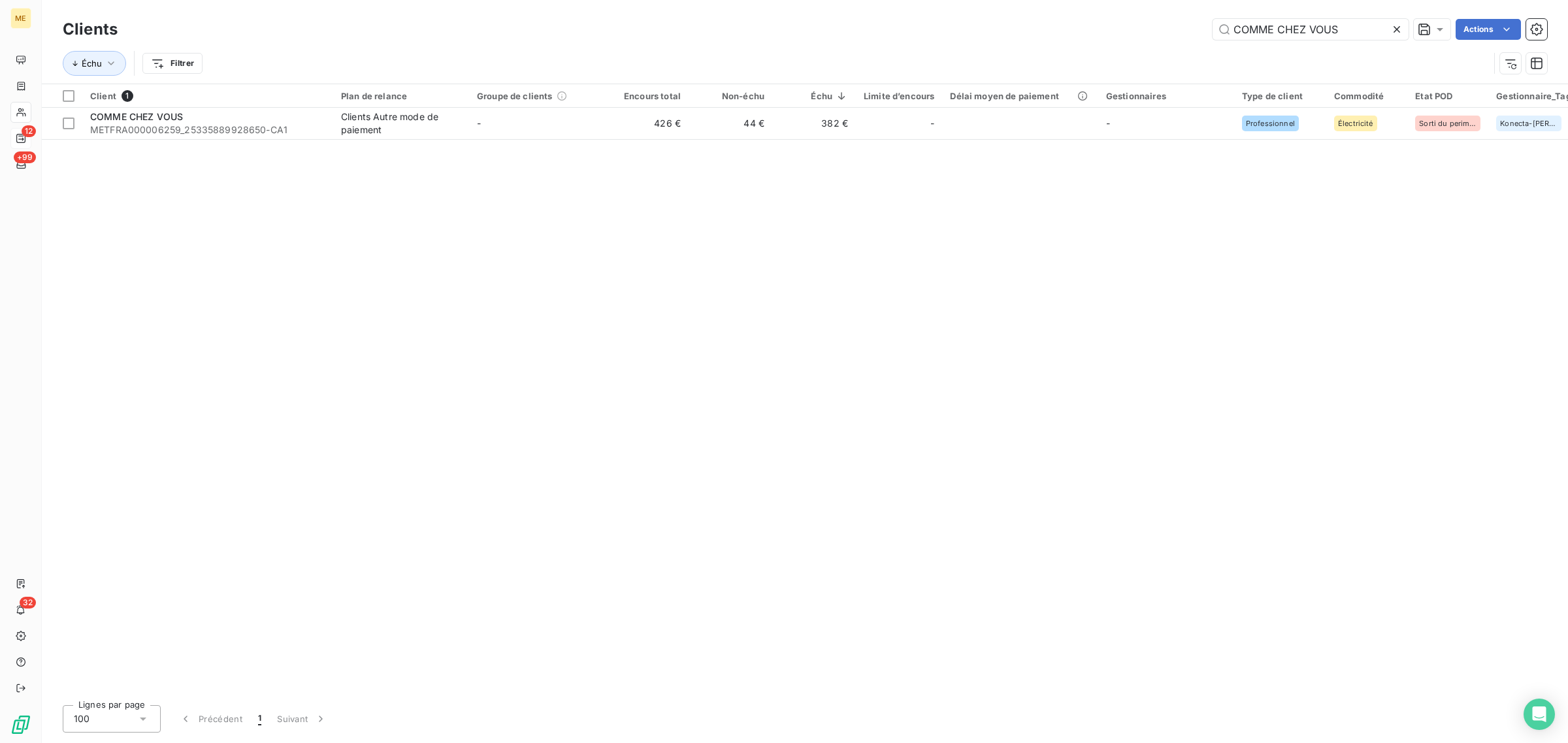
click at [1396, 30] on icon at bounding box center [1397, 30] width 7 height 7
